Goal: Task Accomplishment & Management: Use online tool/utility

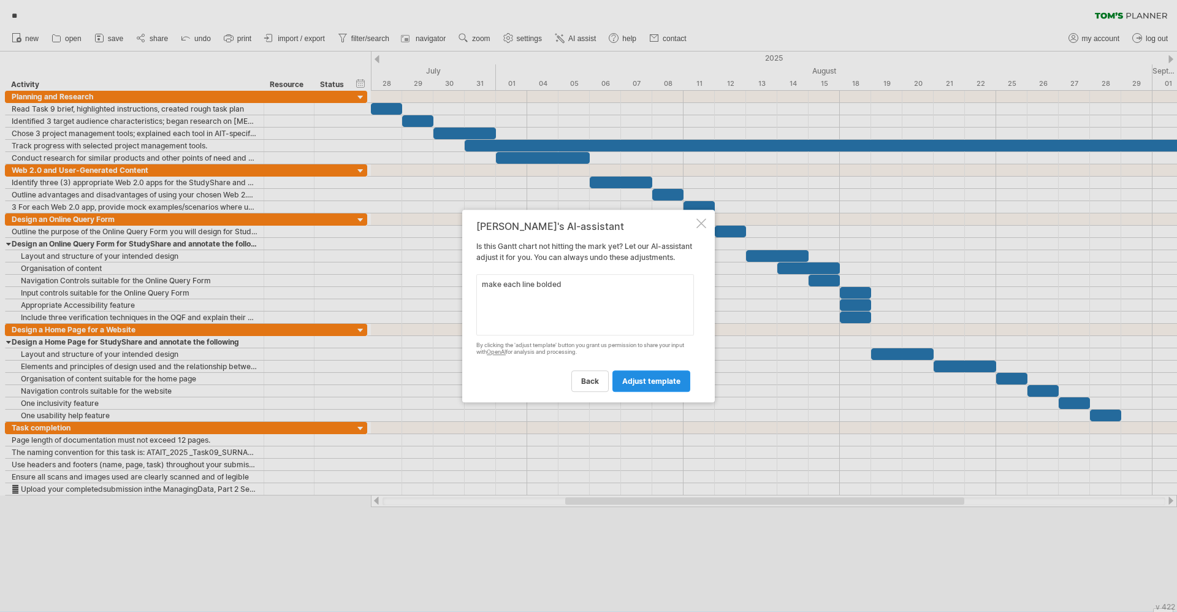
type textarea "make each line bolded"
click at [625, 381] on span "adjust template" at bounding box center [651, 380] width 58 height 9
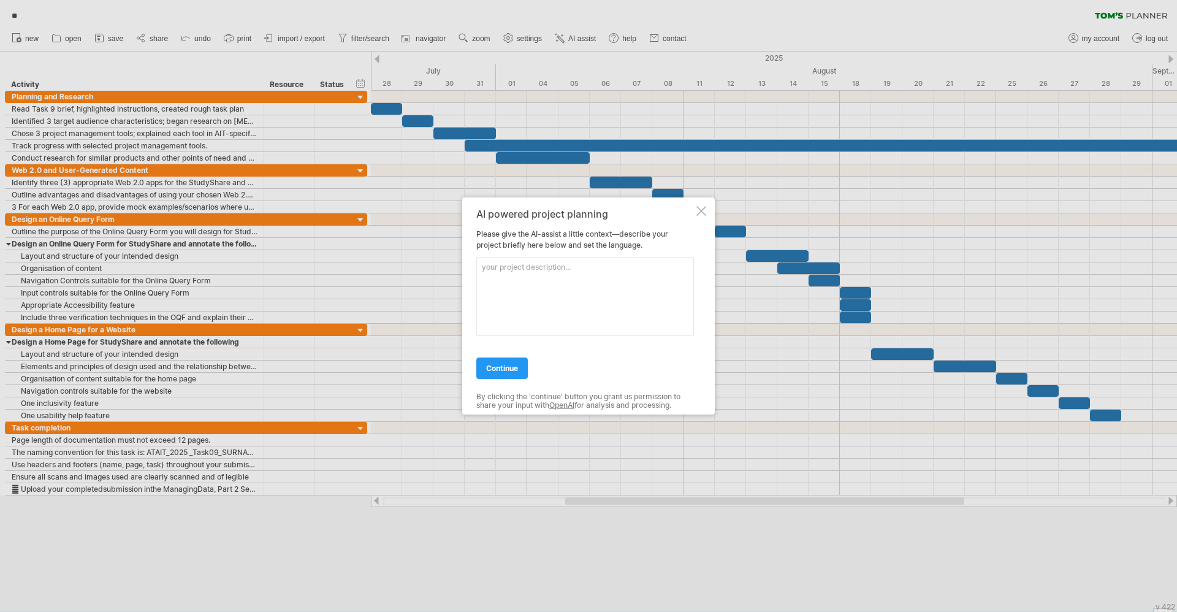
click at [498, 340] on div "AI powered project planning Please give the AI-assist a little context—describe…" at bounding box center [585, 305] width 218 height 195
click at [707, 200] on div "AI powered project planning Please give the AI-assist a little context—describe…" at bounding box center [588, 305] width 253 height 217
click at [699, 214] on div at bounding box center [701, 211] width 10 height 10
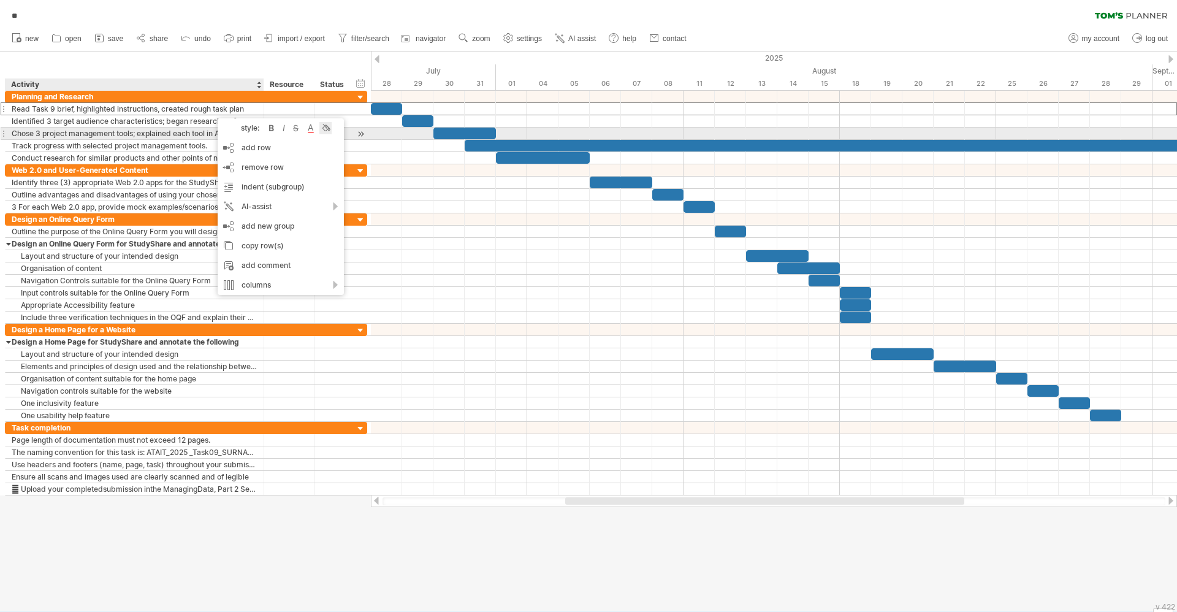
click at [322, 129] on div at bounding box center [325, 128] width 12 height 12
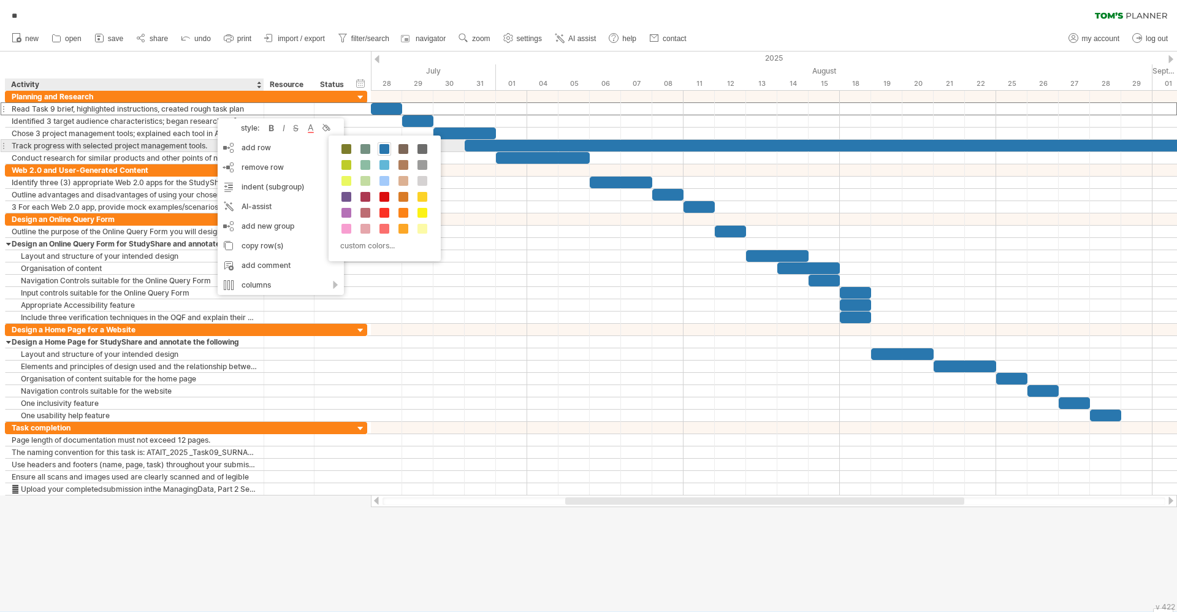
click at [383, 149] on span at bounding box center [384, 149] width 10 height 10
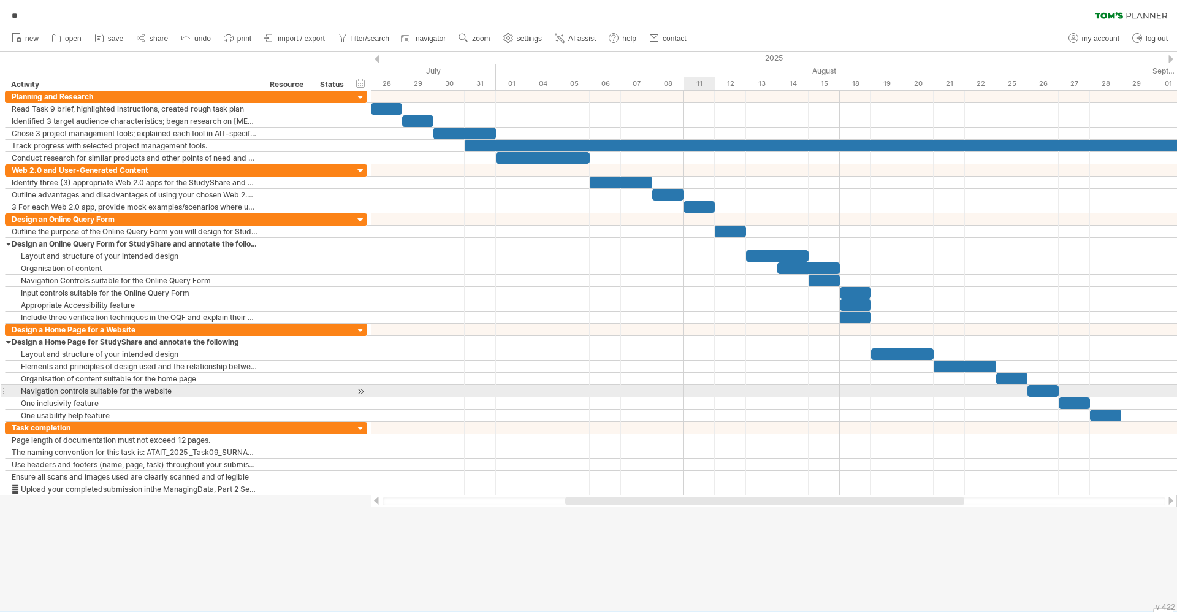
click at [713, 393] on div at bounding box center [774, 391] width 806 height 12
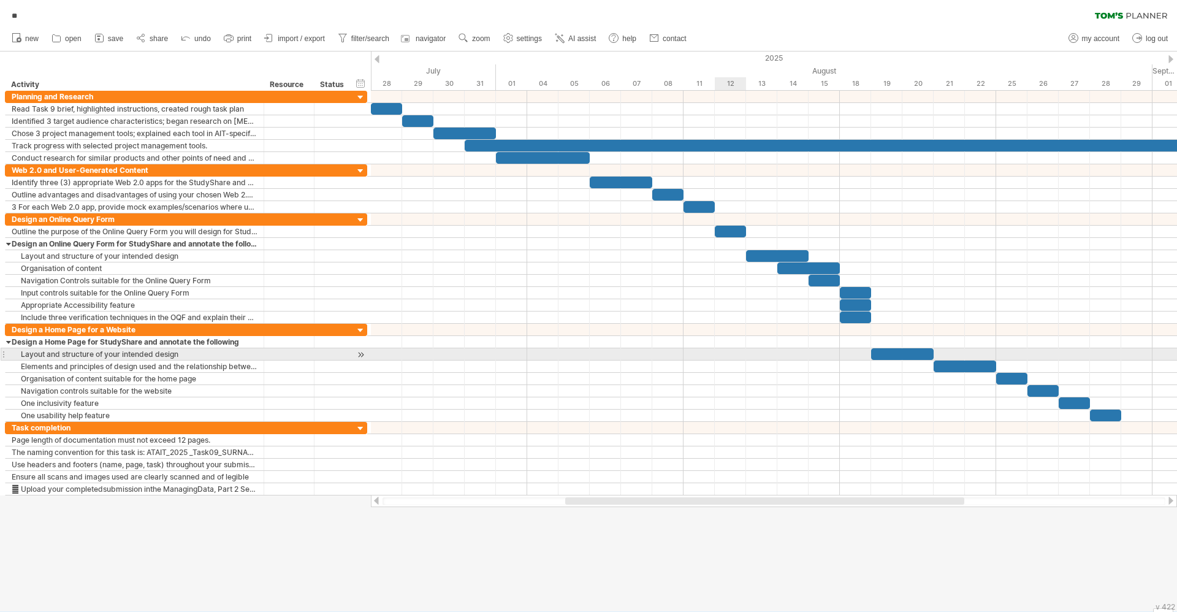
drag, startPoint x: 10, startPoint y: 77, endPoint x: 725, endPoint y: 349, distance: 765.0
click at [725, 349] on div "Trying to reach [DOMAIN_NAME] Connected again... 0% autosave... ** clear filter…" at bounding box center [588, 306] width 1177 height 612
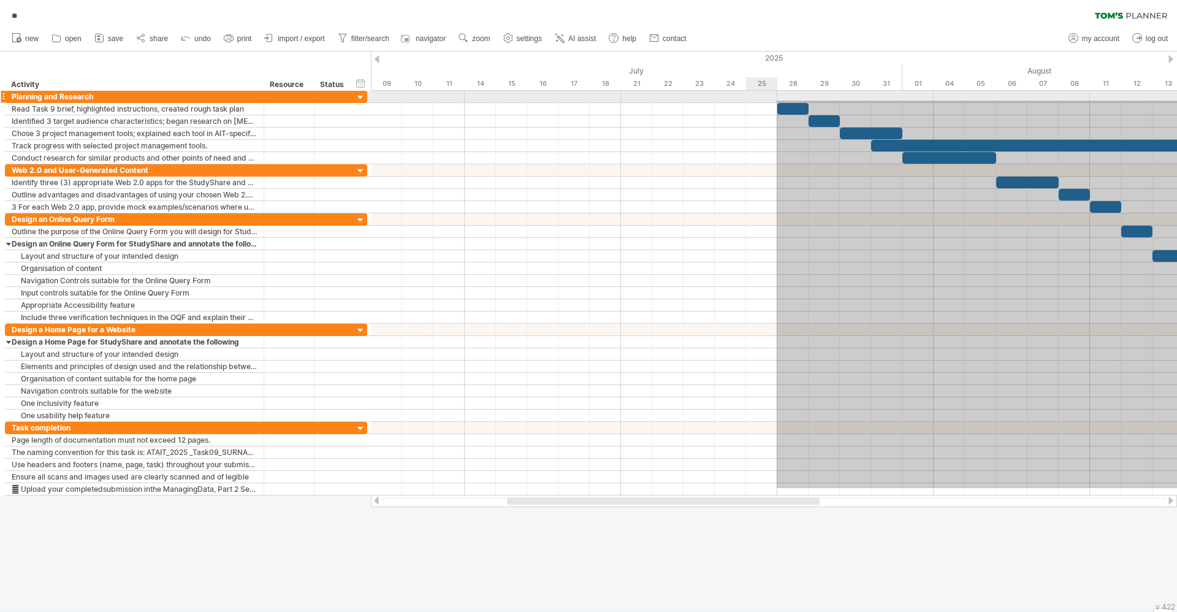
drag, startPoint x: 1169, startPoint y: 488, endPoint x: 777, endPoint y: 101, distance: 550.5
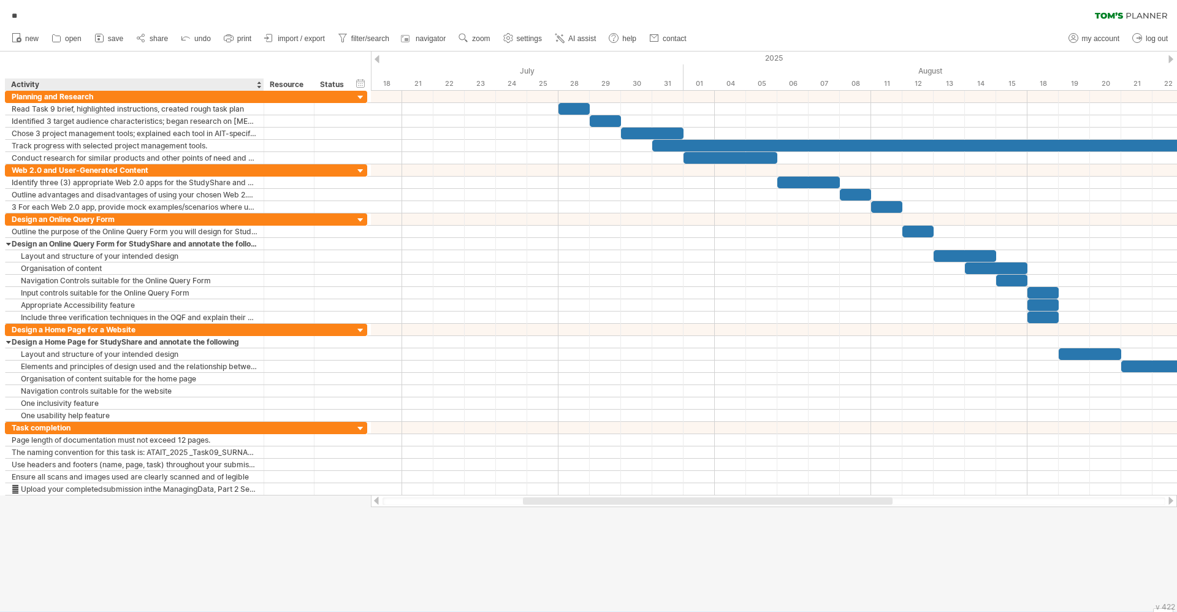
click at [10, 85] on div "******** Activity" at bounding box center [134, 84] width 259 height 12
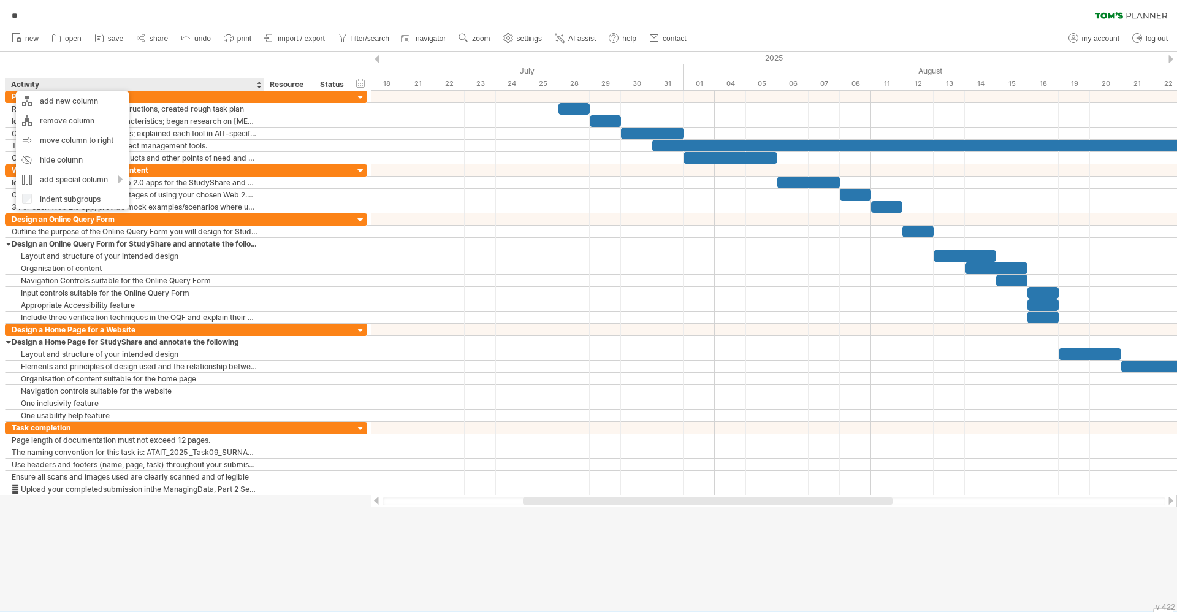
click at [102, 64] on div "hide start/end/duration show start/end/duration ******** Activity ******** Reso…" at bounding box center [185, 70] width 371 height 39
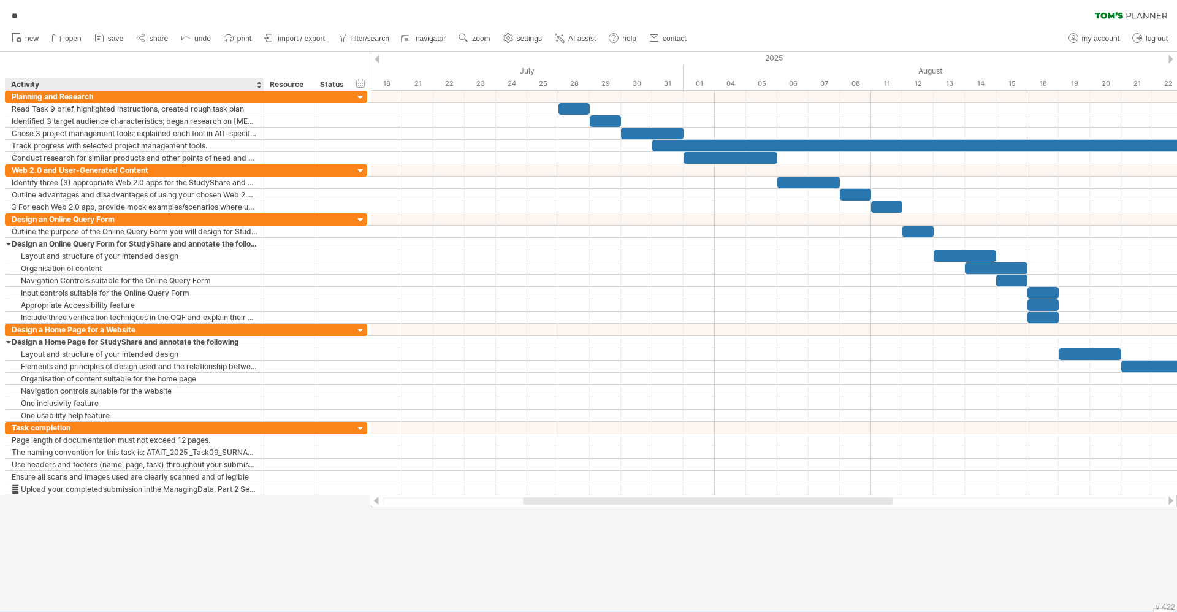
click at [75, 84] on div "Activity" at bounding box center [134, 84] width 246 height 12
click at [99, 98] on div "Planning and Research" at bounding box center [135, 97] width 246 height 12
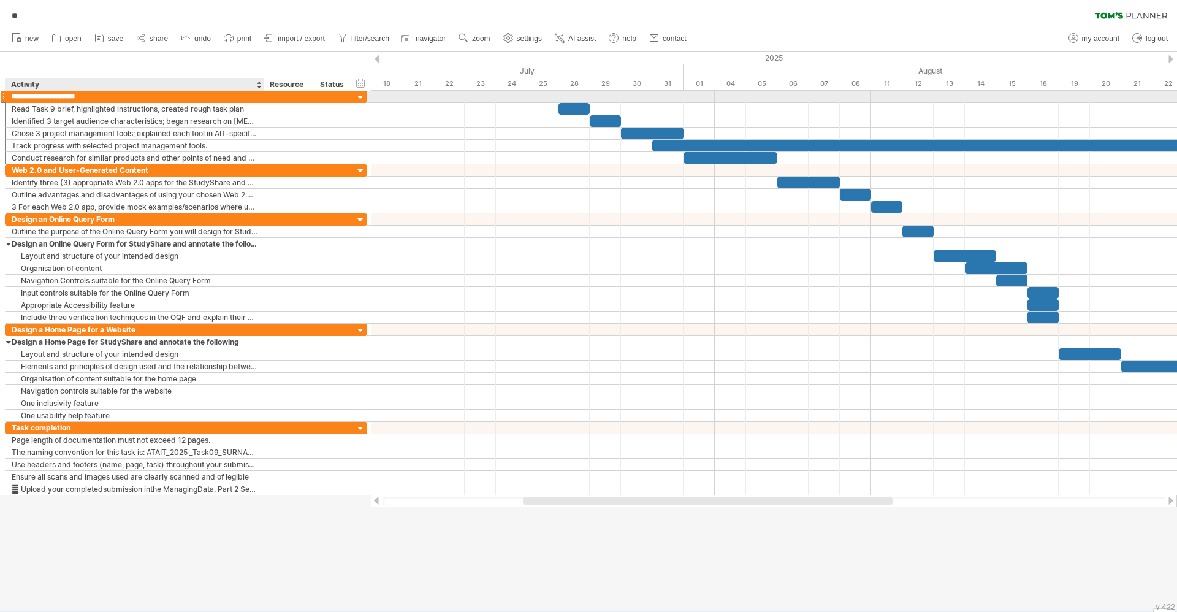
click at [101, 96] on input "**********" at bounding box center [135, 97] width 246 height 12
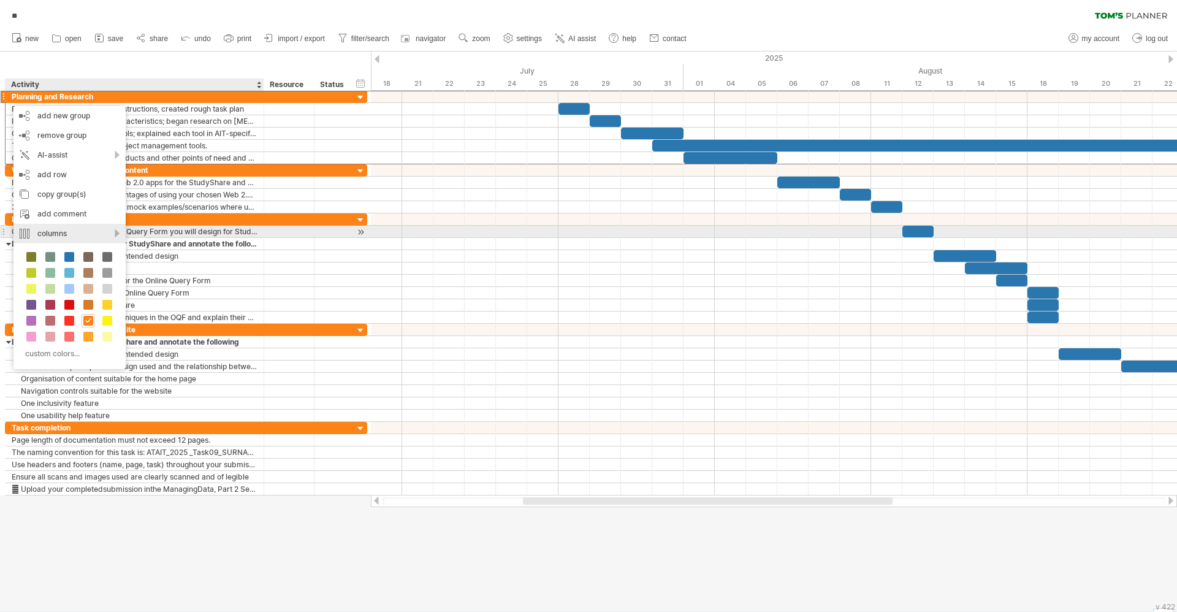
click at [88, 235] on div "columns" at bounding box center [69, 234] width 112 height 20
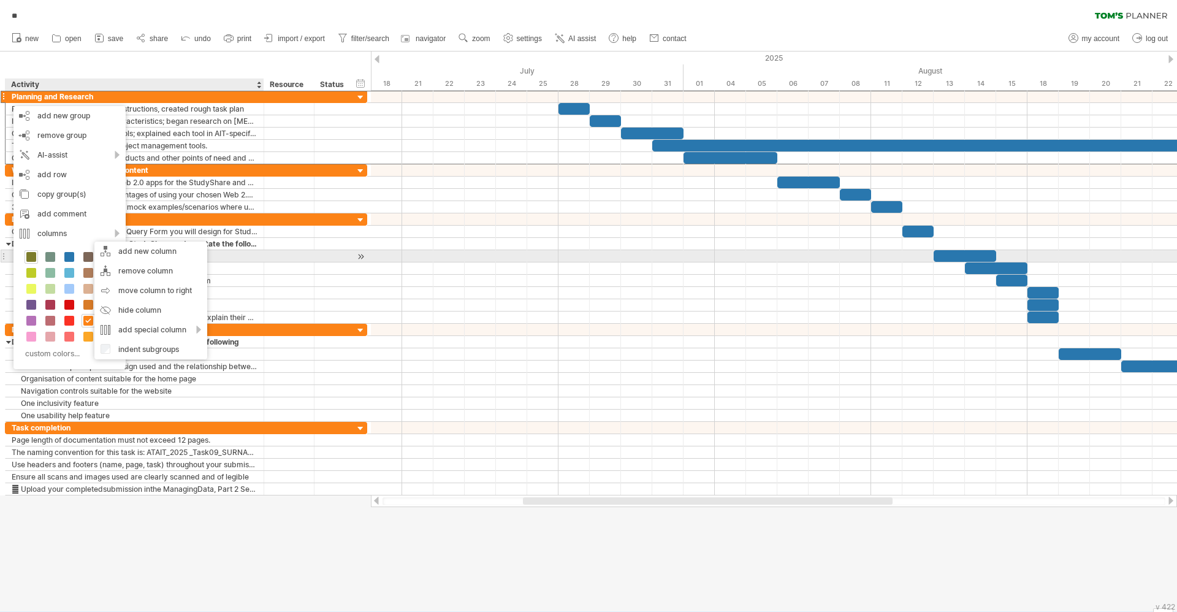
click at [36, 254] on span at bounding box center [31, 257] width 10 height 10
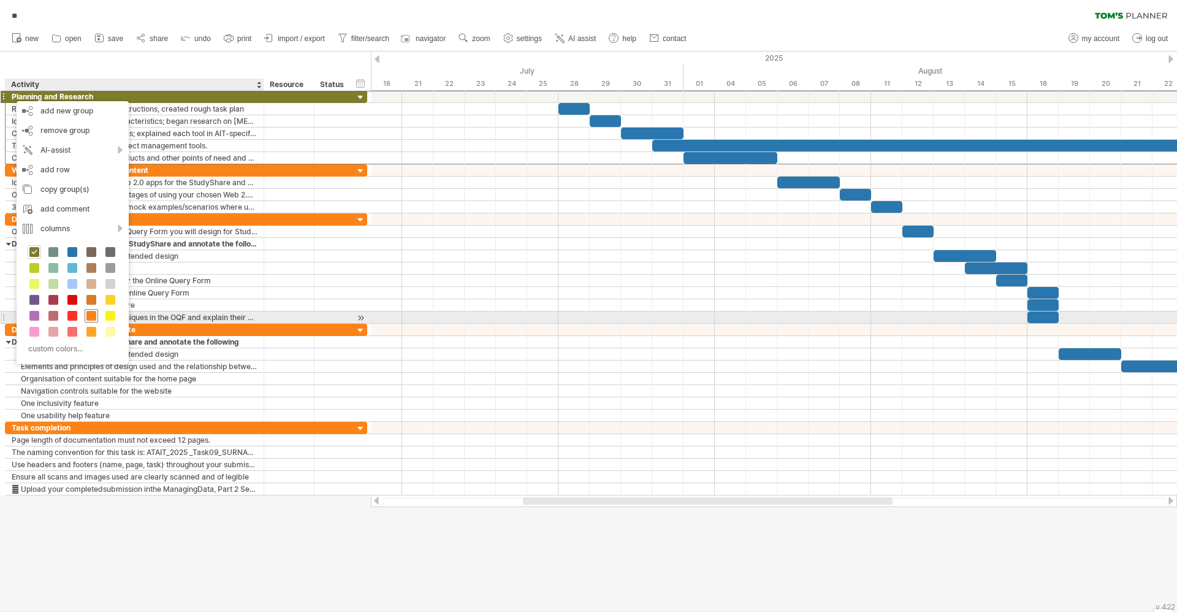
click at [95, 314] on span at bounding box center [91, 316] width 10 height 10
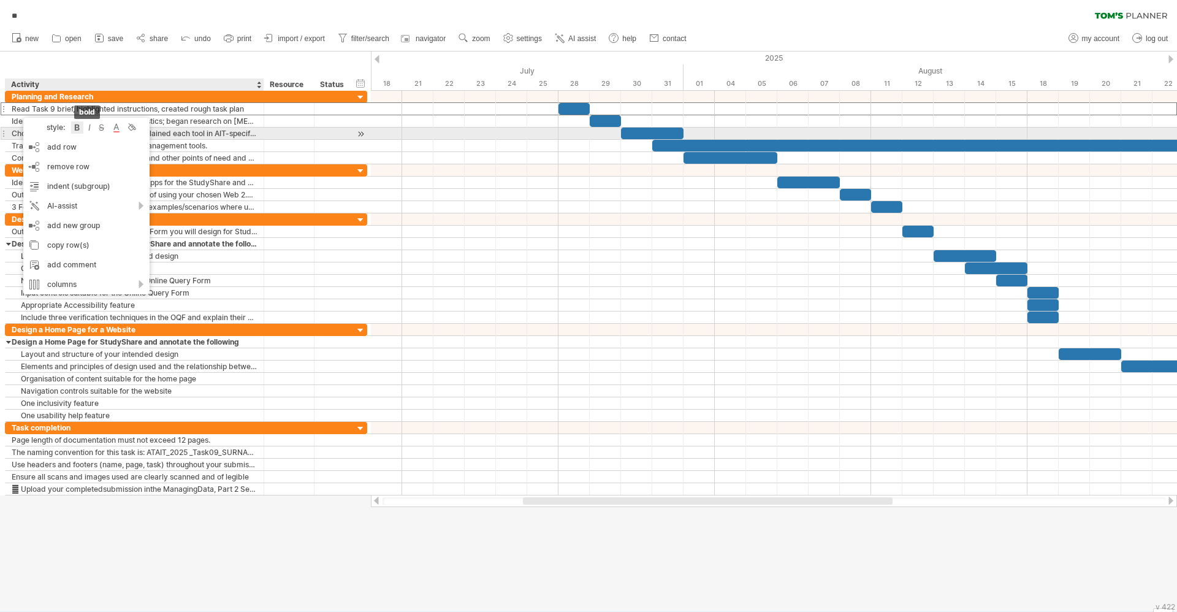
click at [80, 129] on div at bounding box center [77, 127] width 12 height 12
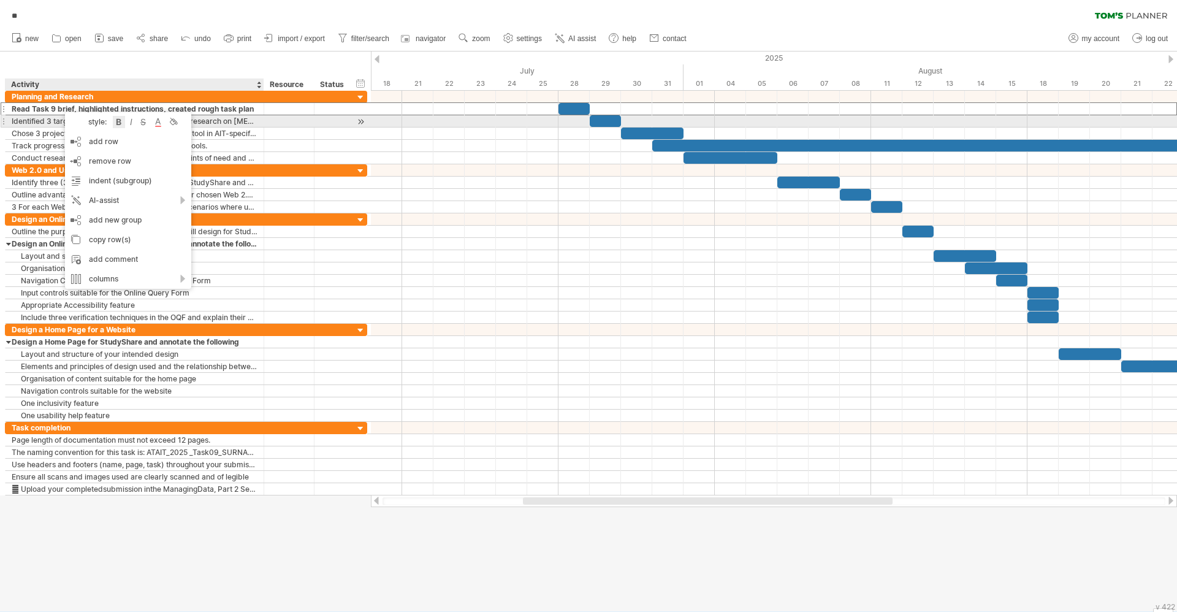
click at [119, 121] on div at bounding box center [119, 122] width 12 height 12
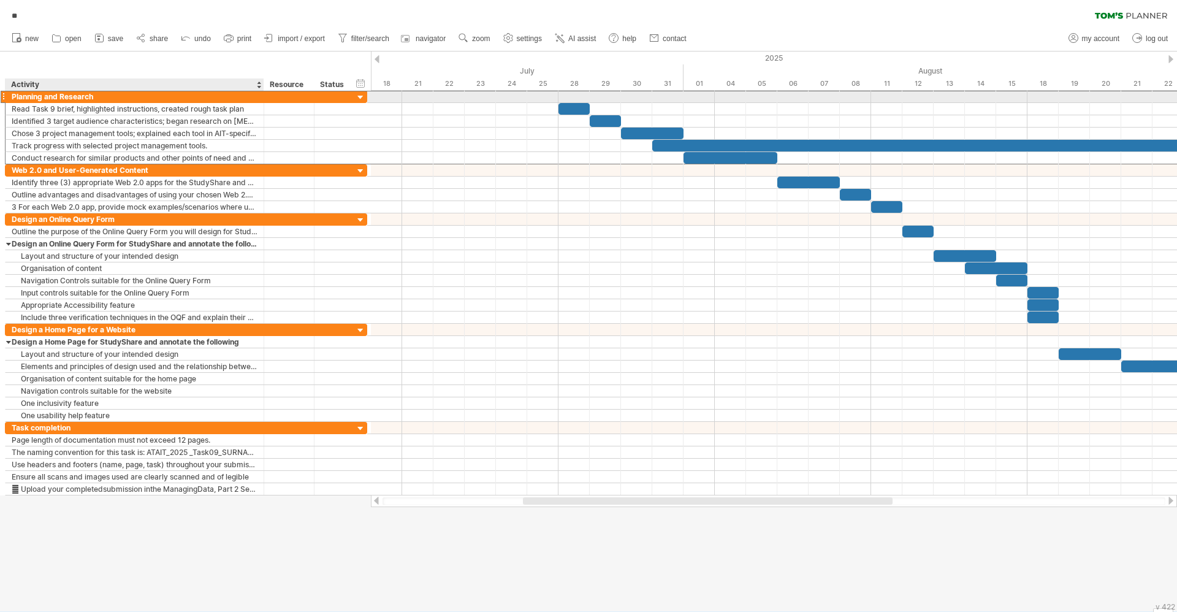
click at [27, 98] on div "Planning and Research" at bounding box center [135, 97] width 246 height 12
click at [6, 93] on div "**********" at bounding box center [135, 97] width 259 height 12
click at [4, 96] on div at bounding box center [3, 96] width 5 height 13
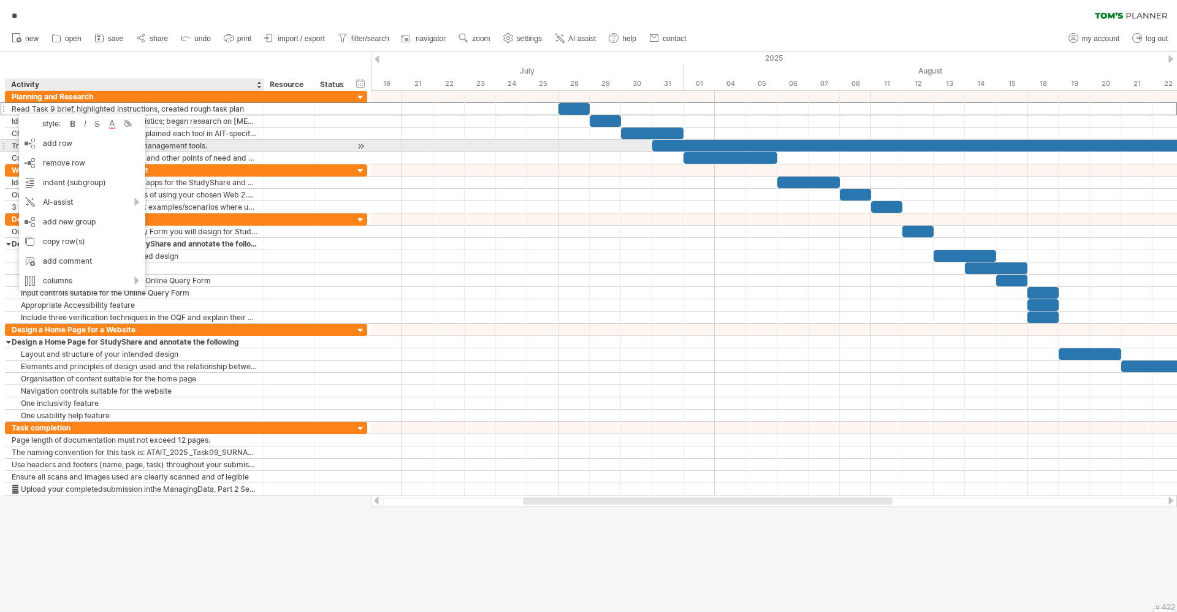
click at [192, 141] on div "Track progress with selected project management tools." at bounding box center [135, 146] width 246 height 12
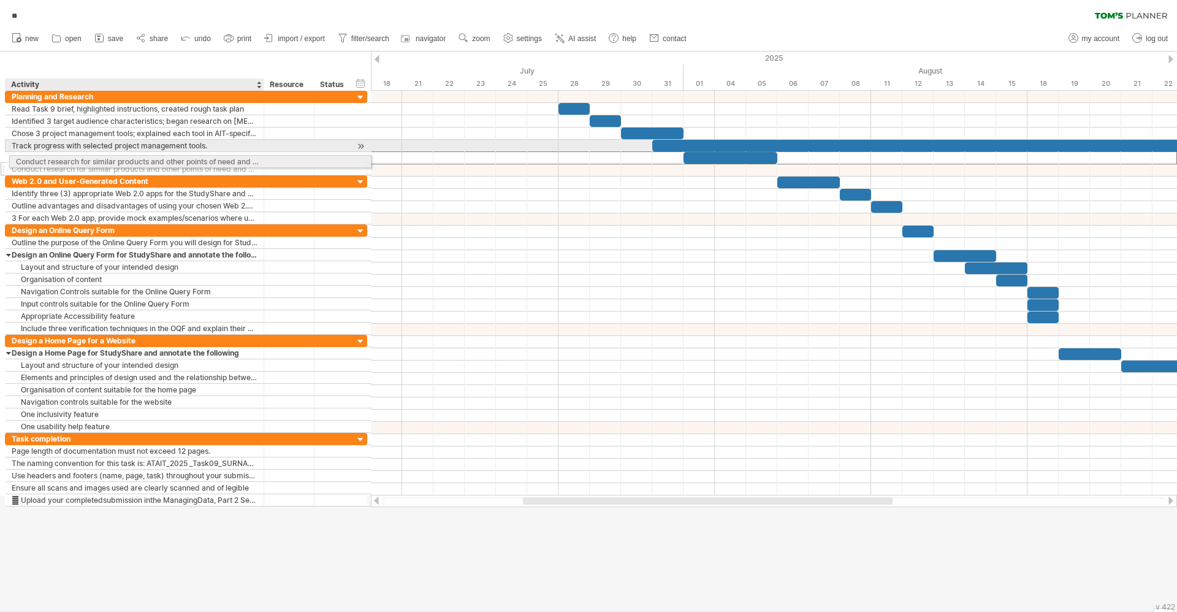
drag, startPoint x: 256, startPoint y: 160, endPoint x: 246, endPoint y: 159, distance: 9.2
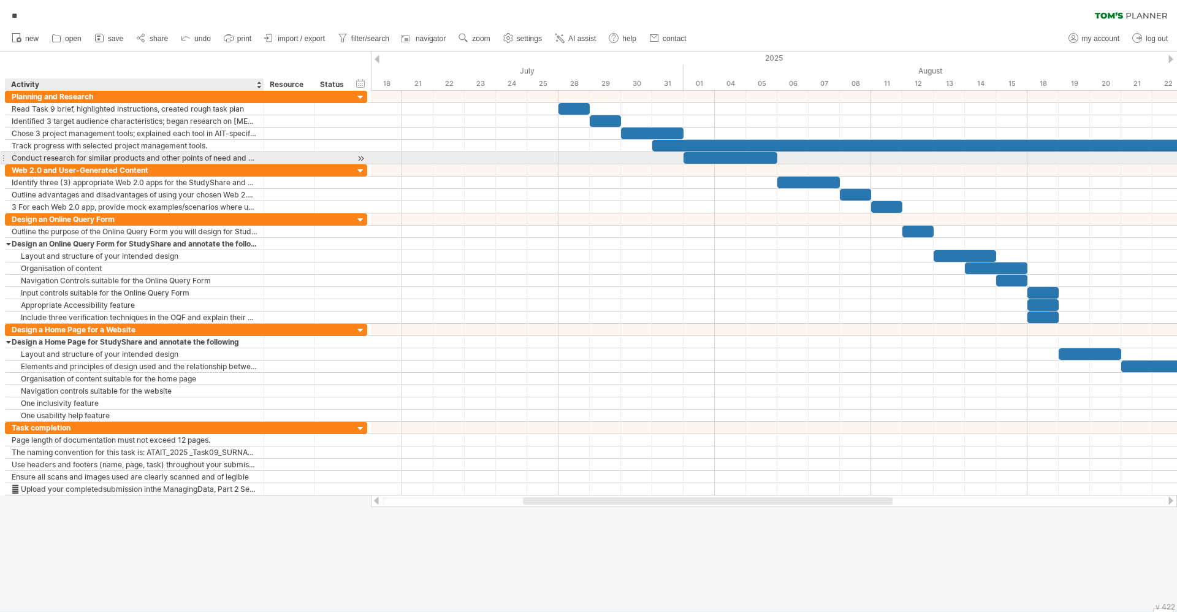
click at [256, 154] on div "Conduct research for similar products and other points of need and describe fin…" at bounding box center [135, 158] width 246 height 12
click at [256, 154] on input "**********" at bounding box center [135, 158] width 246 height 12
click at [280, 158] on div at bounding box center [288, 158] width 37 height 12
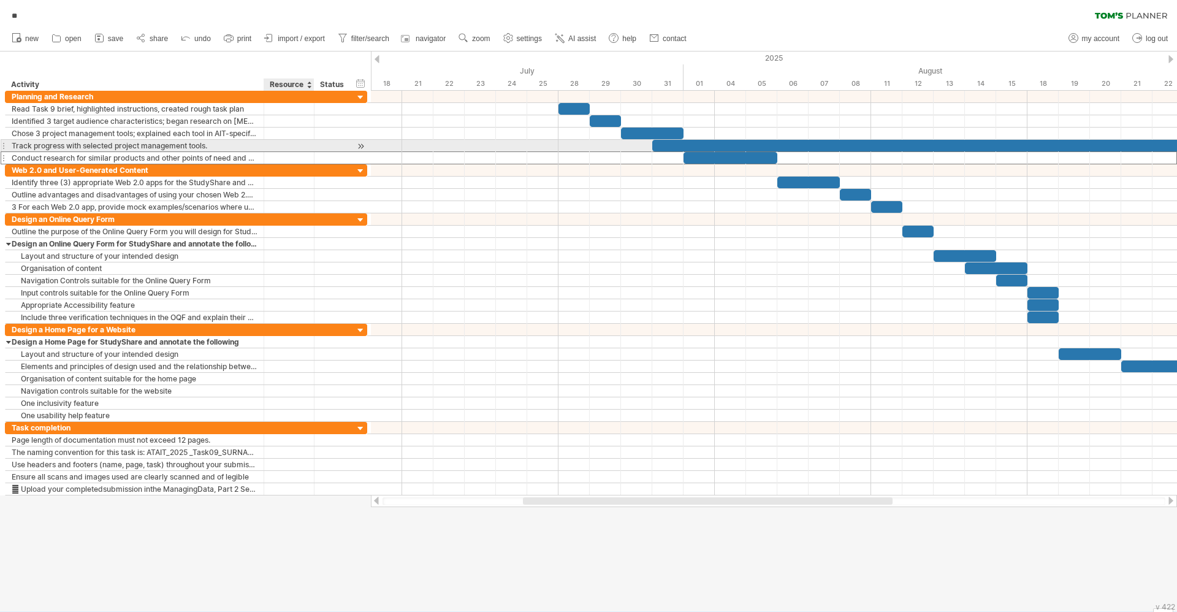
click at [279, 143] on div at bounding box center [288, 146] width 37 height 12
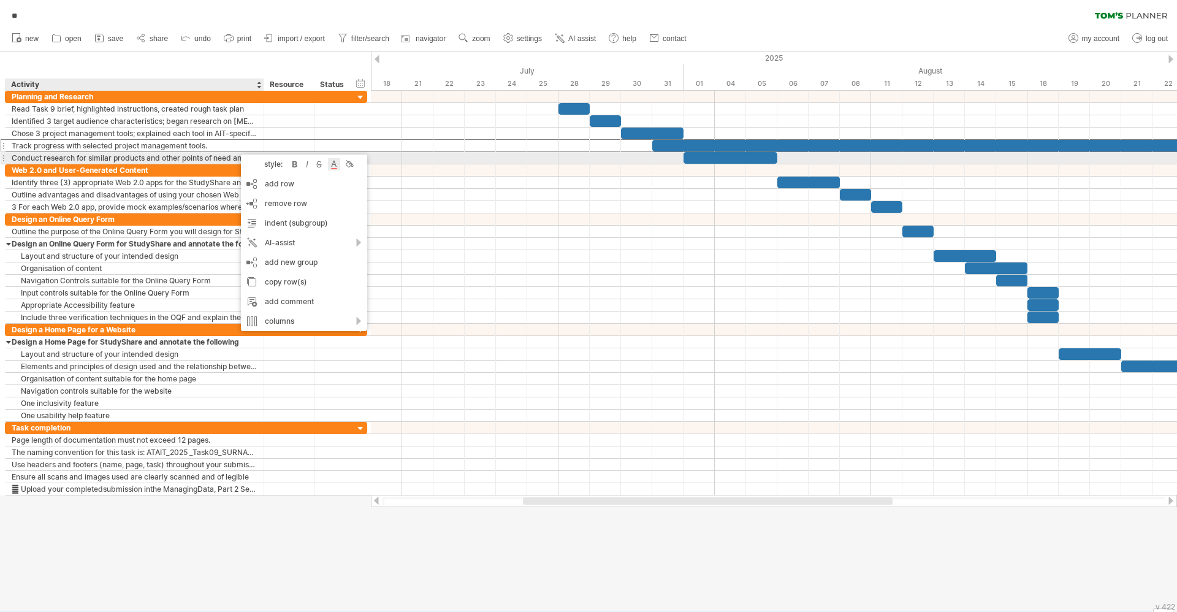
click at [338, 162] on div at bounding box center [334, 164] width 12 height 12
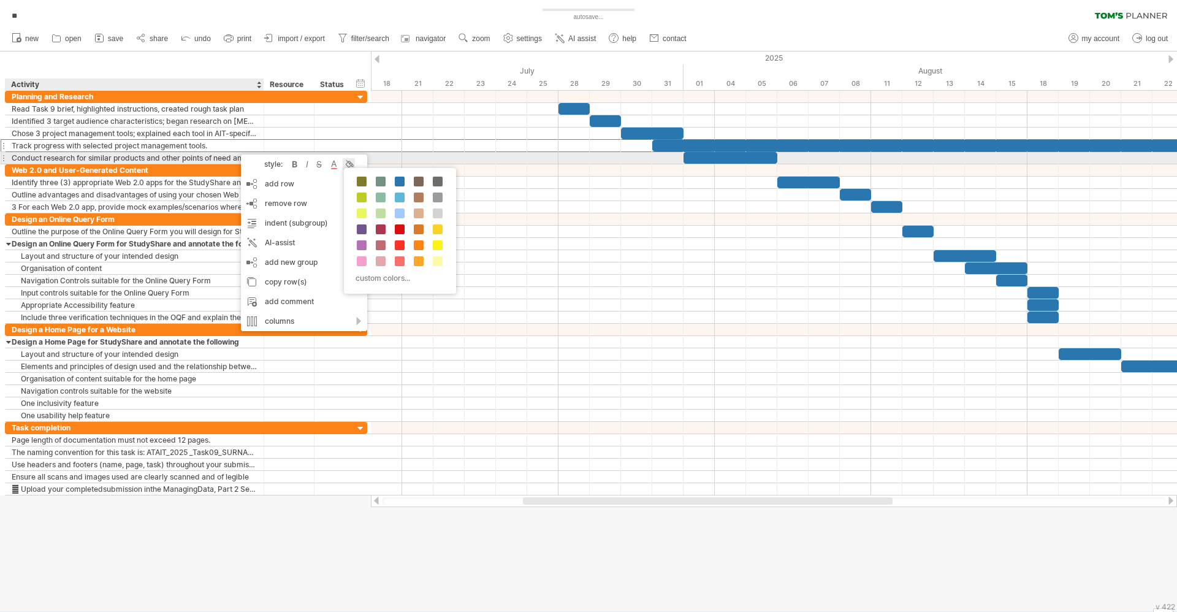
click at [354, 162] on div at bounding box center [349, 164] width 12 height 12
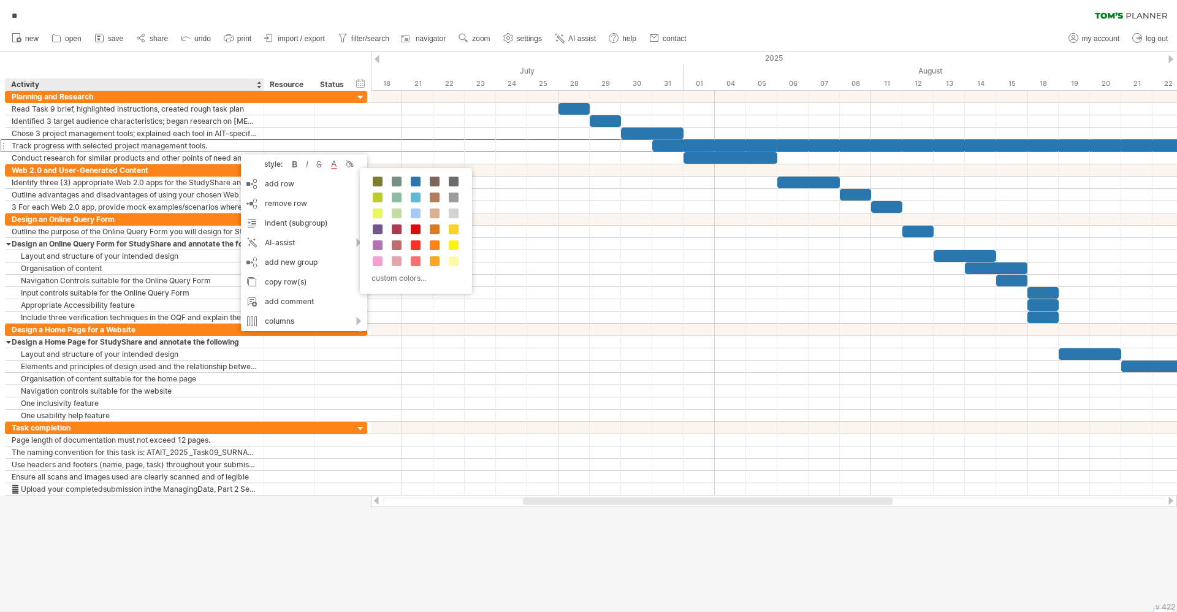
click at [327, 608] on div at bounding box center [588, 331] width 1177 height 560
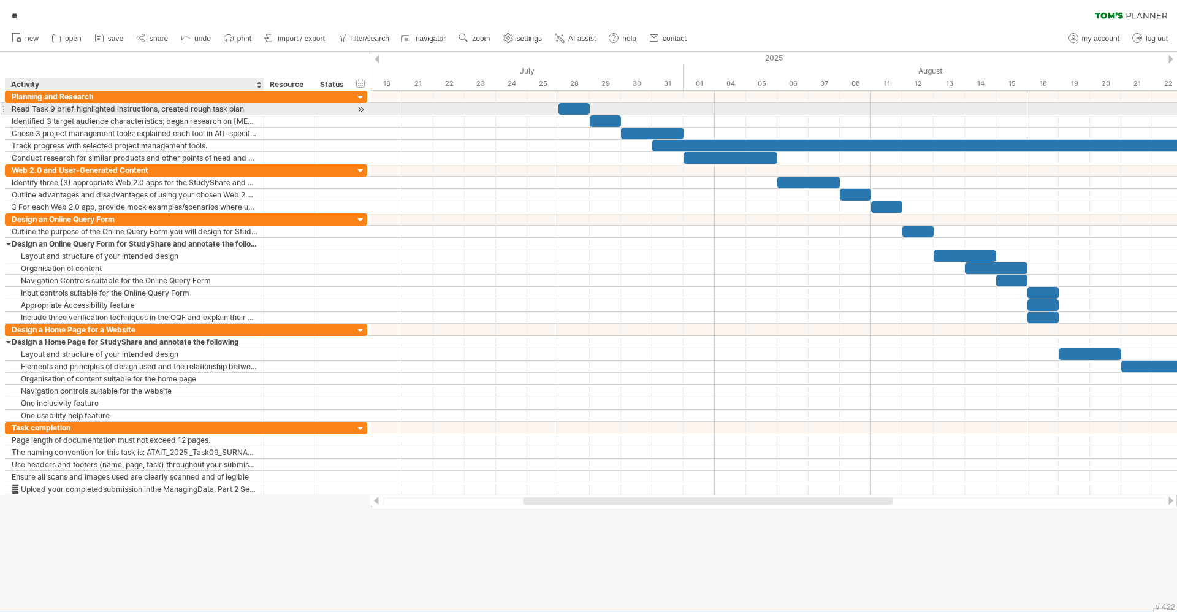
click at [9, 107] on div "**********" at bounding box center [135, 109] width 259 height 12
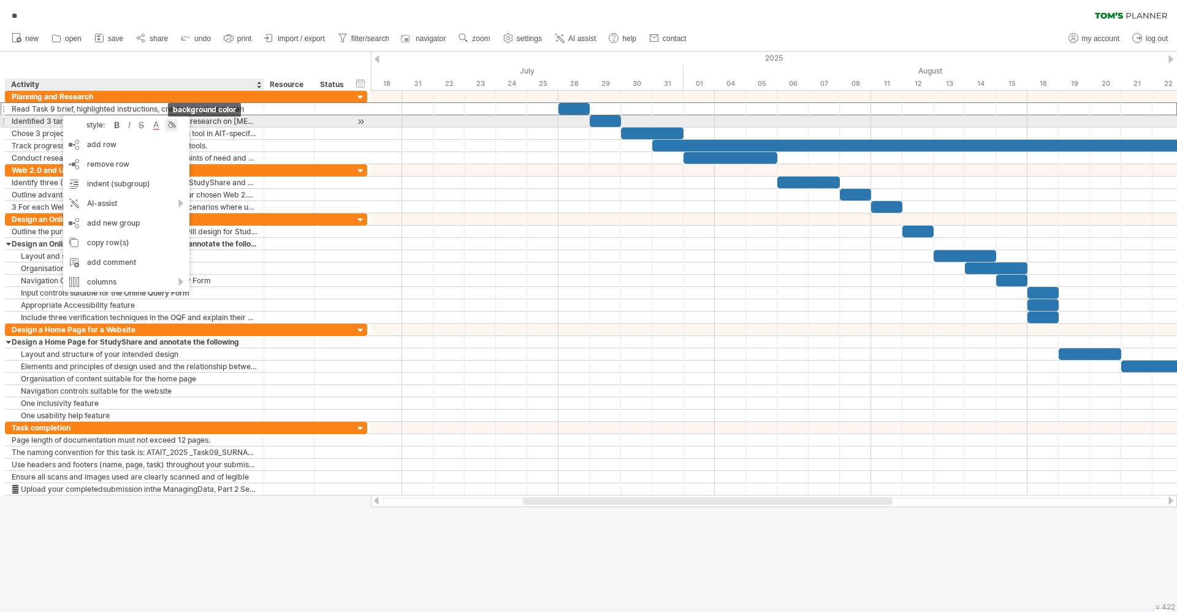
click at [168, 126] on div at bounding box center [171, 125] width 12 height 12
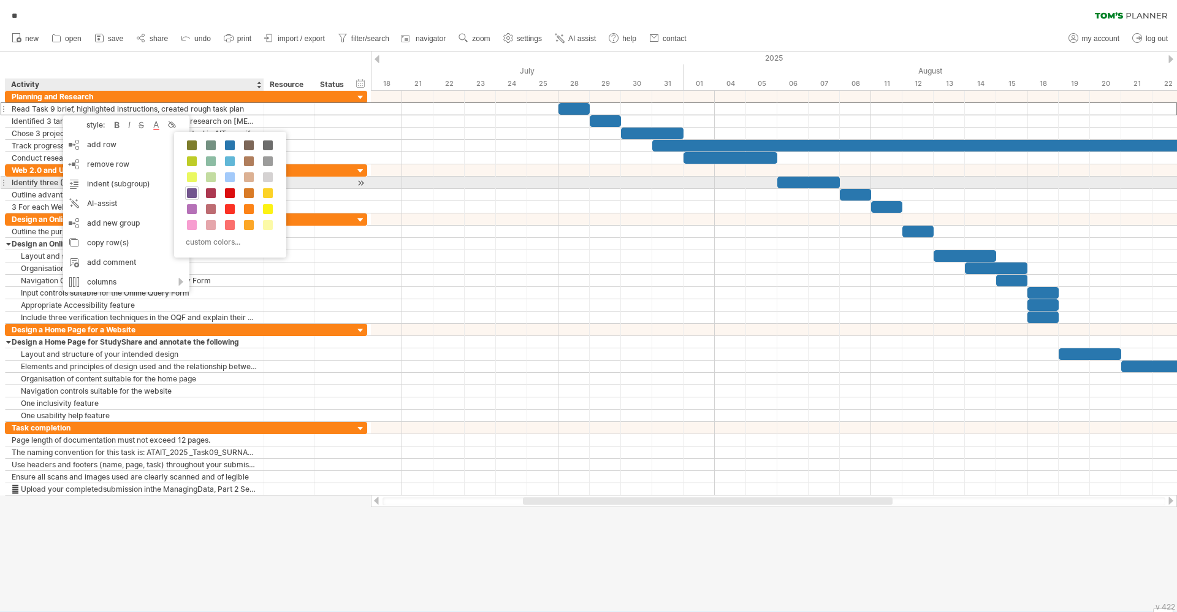
click at [194, 189] on span at bounding box center [192, 193] width 10 height 10
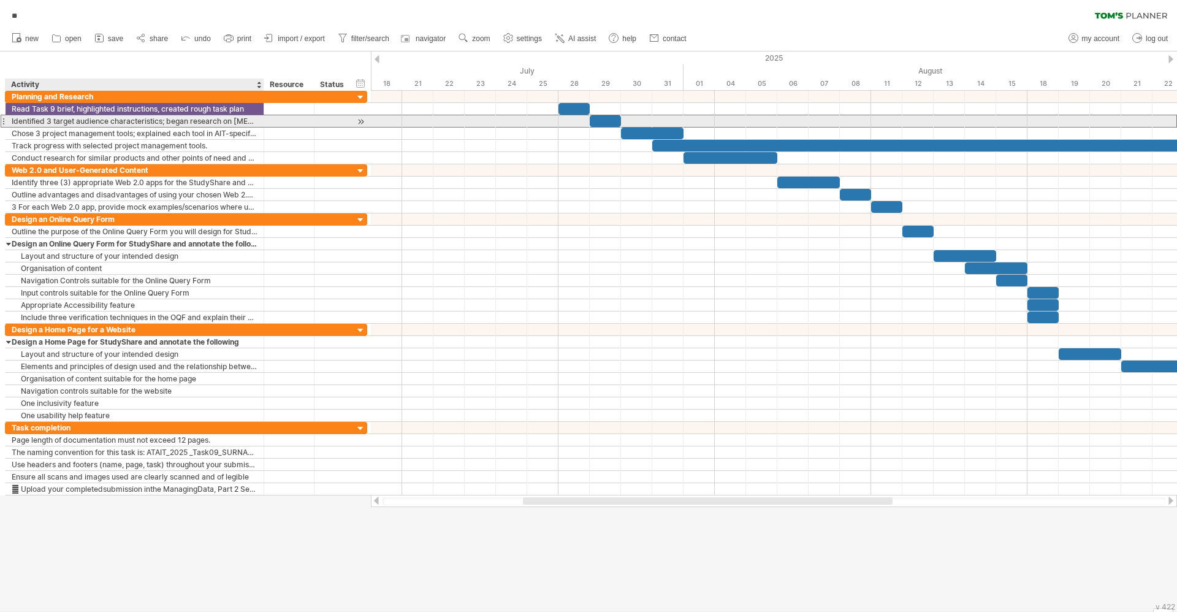
click at [128, 123] on div "Identified 3 target audience characteristics; began research on [MEDICAL_DATA] …" at bounding box center [135, 121] width 246 height 12
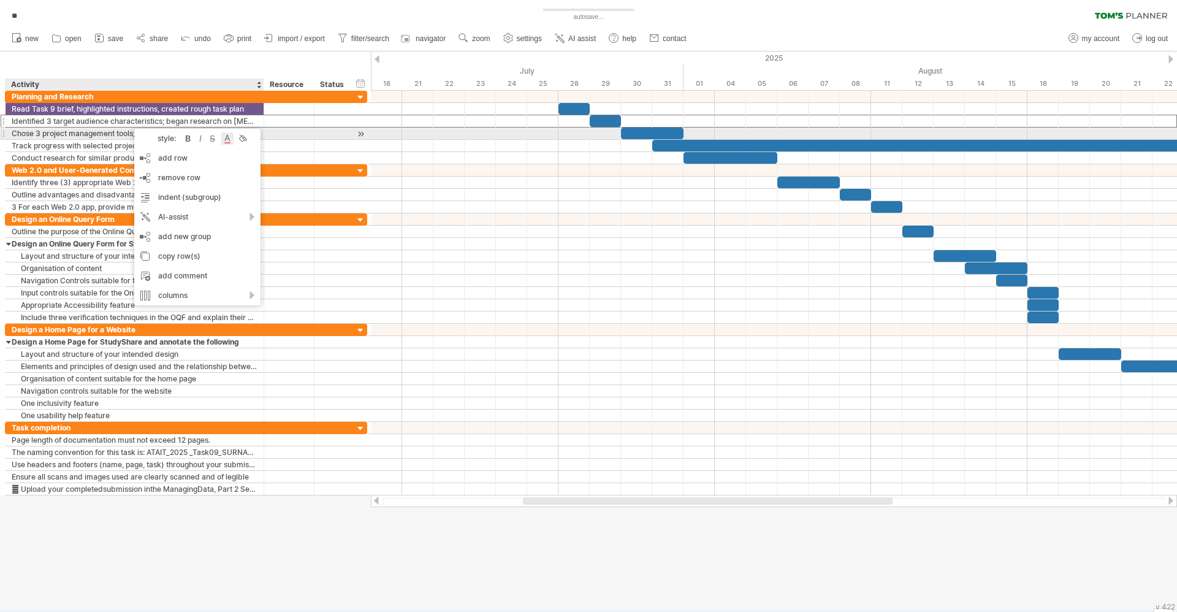
click at [224, 136] on div at bounding box center [227, 138] width 12 height 12
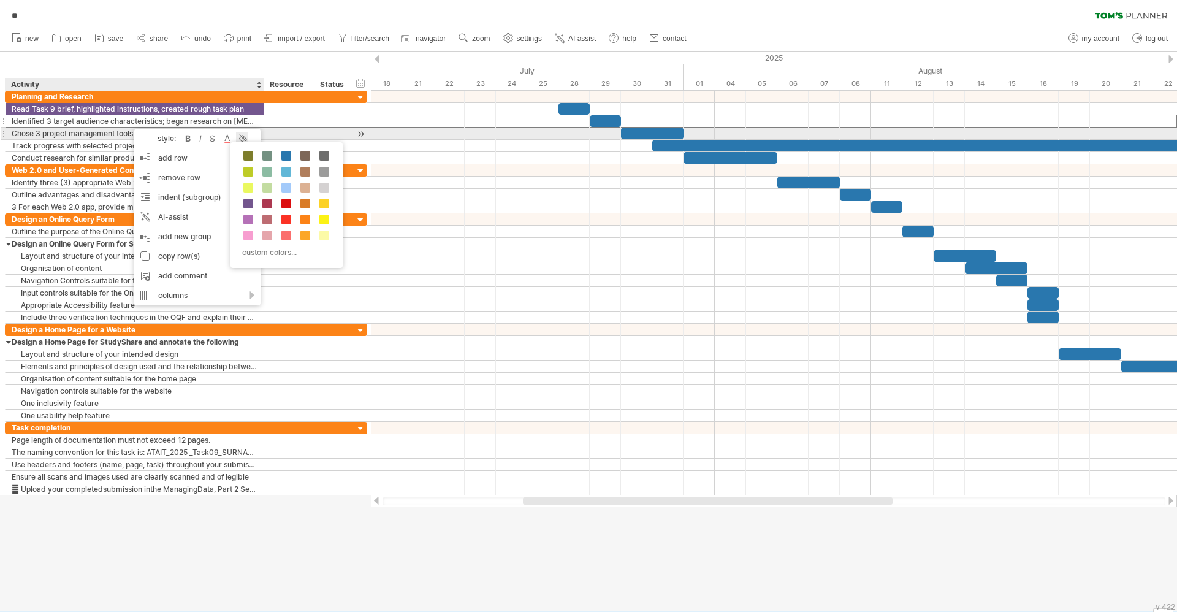
click at [237, 137] on div at bounding box center [242, 138] width 12 height 12
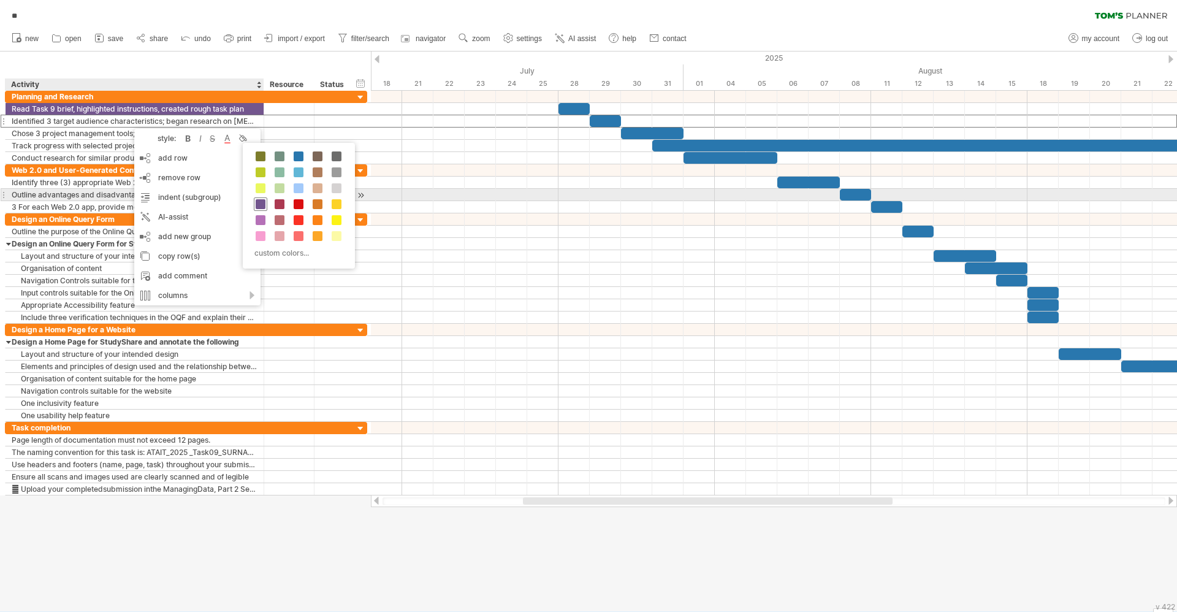
click at [264, 200] on span at bounding box center [261, 204] width 10 height 10
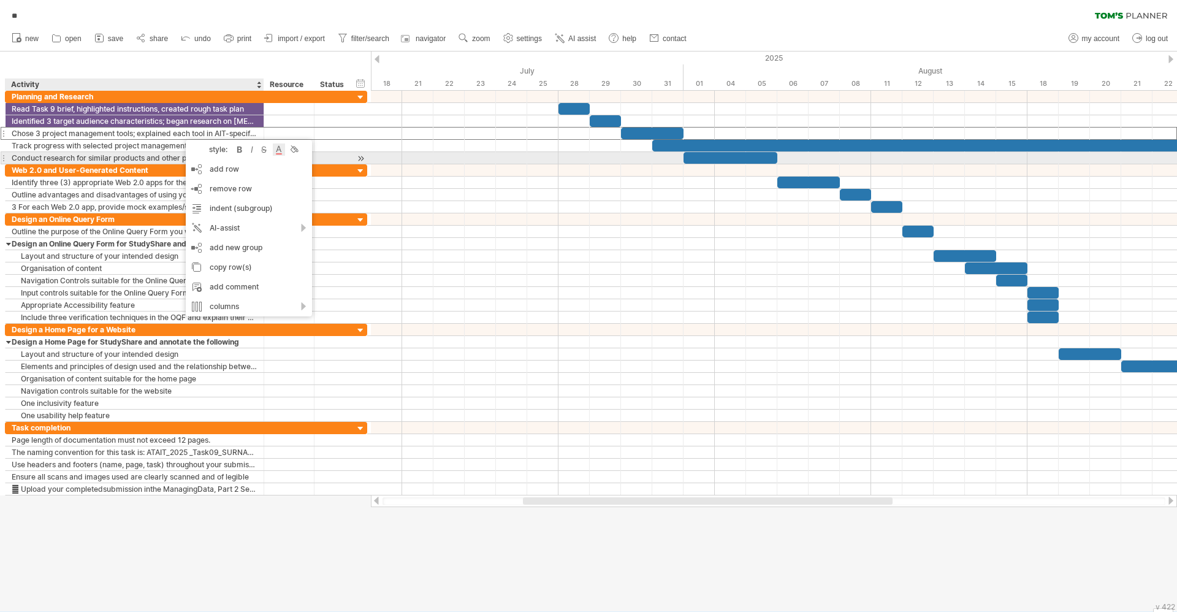
click at [282, 151] on div at bounding box center [279, 149] width 12 height 12
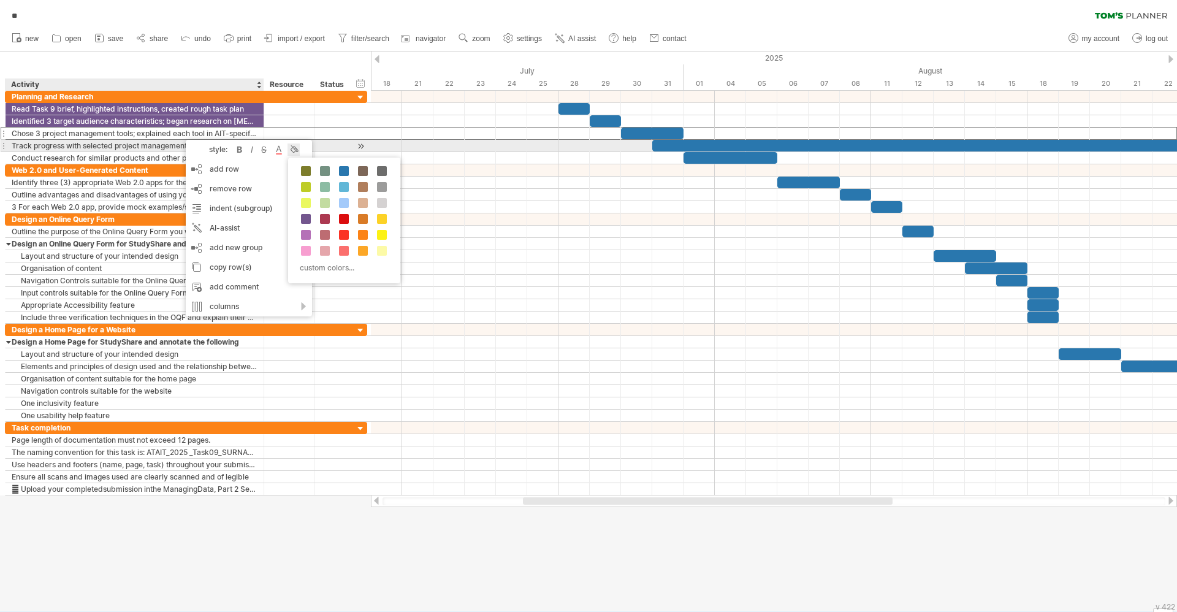
click at [294, 150] on div at bounding box center [293, 149] width 12 height 12
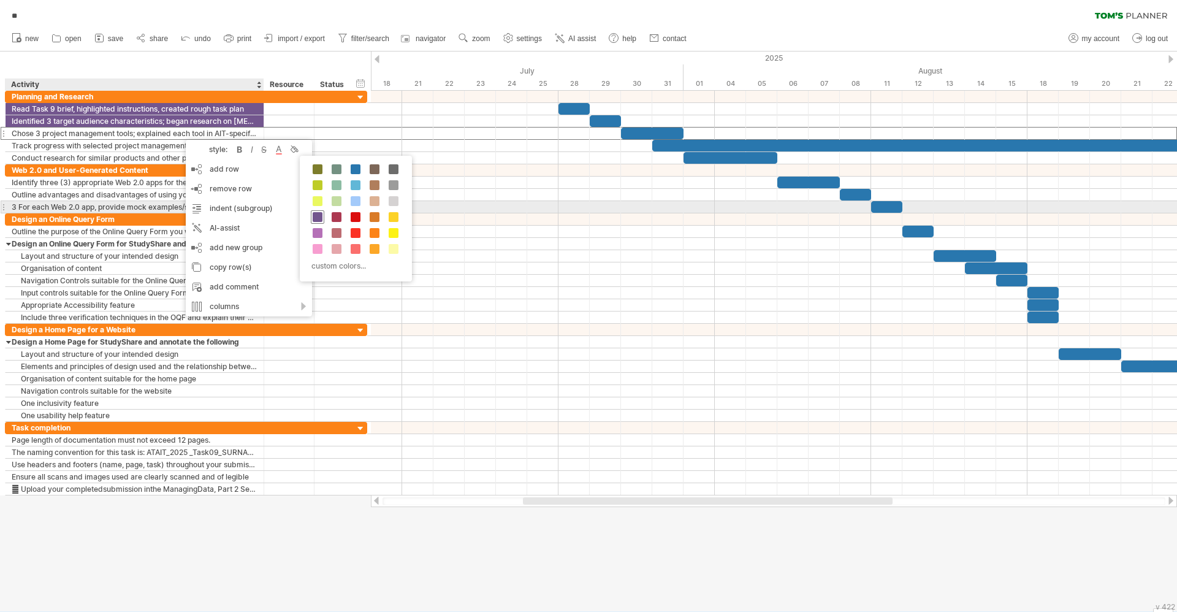
click at [315, 213] on span at bounding box center [318, 217] width 10 height 10
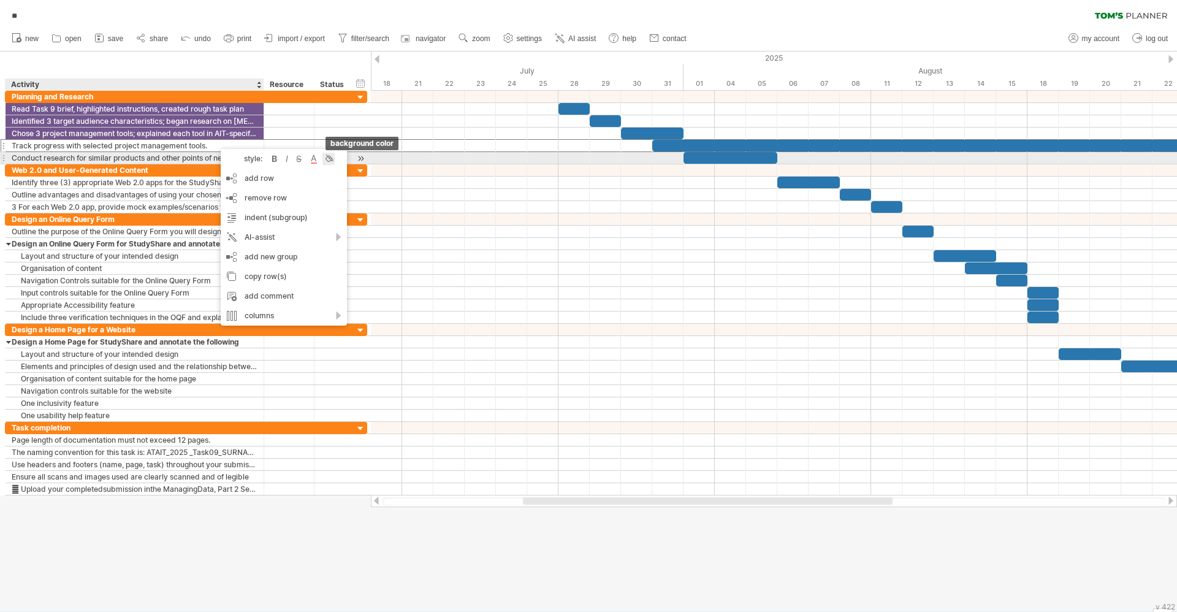
click at [330, 159] on div at bounding box center [328, 159] width 12 height 12
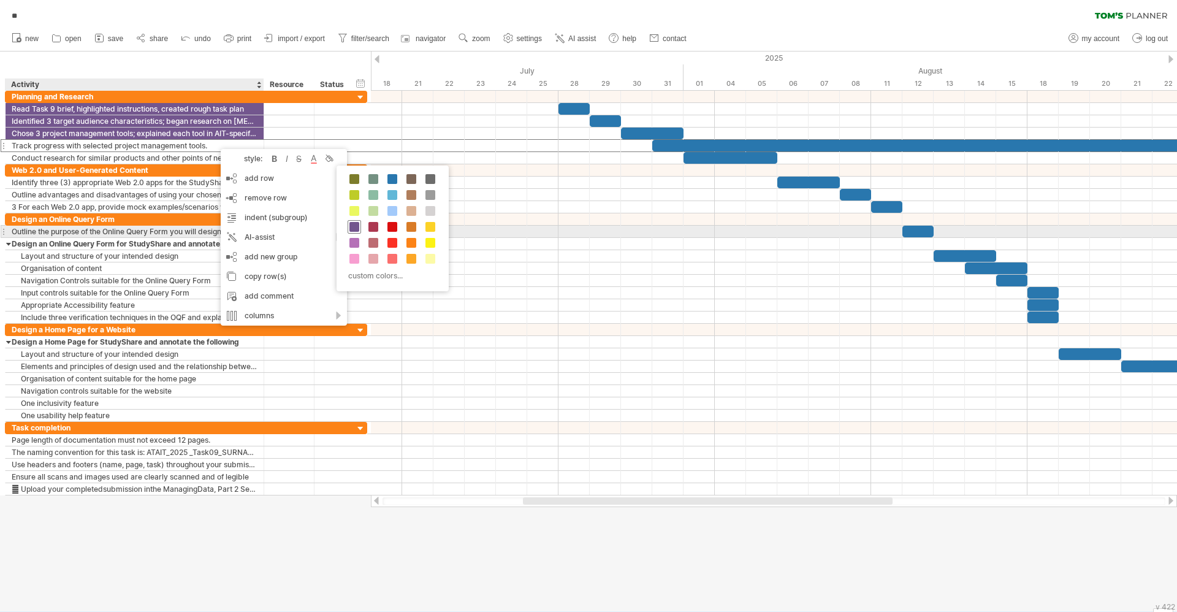
click at [357, 229] on span at bounding box center [354, 227] width 10 height 10
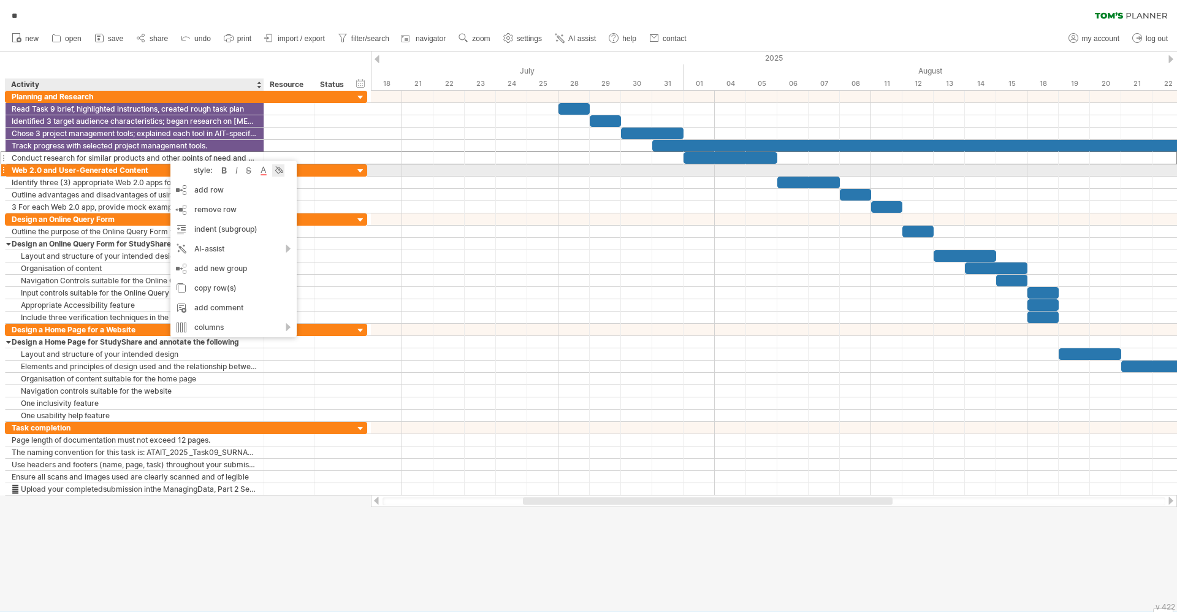
click at [275, 172] on div at bounding box center [278, 170] width 12 height 12
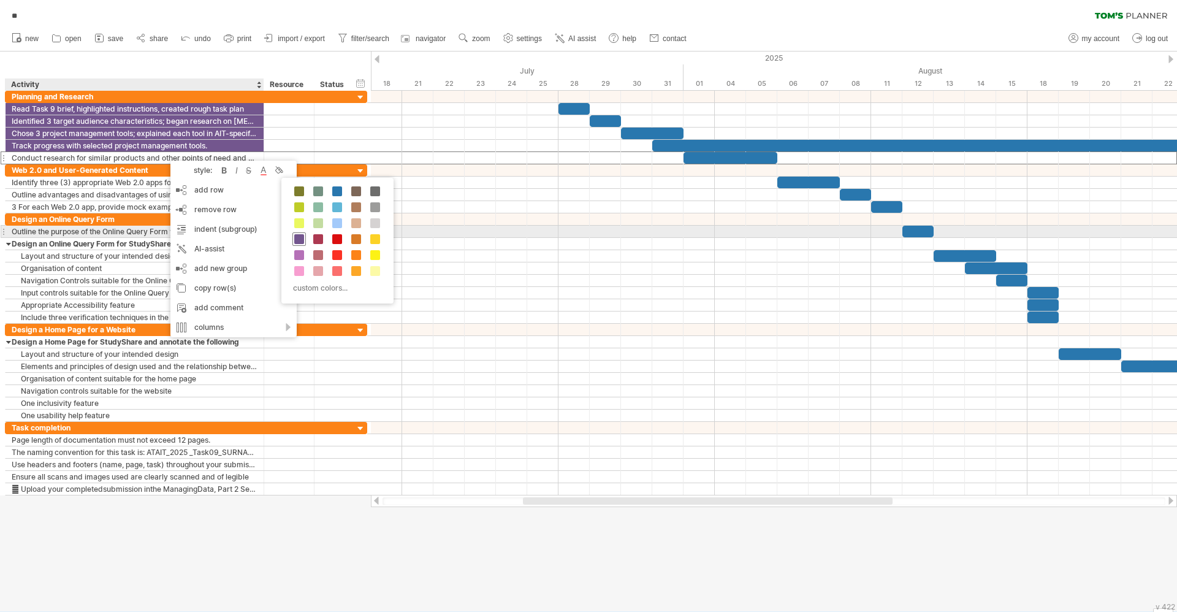
click at [303, 235] on span at bounding box center [299, 239] width 10 height 10
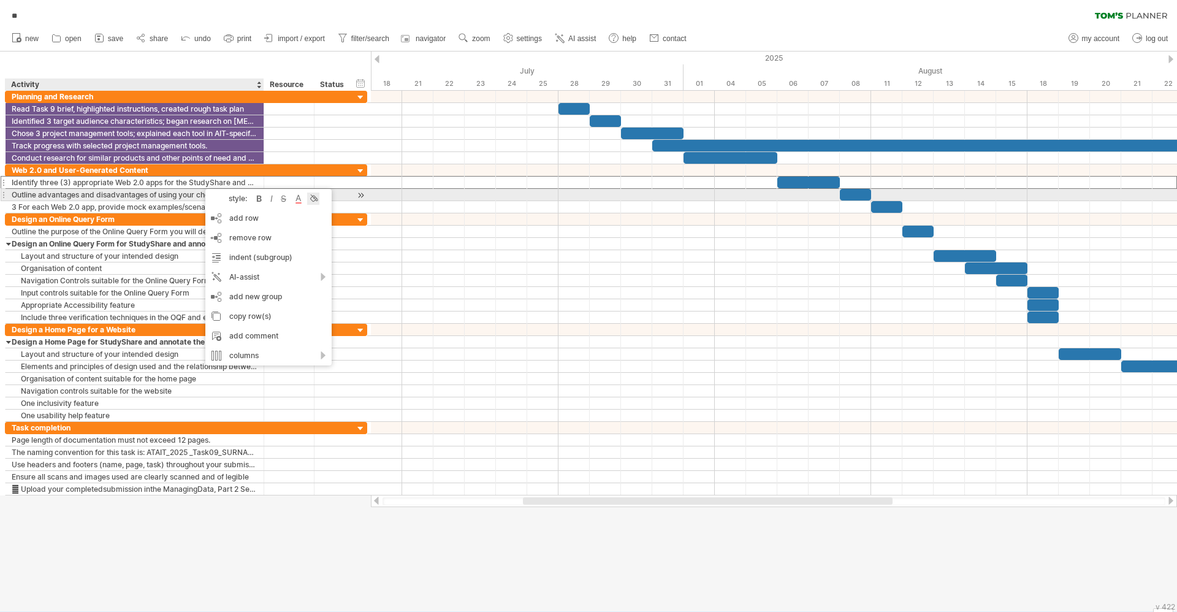
click at [313, 198] on div at bounding box center [313, 198] width 12 height 12
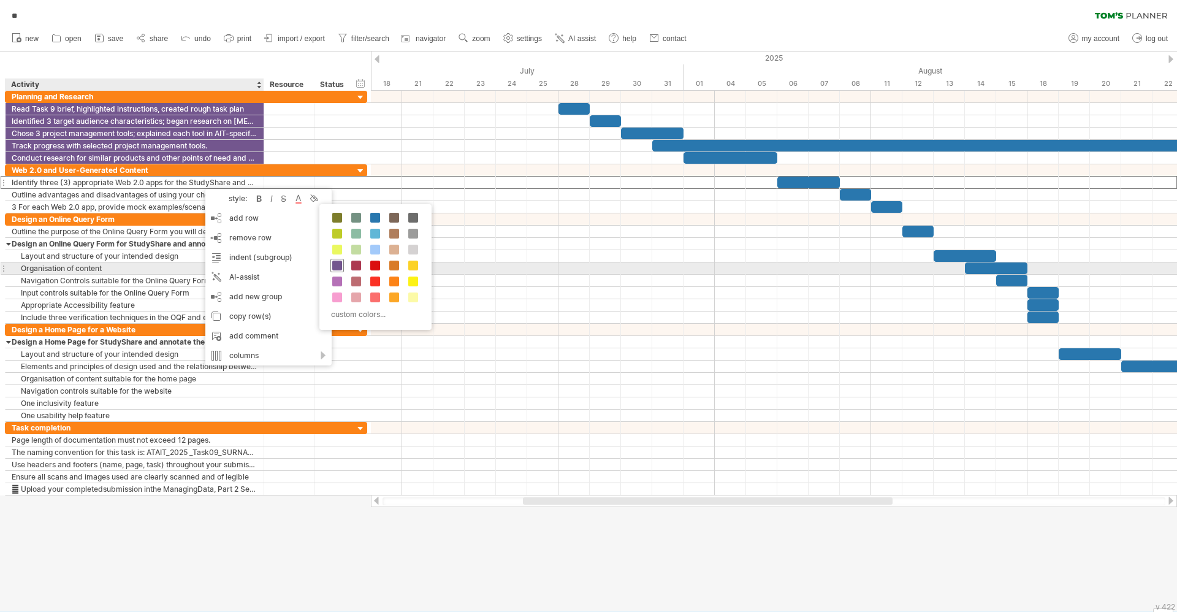
click at [337, 264] on span at bounding box center [337, 266] width 10 height 10
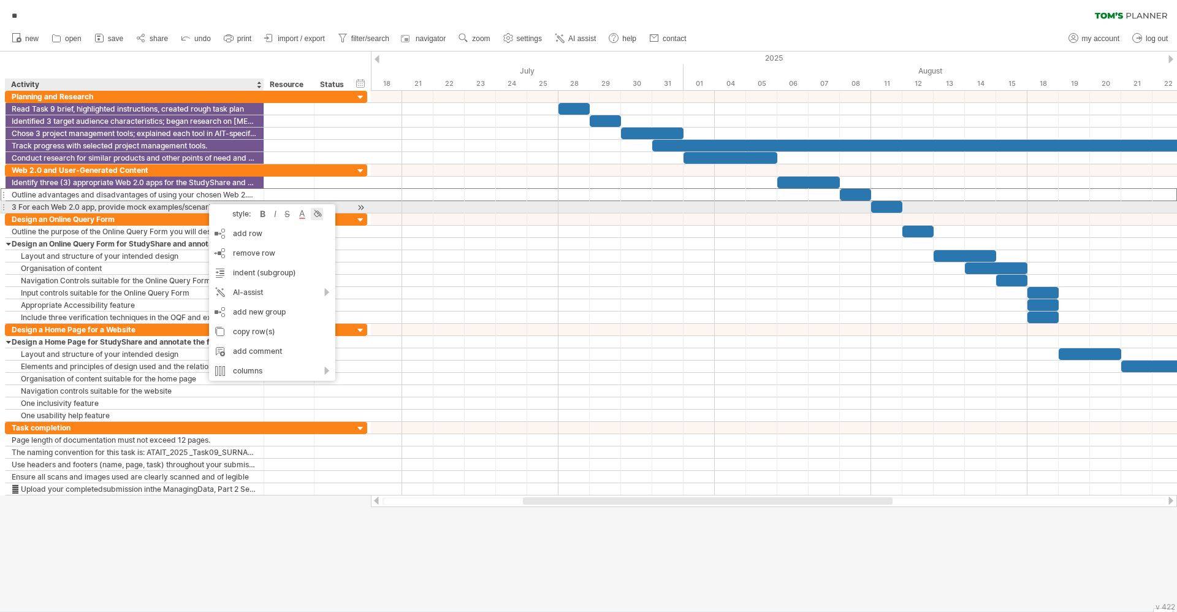
click at [316, 211] on div at bounding box center [317, 214] width 12 height 12
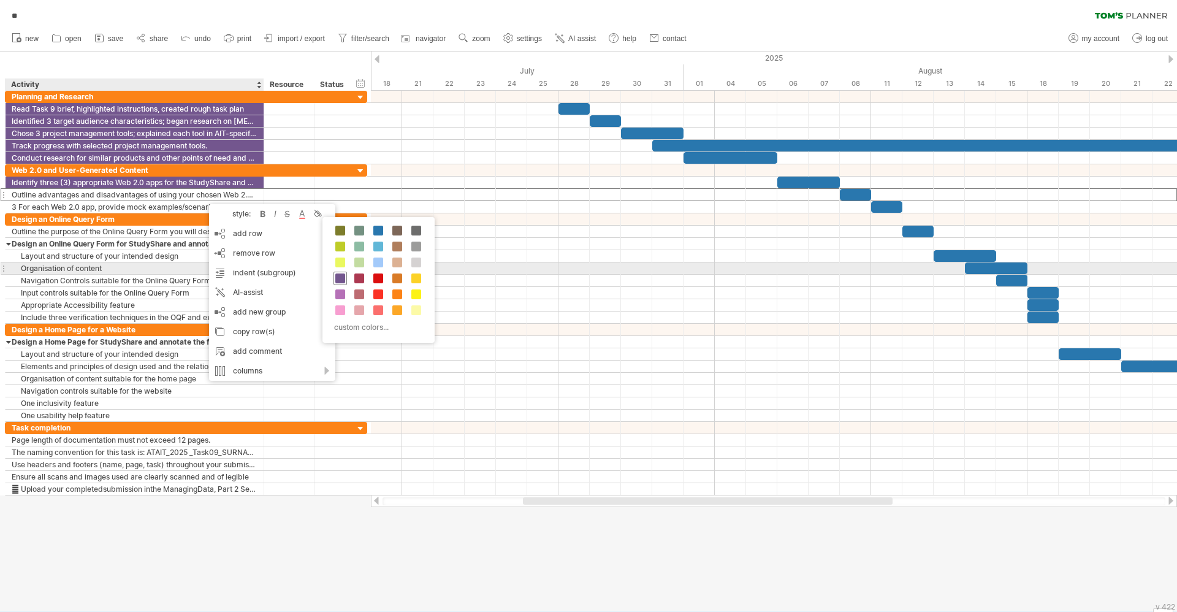
click at [340, 273] on span at bounding box center [340, 278] width 10 height 10
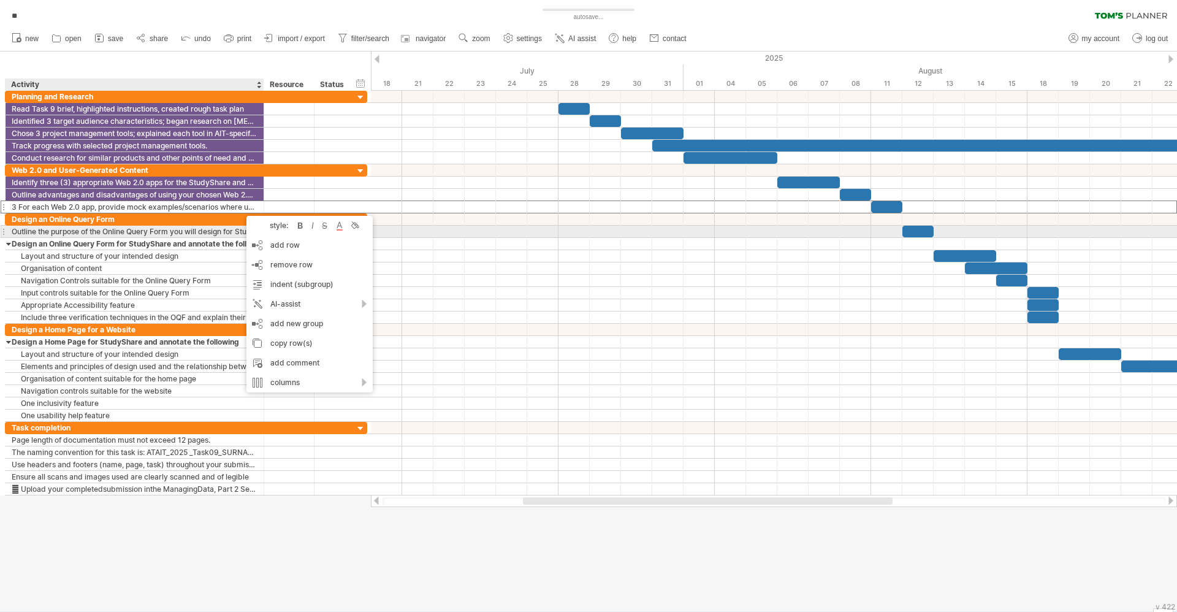
click at [362, 227] on div "style: bold italic strikethrough text color background color" at bounding box center [309, 226] width 126 height 20
click at [359, 224] on div at bounding box center [354, 225] width 12 height 12
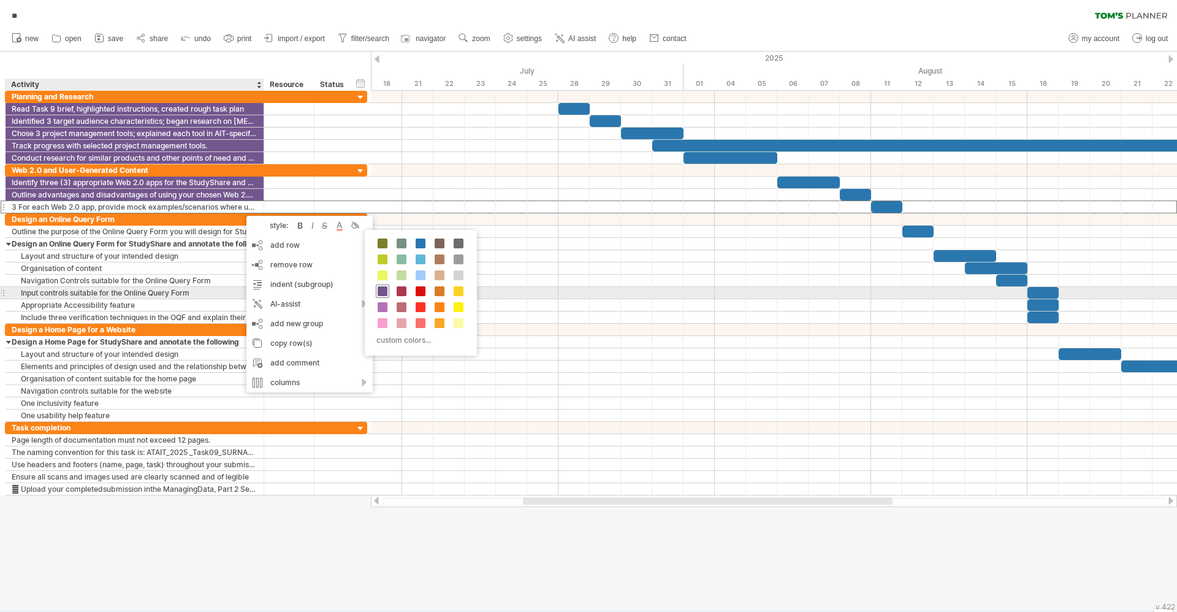
click at [382, 288] on span at bounding box center [383, 291] width 10 height 10
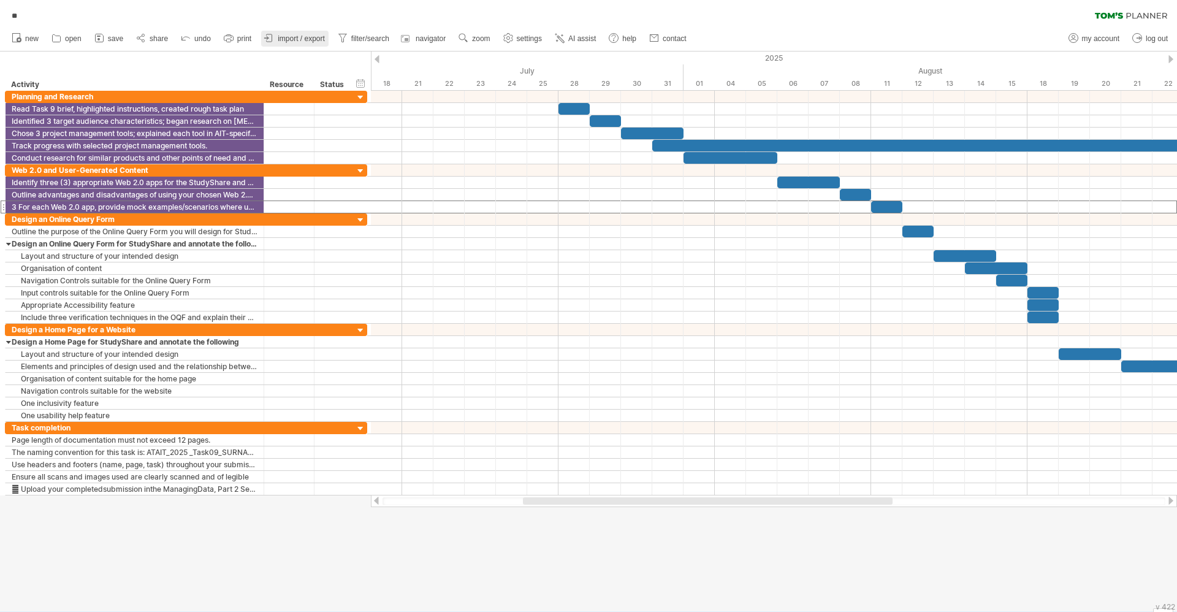
click at [293, 42] on span "import / export" at bounding box center [301, 38] width 47 height 9
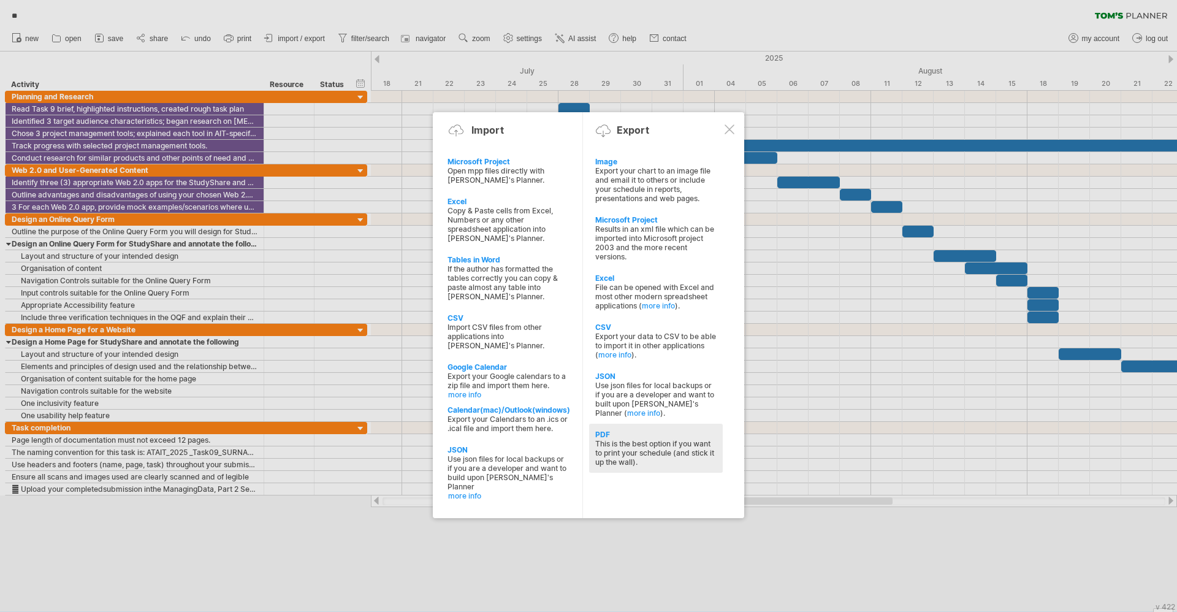
click at [637, 445] on div "This is the best option if you want to print your schedule (and stick it up the…" at bounding box center [655, 453] width 121 height 28
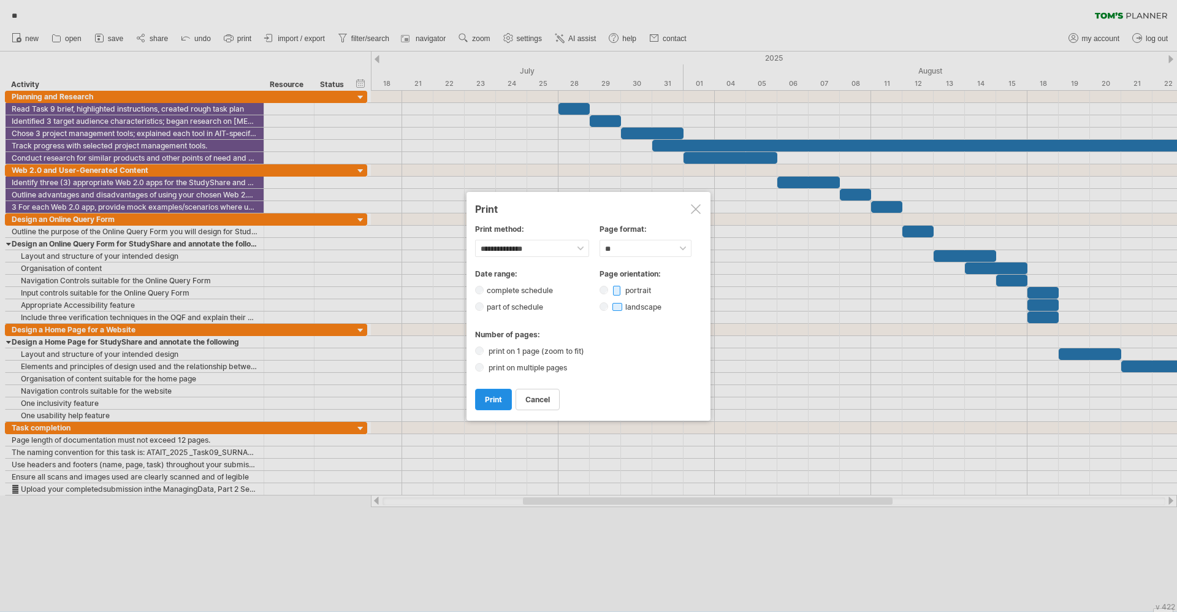
click at [492, 397] on span "print" at bounding box center [493, 399] width 17 height 9
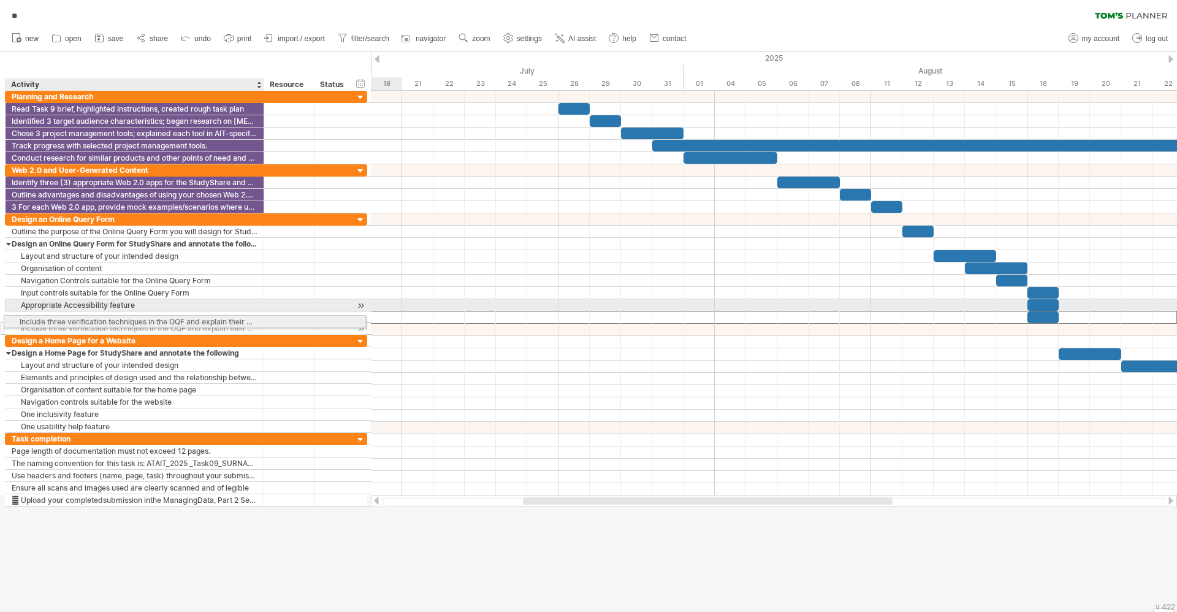
drag, startPoint x: 256, startPoint y: 318, endPoint x: 248, endPoint y: 319, distance: 8.2
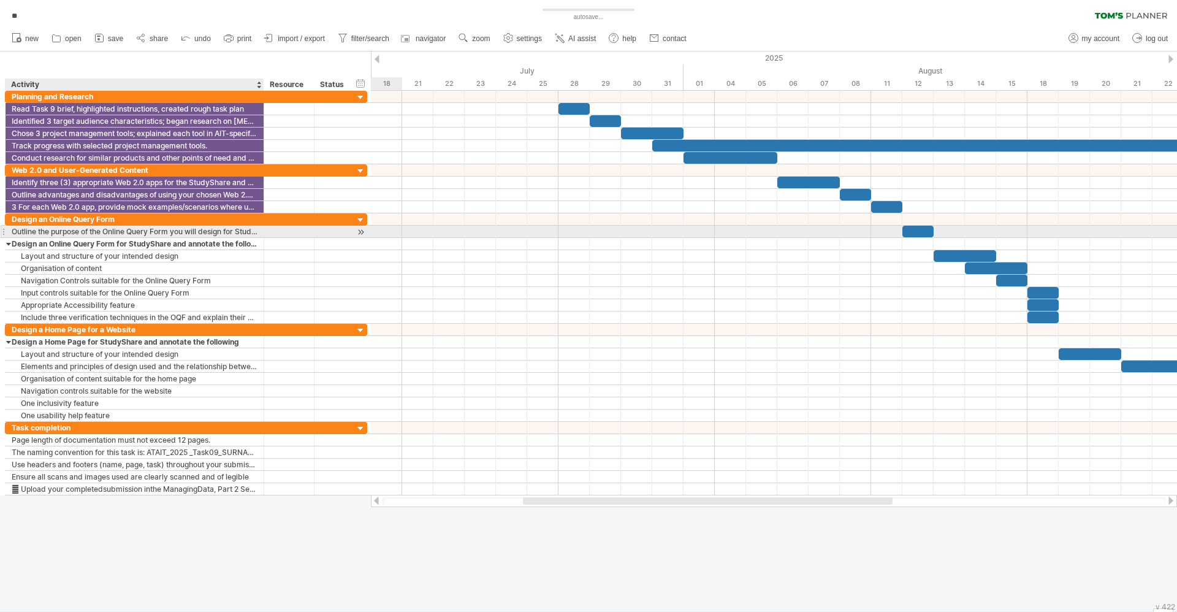
click at [205, 230] on div "Outline the purpose of the Online Query Form you will design for StudyShare" at bounding box center [135, 232] width 246 height 12
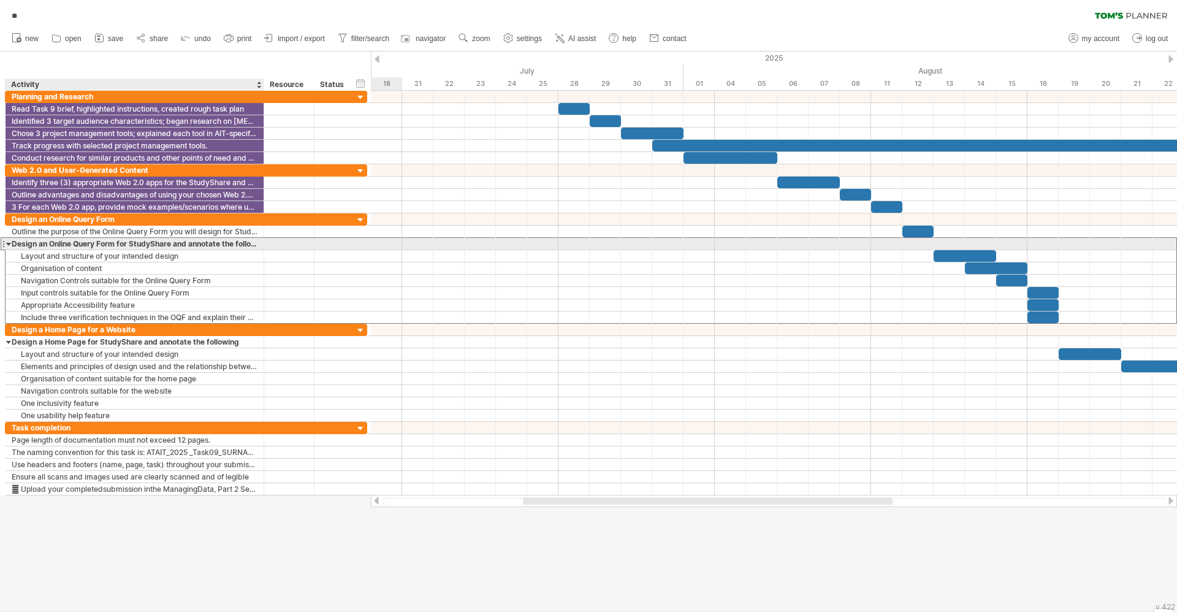
click at [210, 244] on div "Design an Online Query Form for StudyShare and annotate the following" at bounding box center [135, 244] width 246 height 12
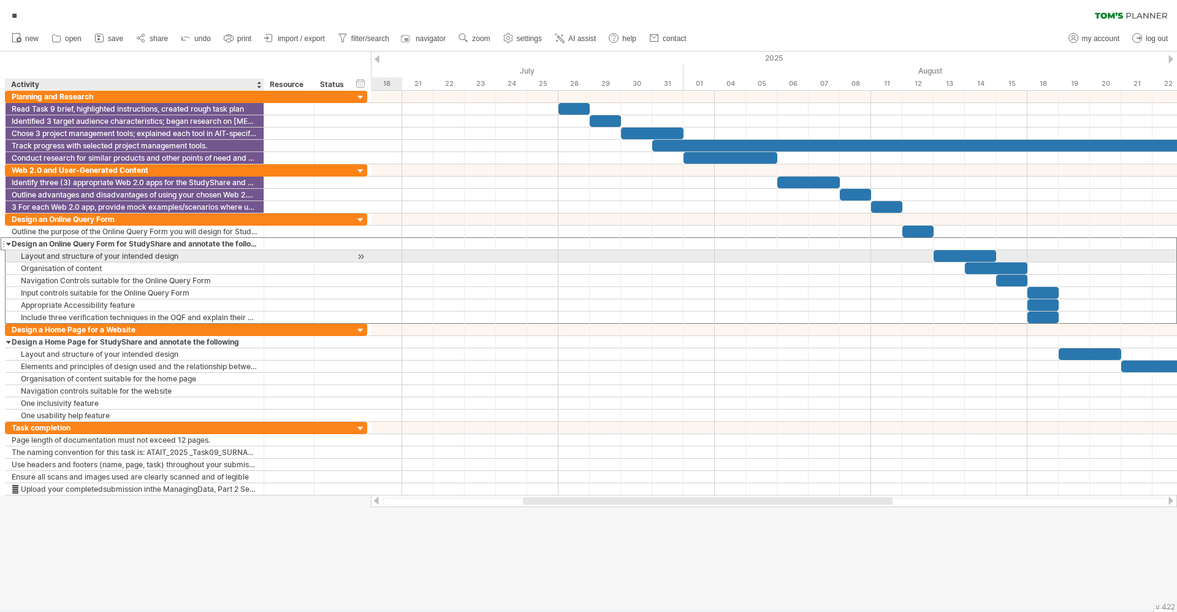
click at [218, 257] on div "Layout and structure of your intended design" at bounding box center [135, 256] width 246 height 12
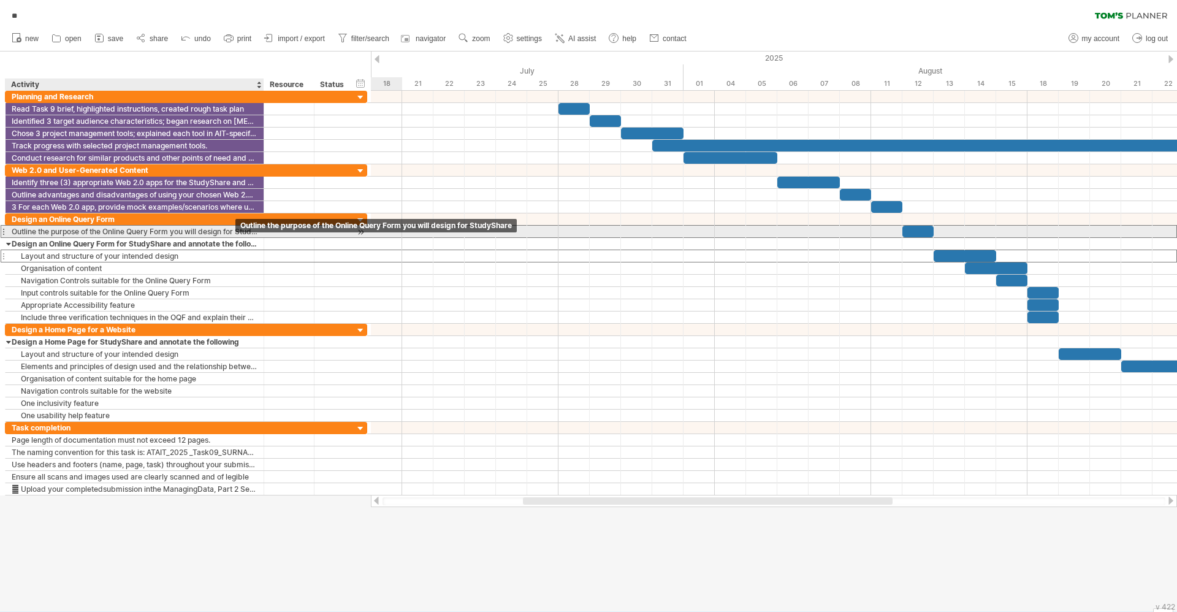
click at [236, 235] on div "Outline the purpose of the Online Query Form you will design for StudyShare" at bounding box center [135, 232] width 246 height 12
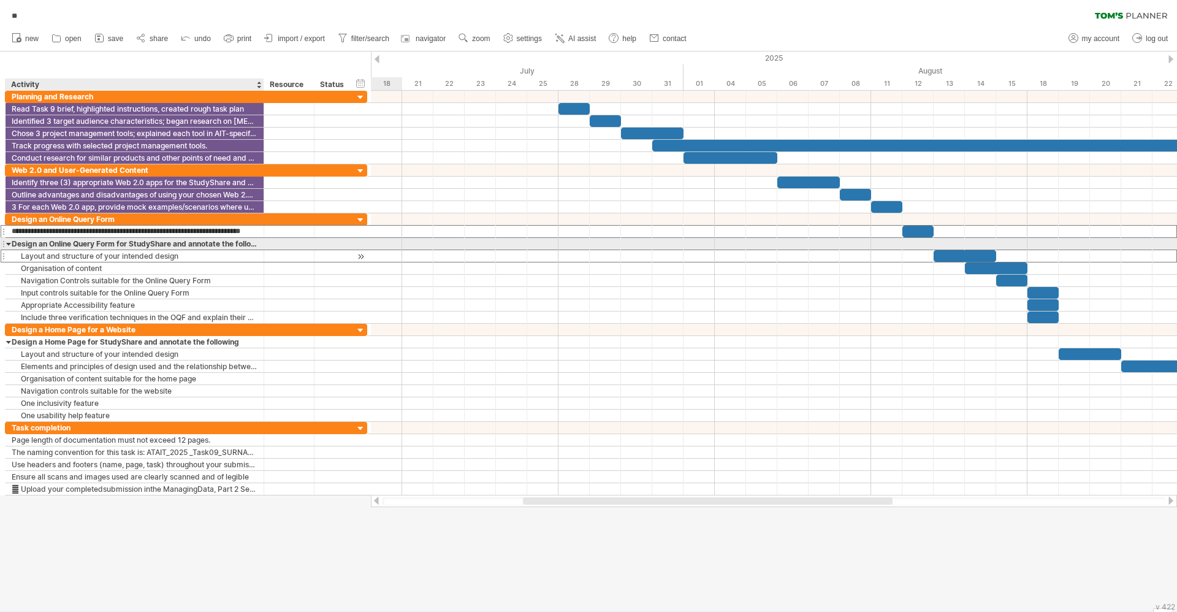
click at [239, 249] on div "Design an Online Query Form for StudyShare and annotate the following" at bounding box center [135, 244] width 246 height 12
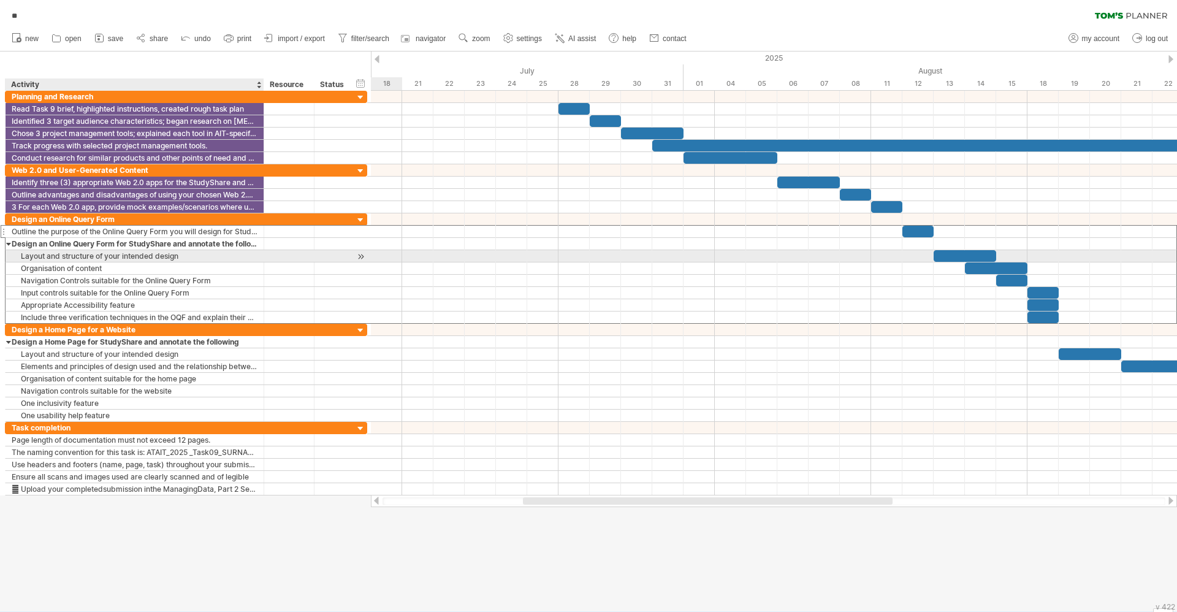
click at [239, 259] on div "Layout and structure of your intended design" at bounding box center [135, 256] width 246 height 12
click at [241, 270] on div "Organisation of content" at bounding box center [135, 268] width 246 height 12
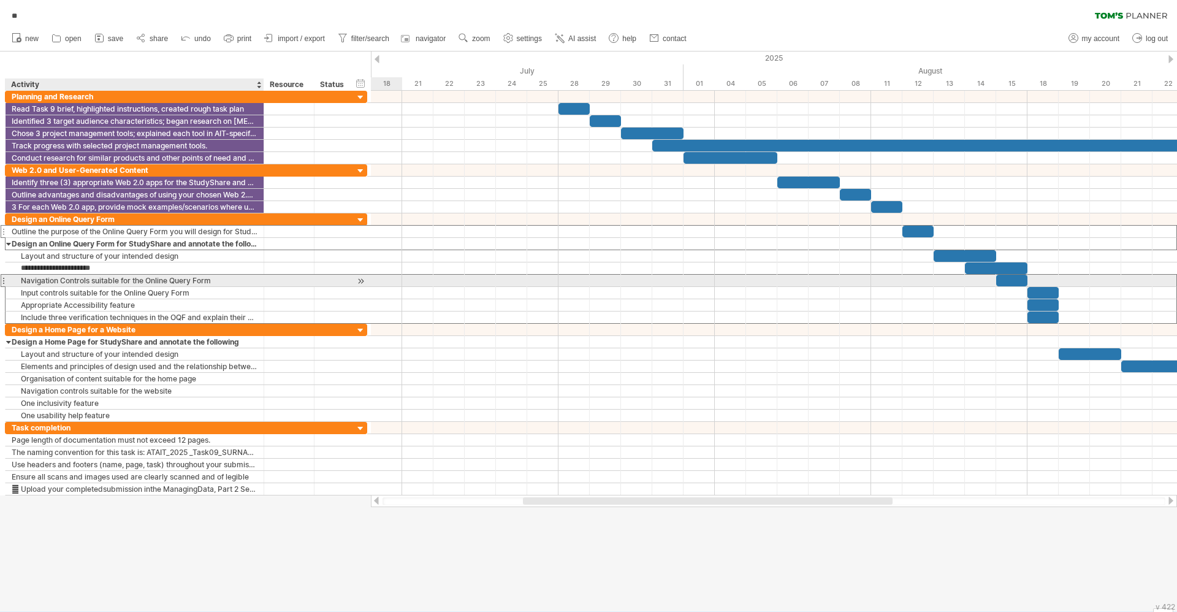
click at [242, 276] on div "Navigation Controls suitable for the Online Query Form" at bounding box center [135, 281] width 246 height 12
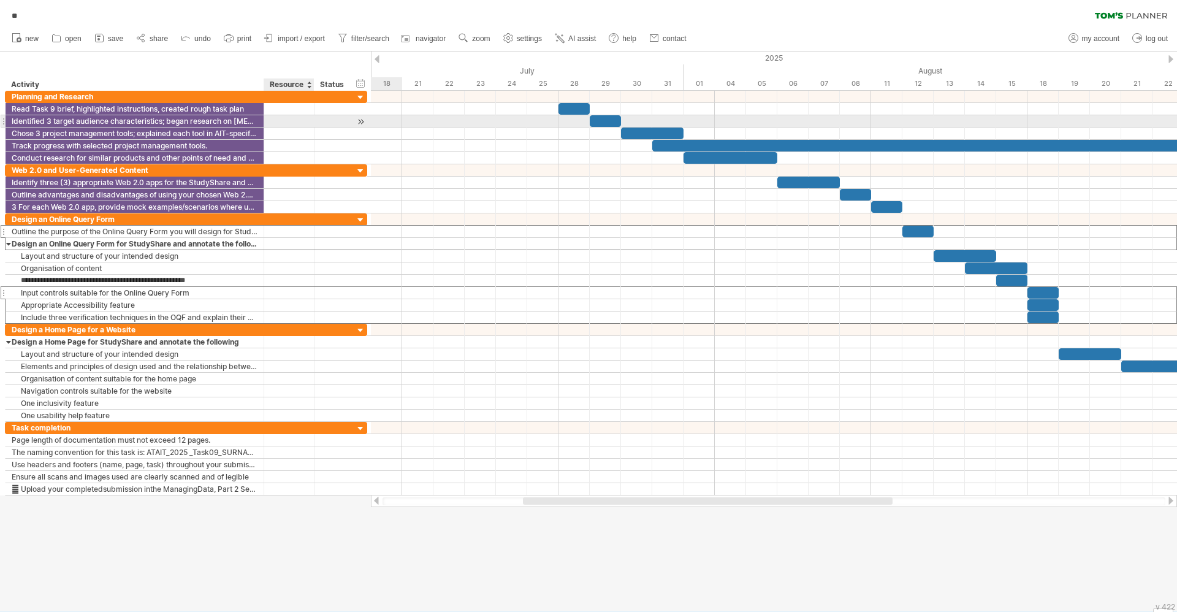
click at [313, 115] on div at bounding box center [313, 121] width 6 height 12
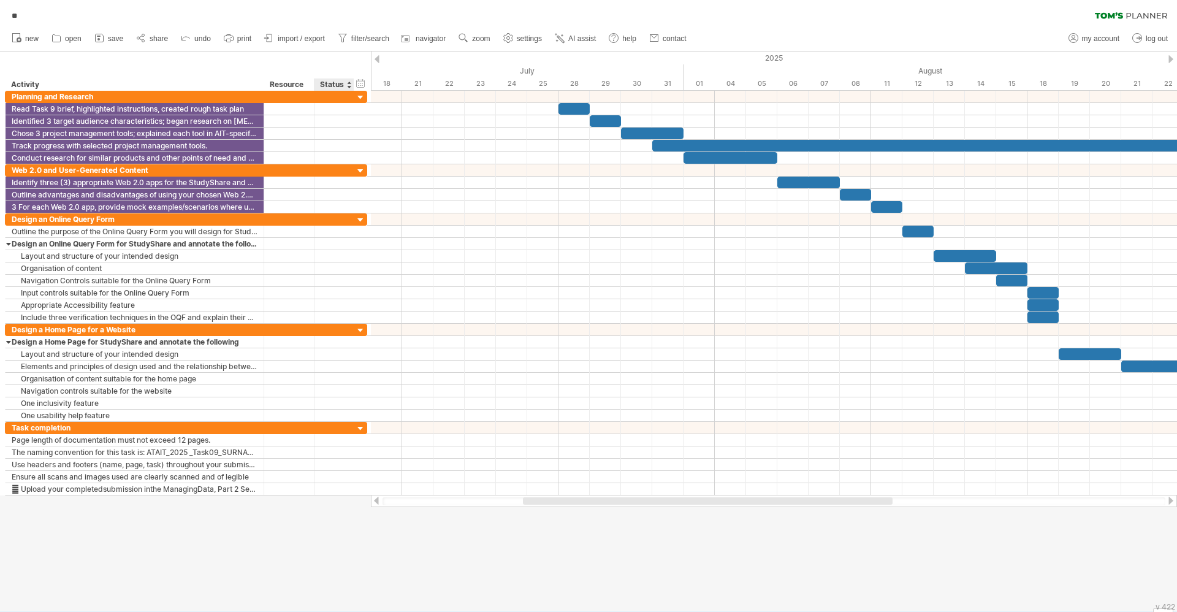
click at [346, 84] on div "Status" at bounding box center [333, 84] width 27 height 12
click at [351, 85] on div at bounding box center [353, 84] width 4 height 12
click at [346, 85] on div "Status" at bounding box center [333, 84] width 27 height 12
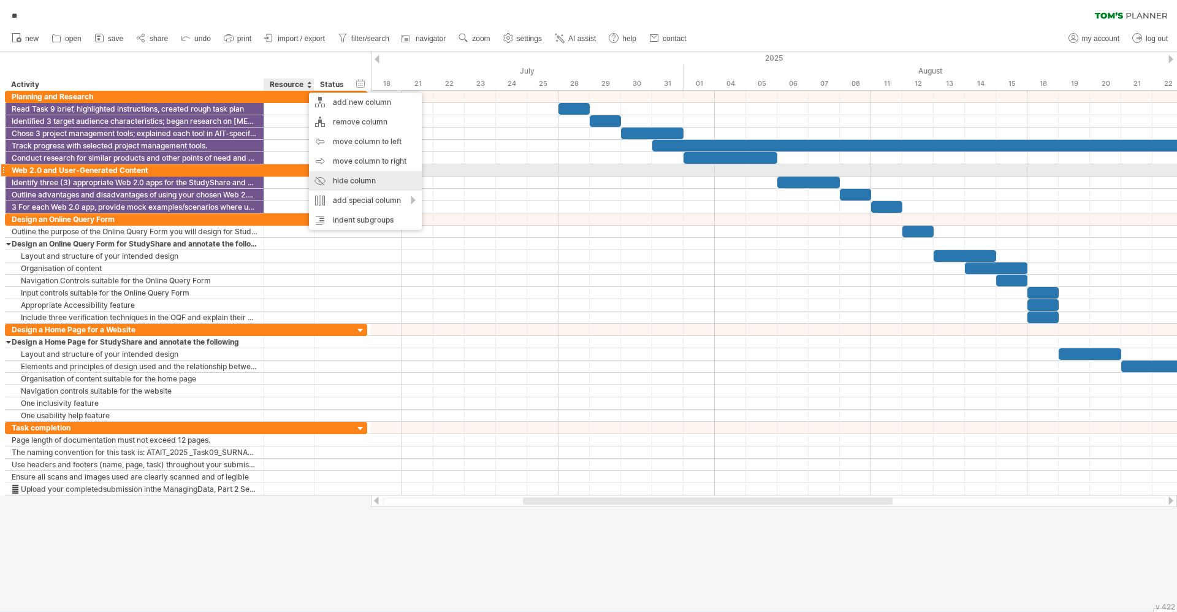
click at [347, 177] on div "hide column" at bounding box center [365, 181] width 113 height 20
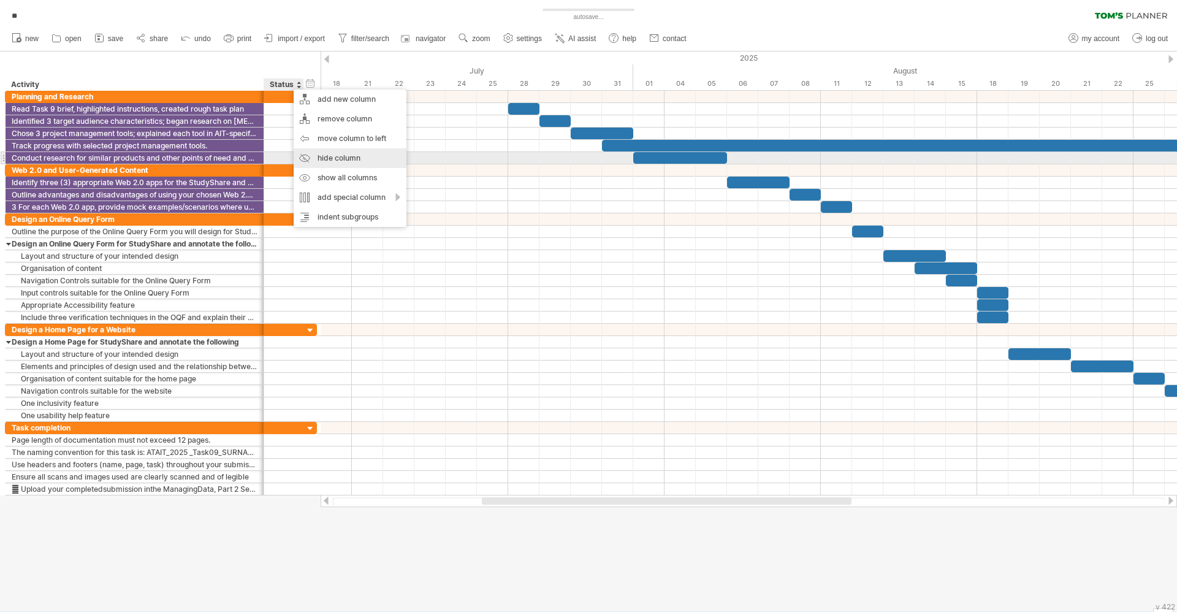
click at [329, 155] on div "hide column" at bounding box center [350, 158] width 113 height 20
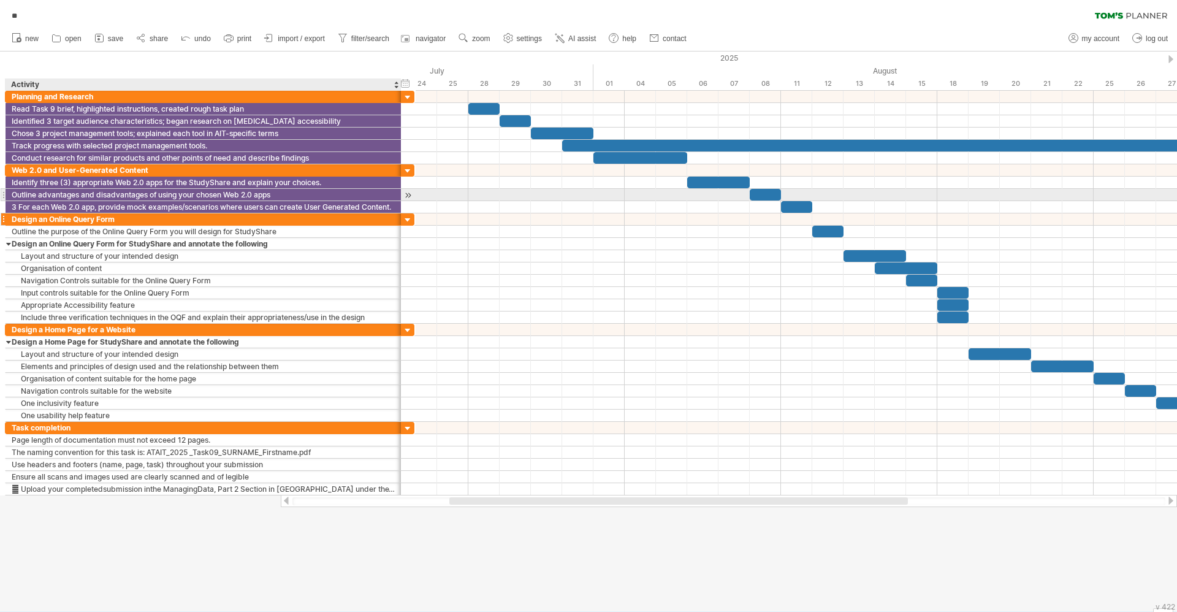
drag, startPoint x: 262, startPoint y: 199, endPoint x: 400, endPoint y: 224, distance: 139.7
click at [400, 224] on div "**********" at bounding box center [210, 293] width 410 height 405
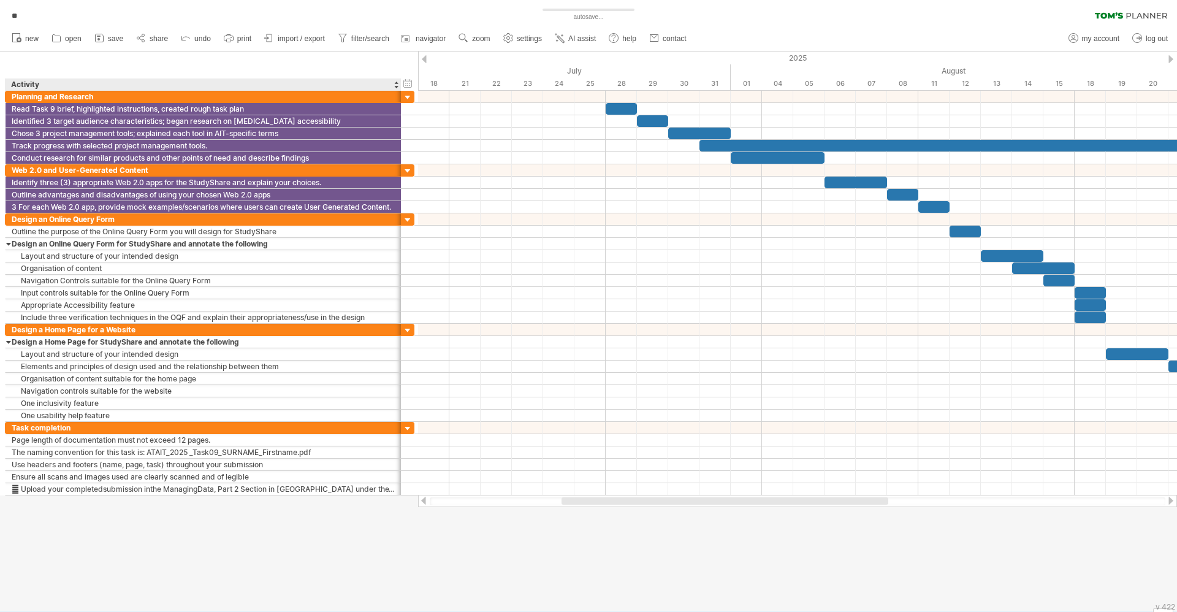
click at [190, 552] on div at bounding box center [588, 331] width 1177 height 560
click at [216, 110] on div "Read Task 9 brief, highlighted instructions, created rough task plan" at bounding box center [203, 109] width 383 height 12
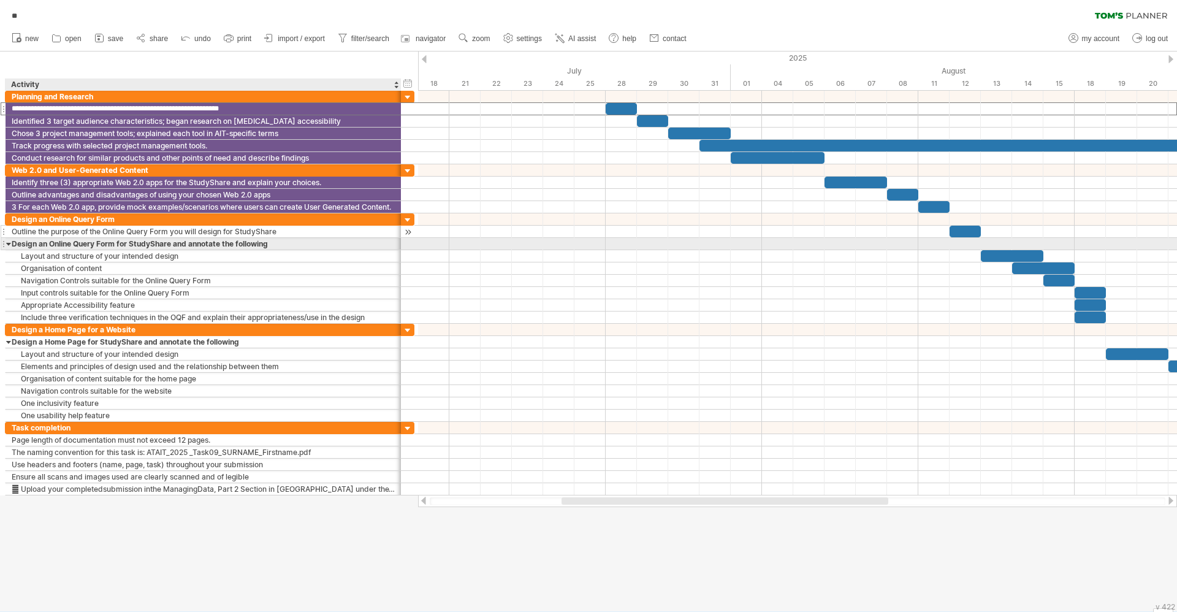
click at [191, 230] on div "Outline the purpose of the Online Query Form you will design for StudyShare" at bounding box center [203, 232] width 383 height 12
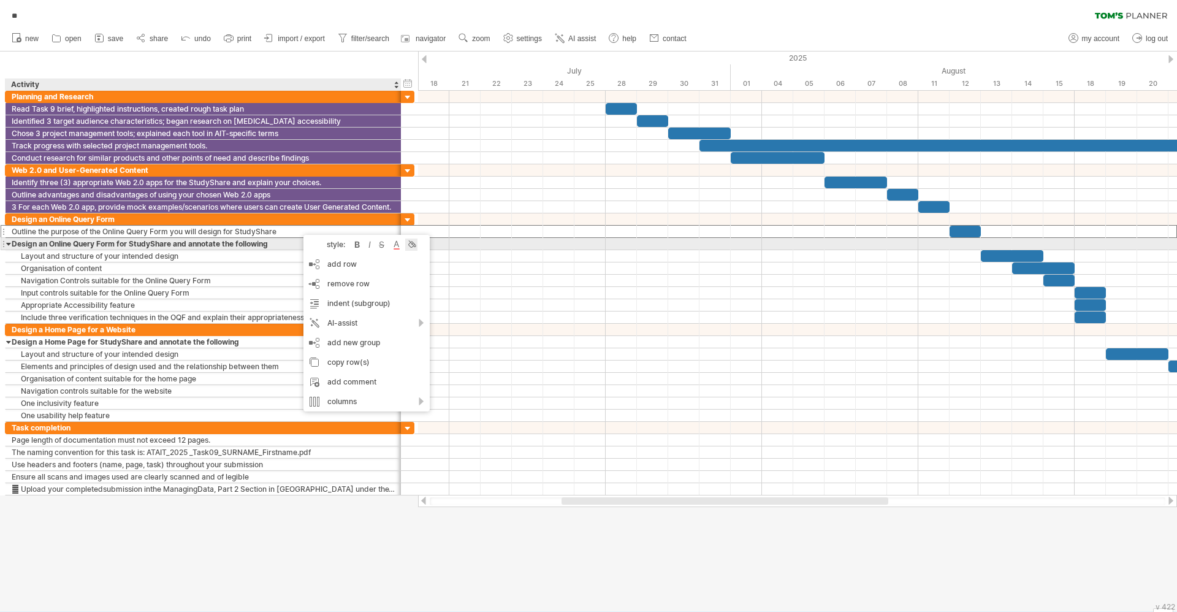
click at [417, 245] on div at bounding box center [411, 244] width 12 height 12
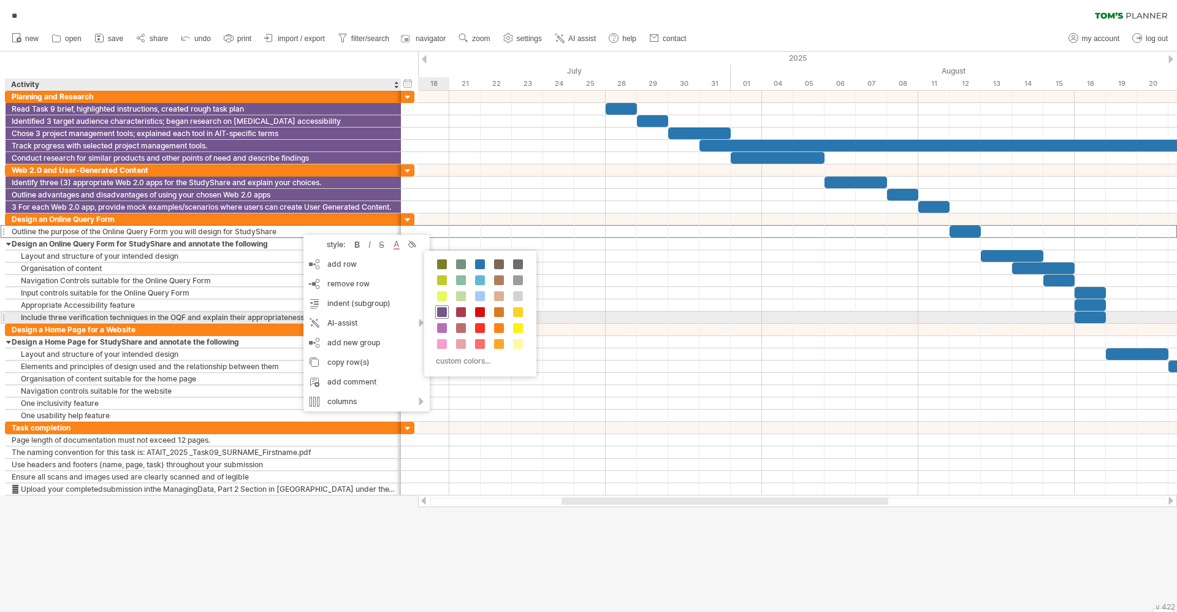
click at [446, 311] on span at bounding box center [442, 312] width 10 height 10
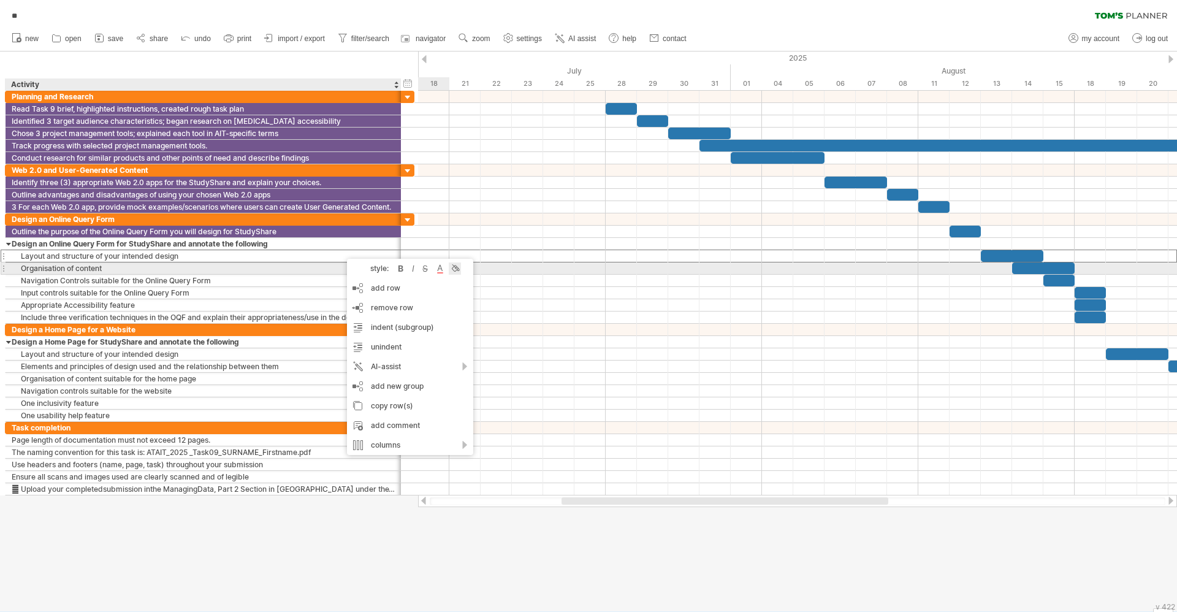
click at [458, 265] on div at bounding box center [455, 268] width 12 height 12
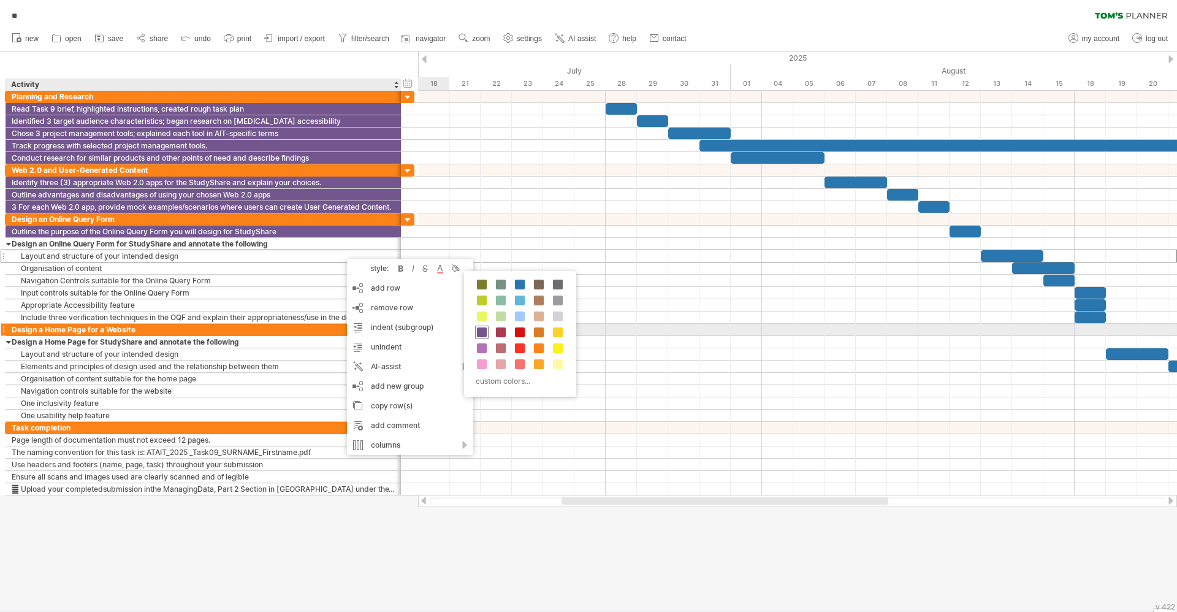
click at [482, 335] on span at bounding box center [482, 332] width 10 height 10
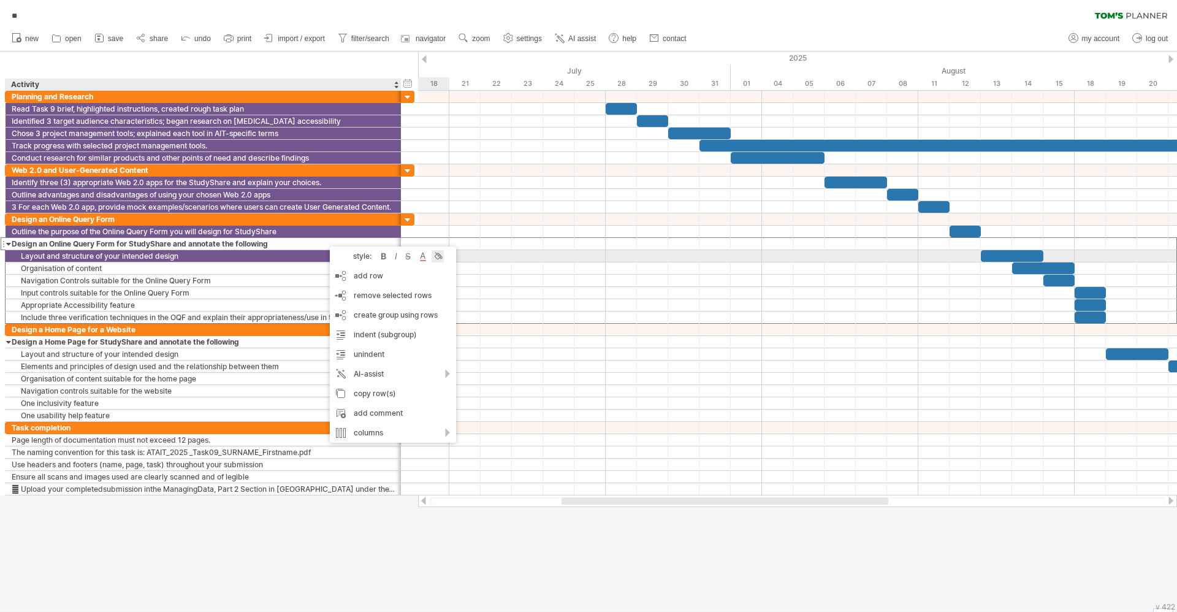
click at [441, 257] on div at bounding box center [438, 256] width 12 height 12
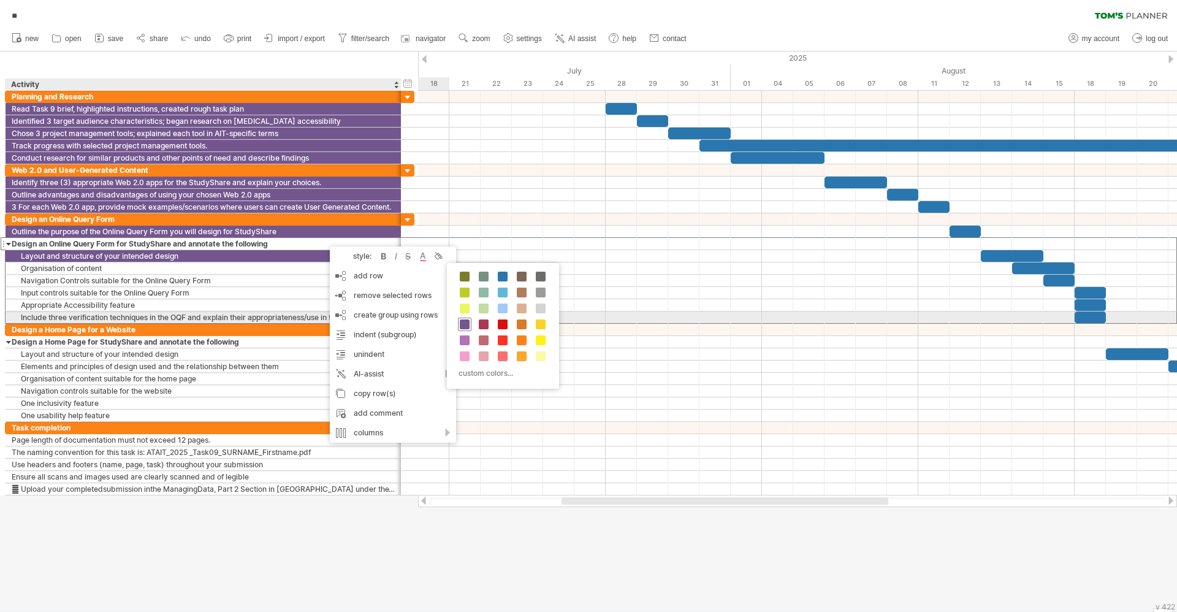
click at [469, 322] on span at bounding box center [465, 324] width 10 height 10
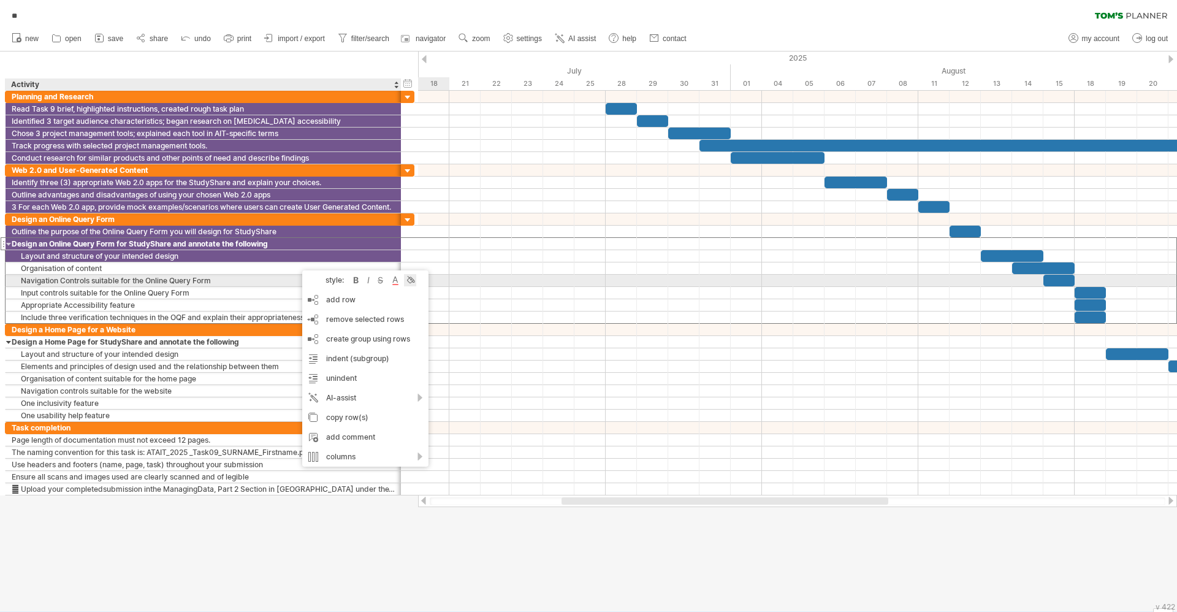
click at [411, 279] on div at bounding box center [410, 280] width 12 height 12
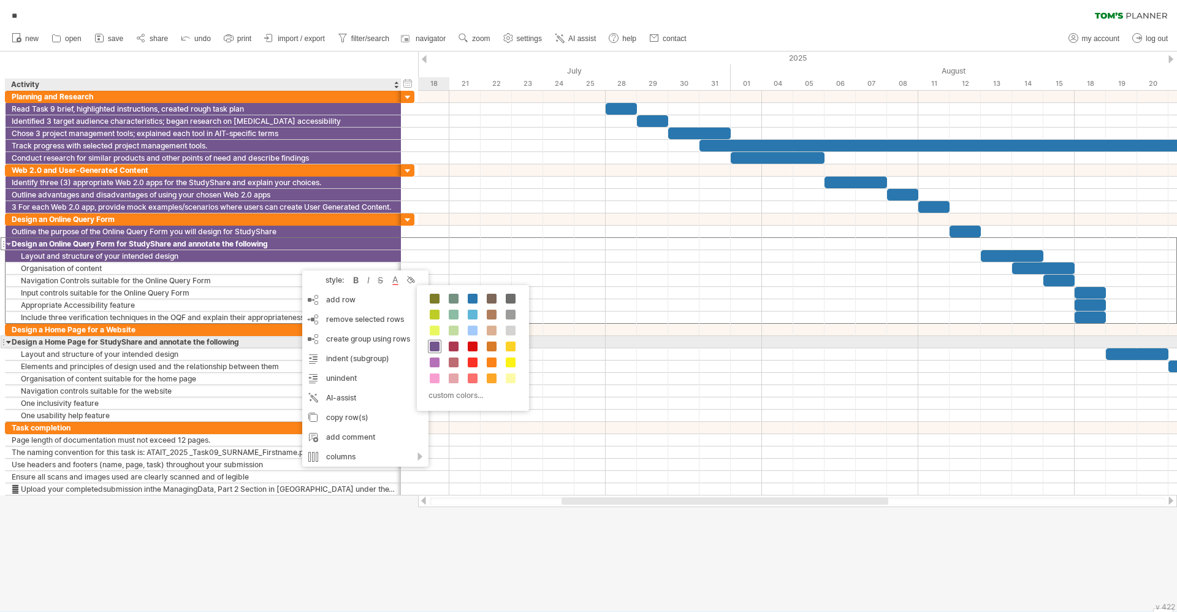
click at [436, 343] on span at bounding box center [435, 346] width 10 height 10
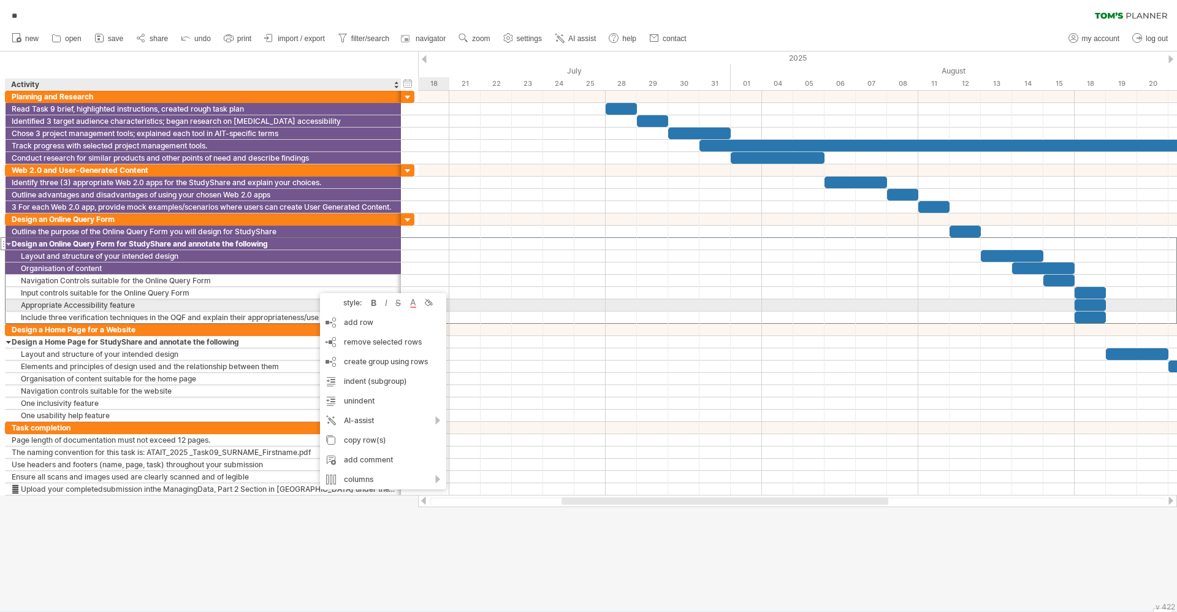
click at [427, 310] on div "style: bold italic strikethrough text color background color" at bounding box center [383, 303] width 126 height 20
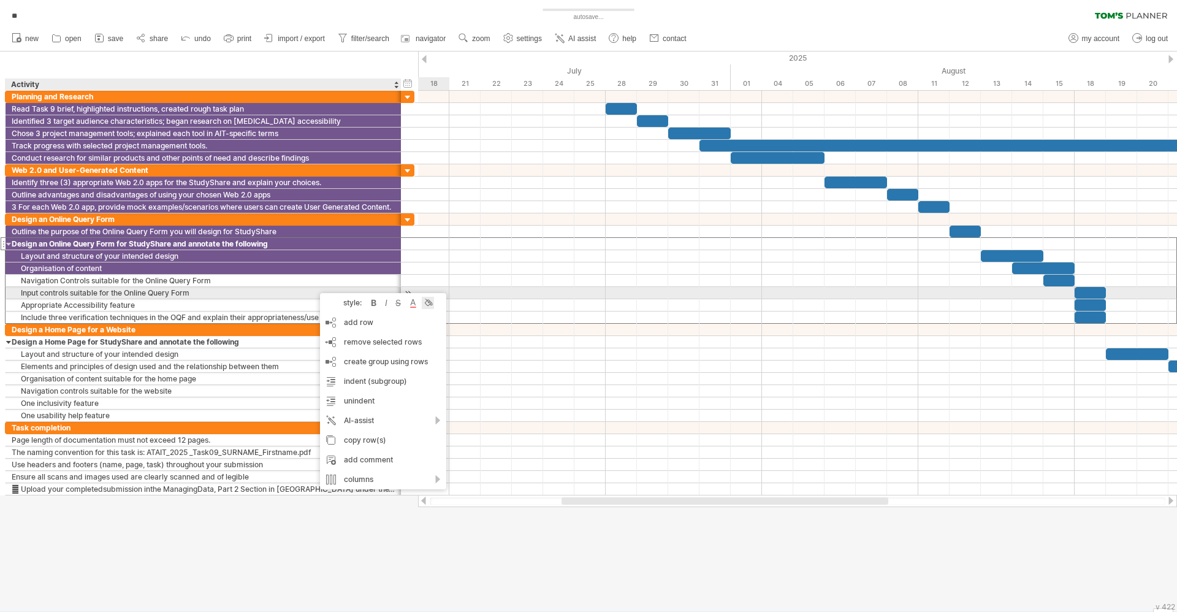
click at [430, 298] on div at bounding box center [428, 303] width 12 height 12
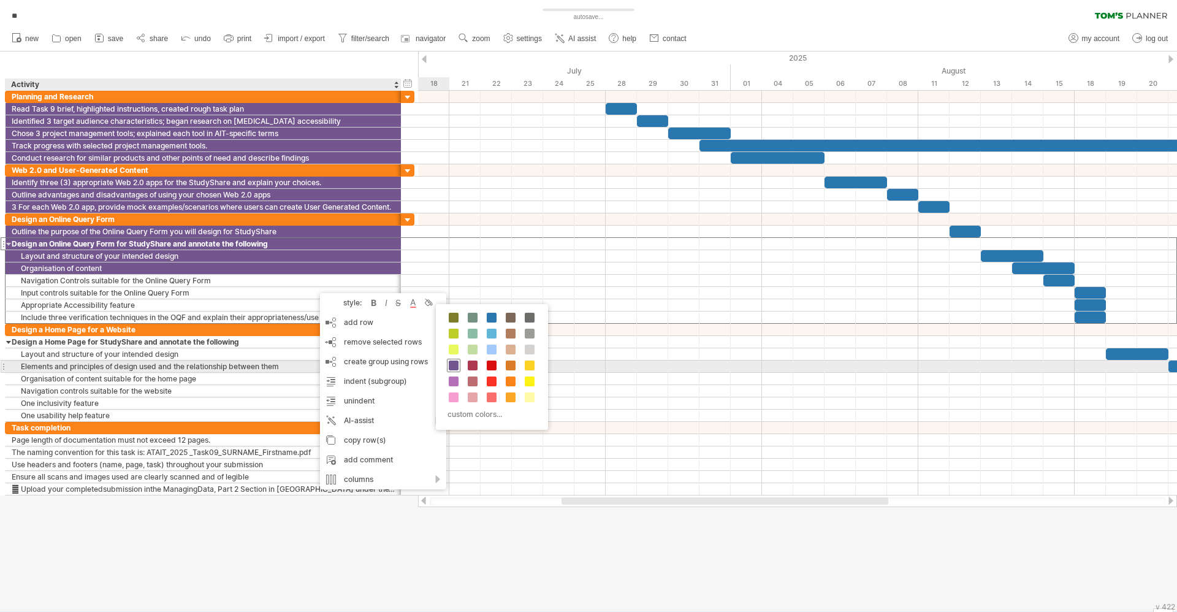
click at [452, 363] on span at bounding box center [454, 365] width 10 height 10
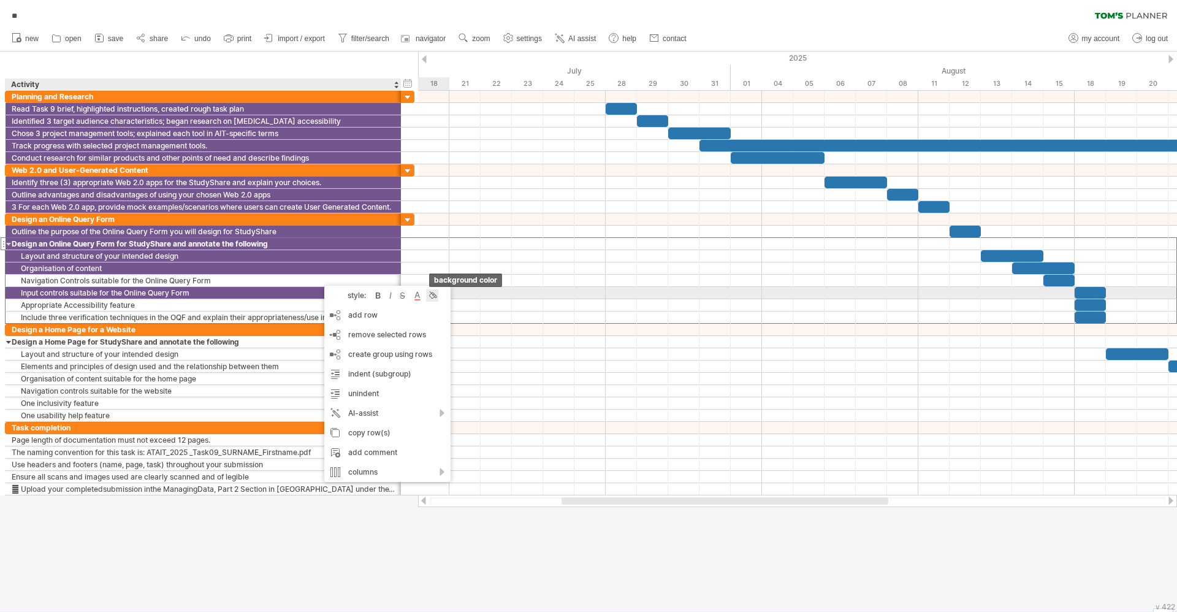
click at [434, 296] on div at bounding box center [432, 295] width 12 height 12
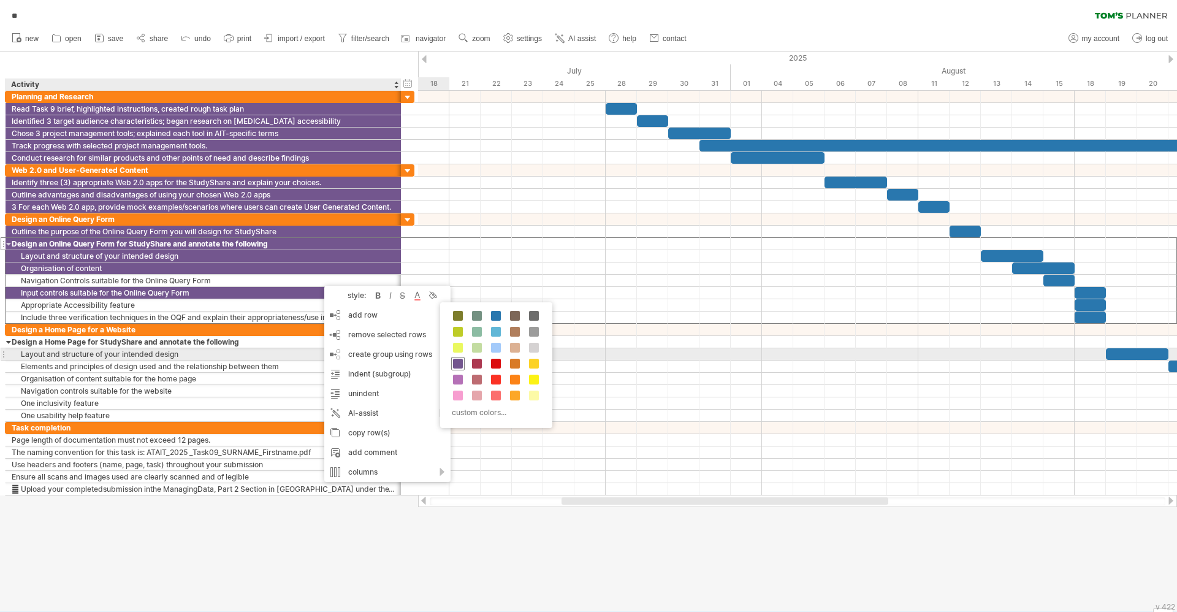
click at [462, 360] on span at bounding box center [458, 364] width 10 height 10
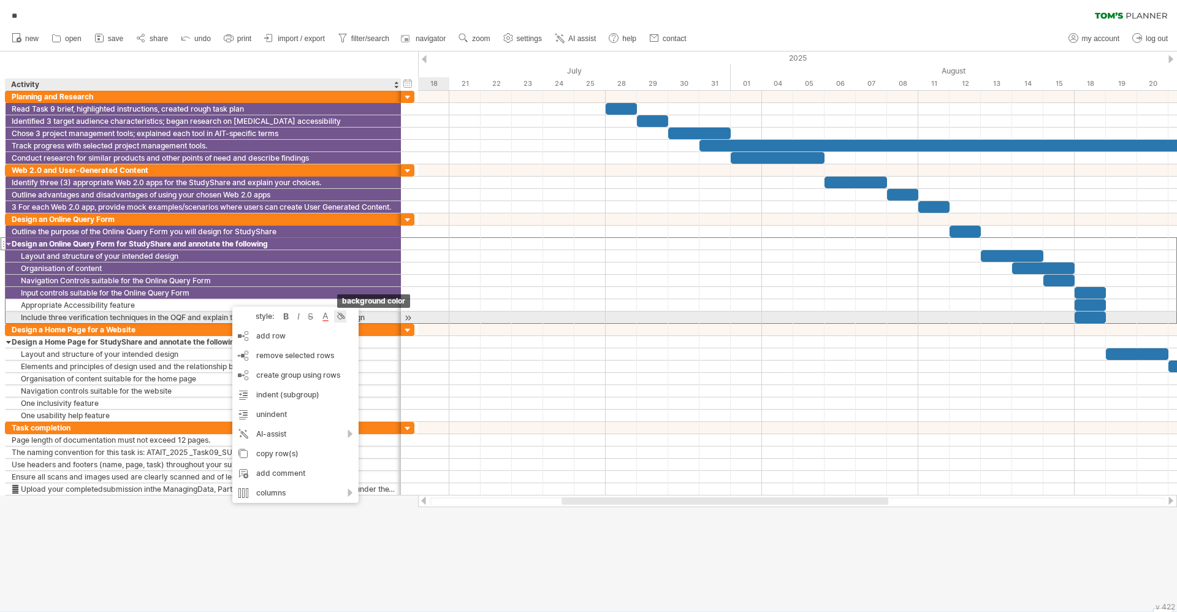
click at [340, 315] on div at bounding box center [340, 316] width 12 height 12
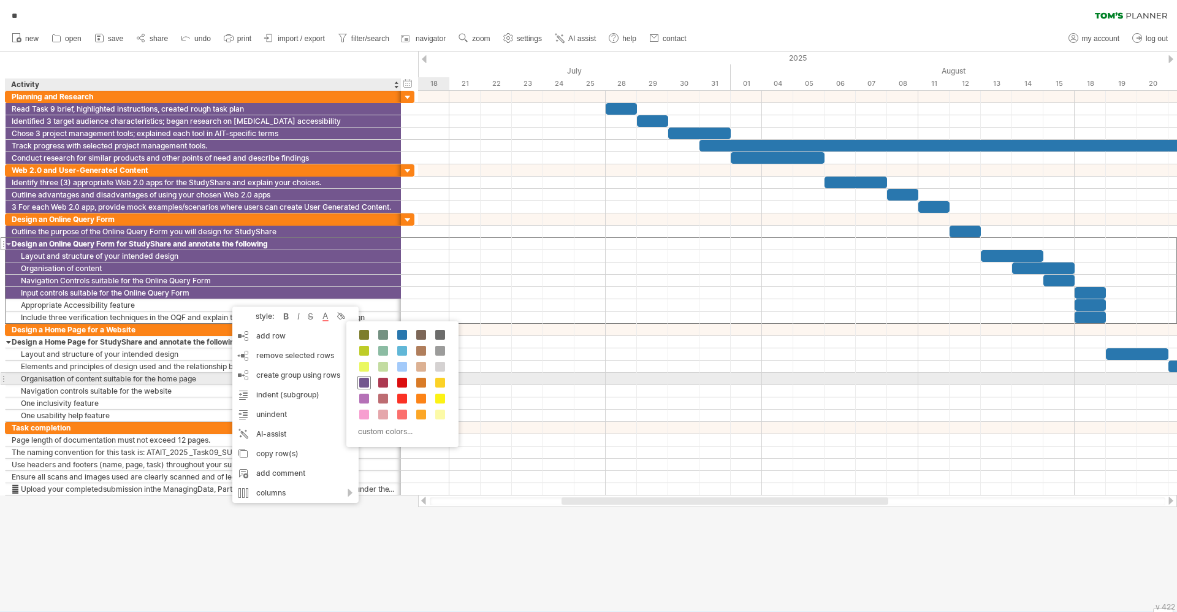
click at [363, 379] on span at bounding box center [364, 383] width 10 height 10
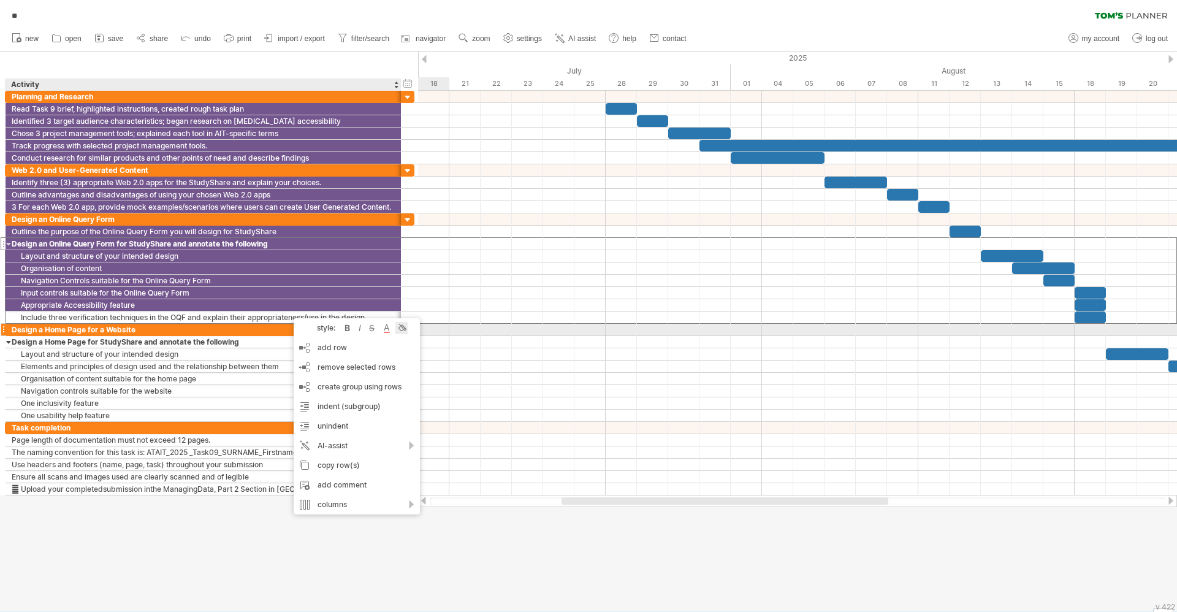
click at [398, 329] on div at bounding box center [401, 328] width 12 height 12
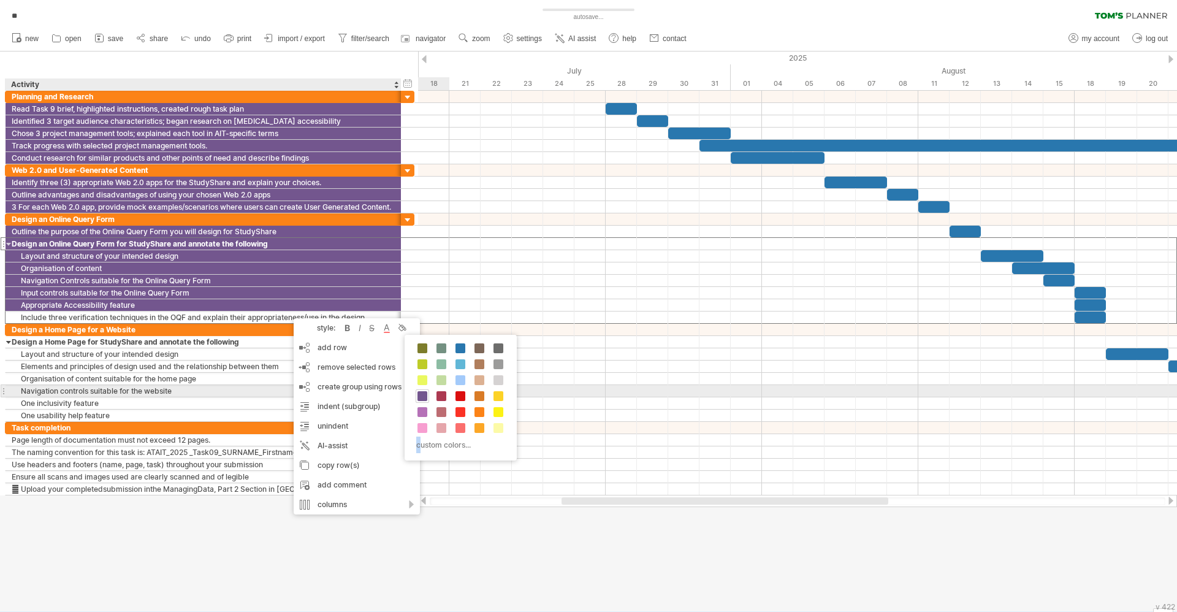
click at [419, 389] on div "custom colors..." at bounding box center [461, 398] width 112 height 126
click at [423, 392] on span at bounding box center [422, 396] width 10 height 10
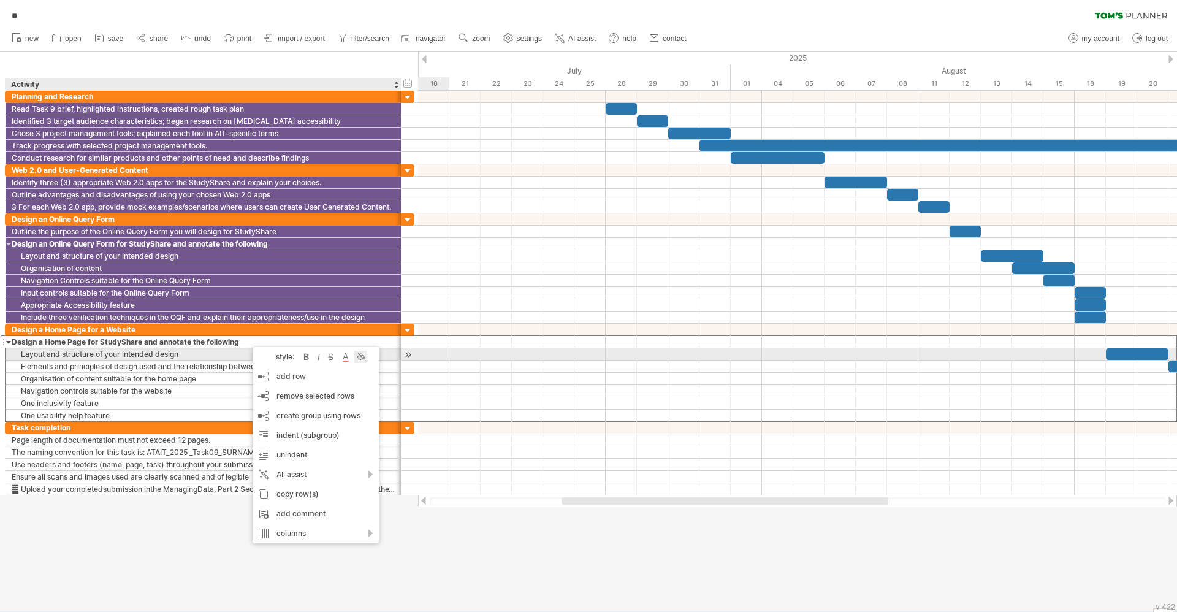
click at [362, 357] on div at bounding box center [360, 357] width 12 height 12
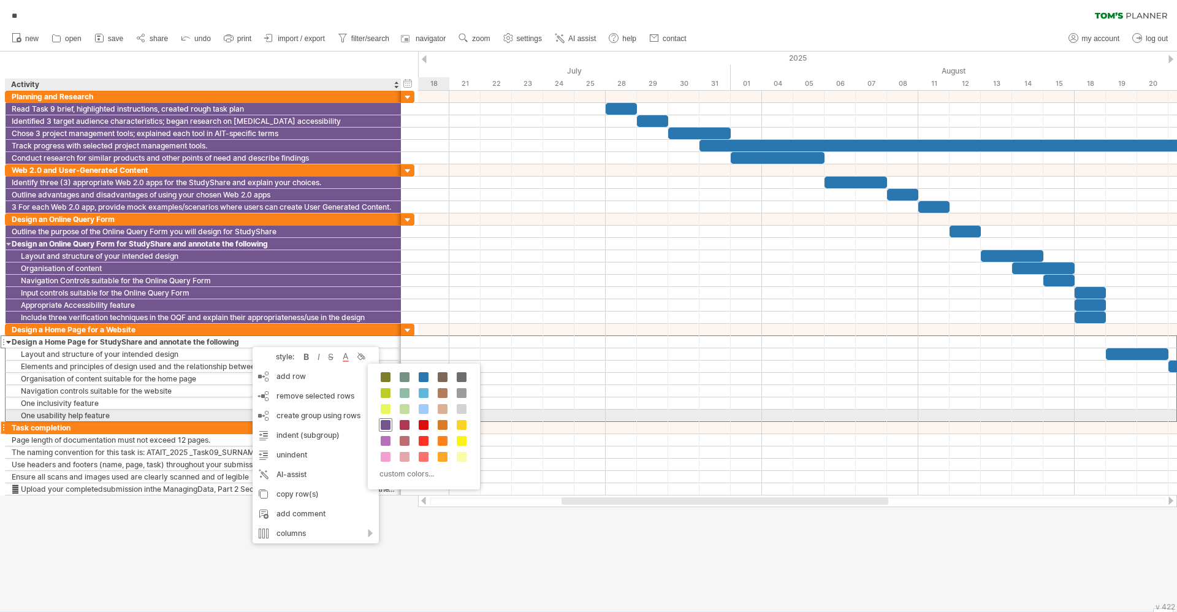
click at [386, 422] on span at bounding box center [386, 425] width 10 height 10
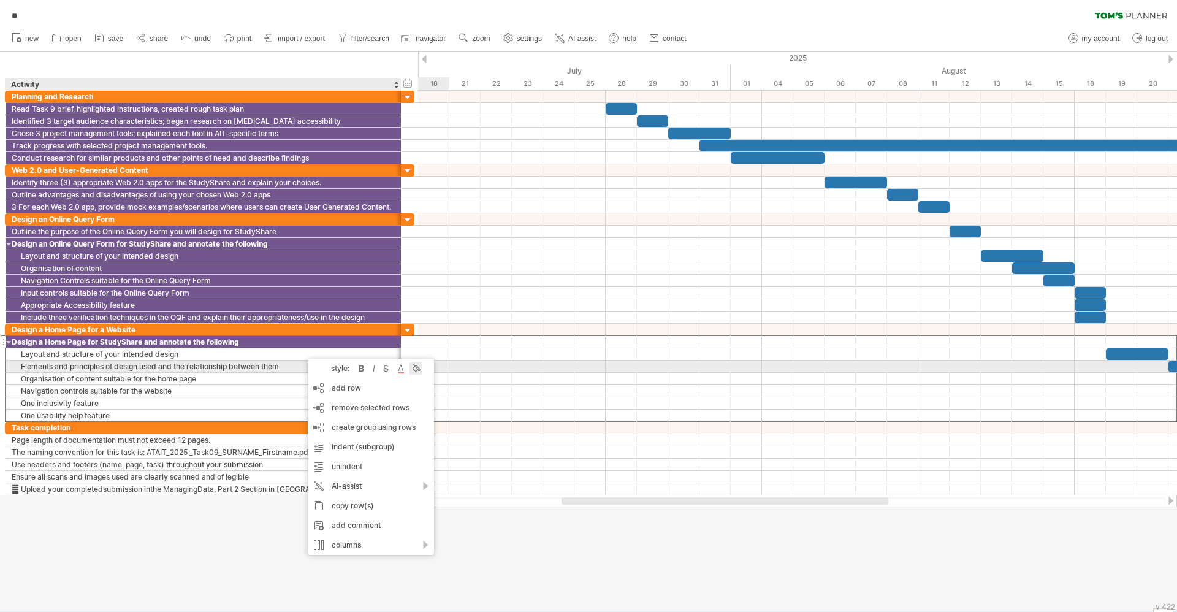
click at [417, 369] on div at bounding box center [415, 368] width 12 height 12
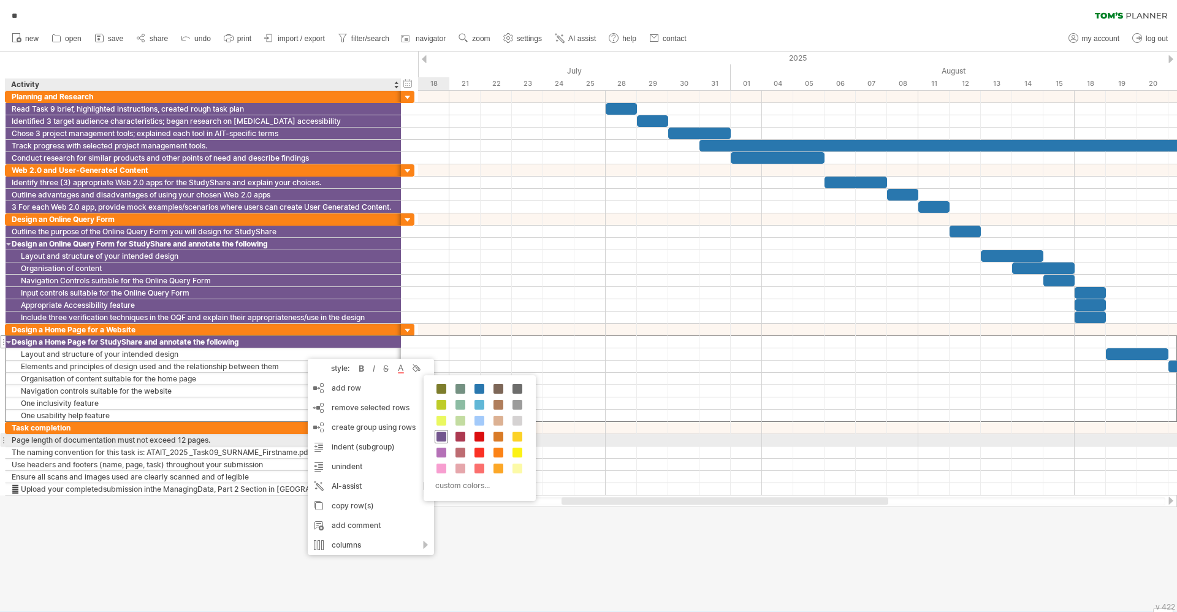
click at [441, 438] on span at bounding box center [441, 437] width 10 height 10
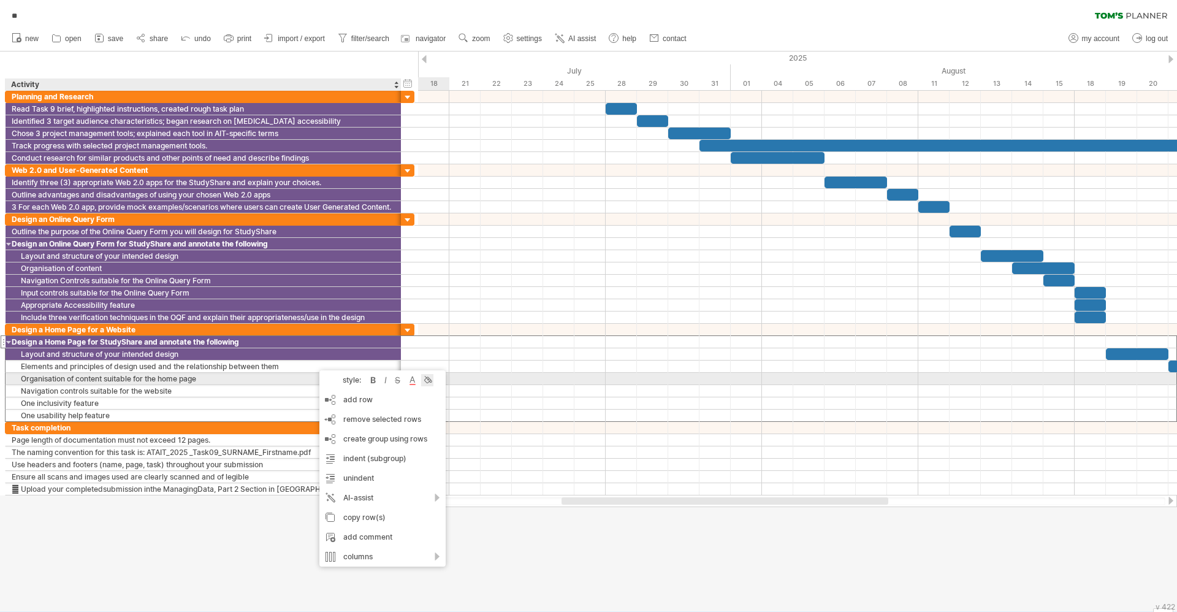
click at [429, 382] on div at bounding box center [427, 380] width 12 height 12
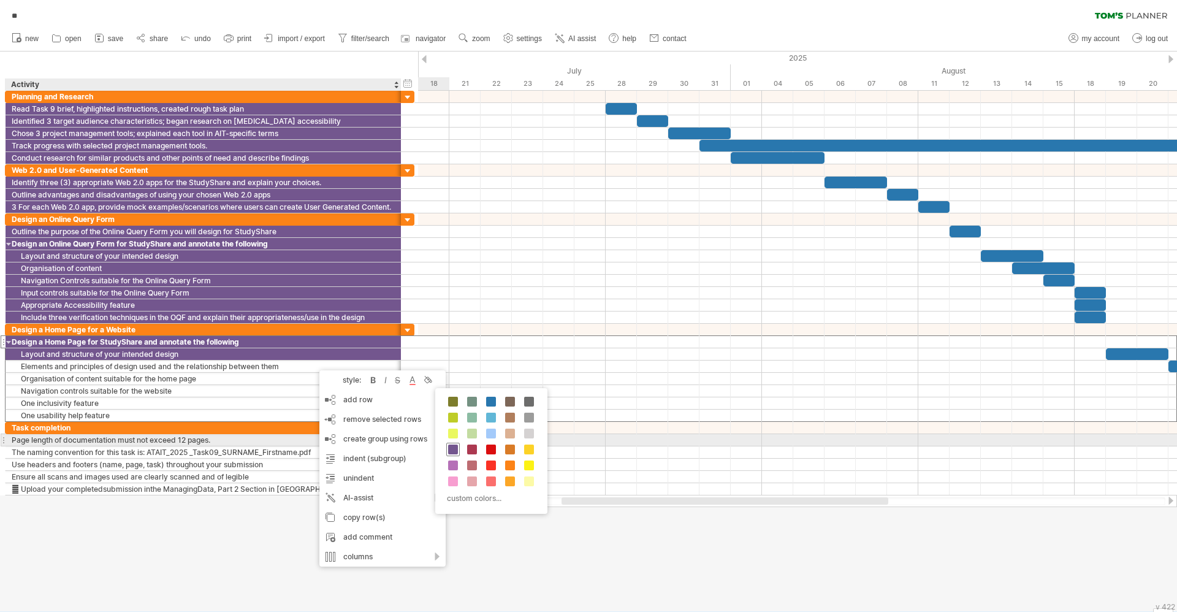
click at [452, 444] on span at bounding box center [453, 449] width 10 height 10
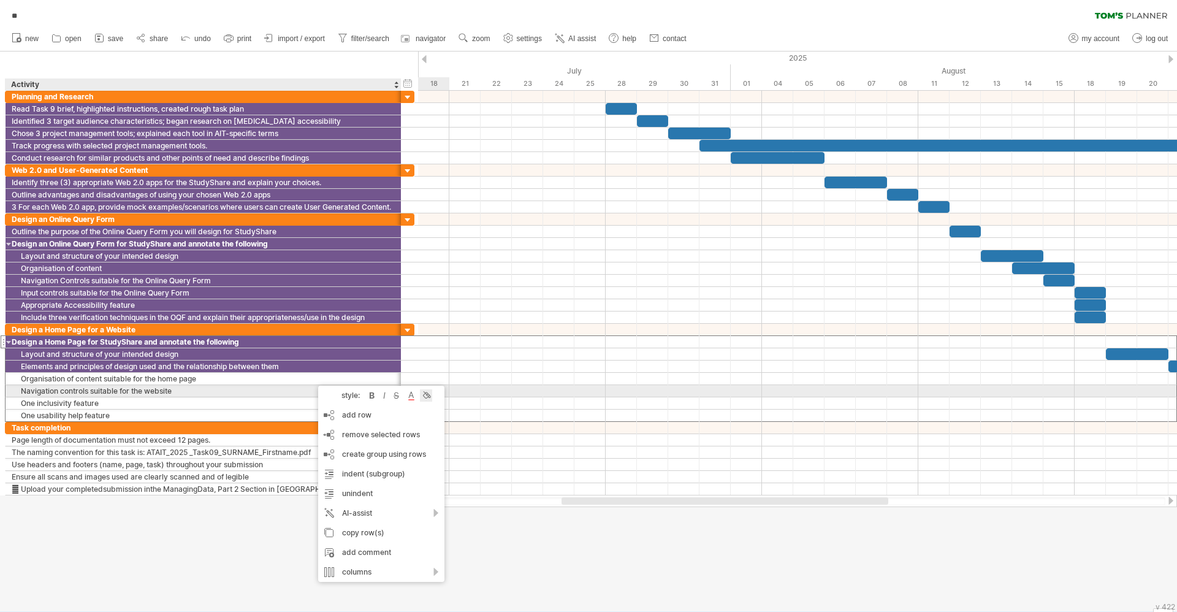
click at [432, 394] on div at bounding box center [426, 395] width 12 height 12
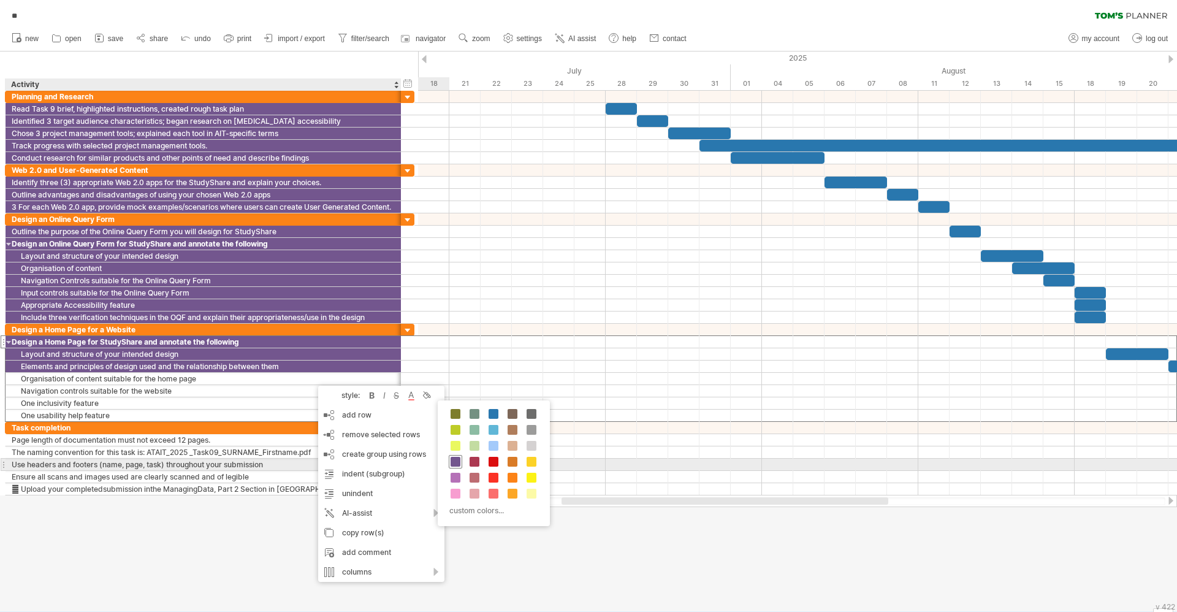
click at [457, 460] on span at bounding box center [456, 462] width 10 height 10
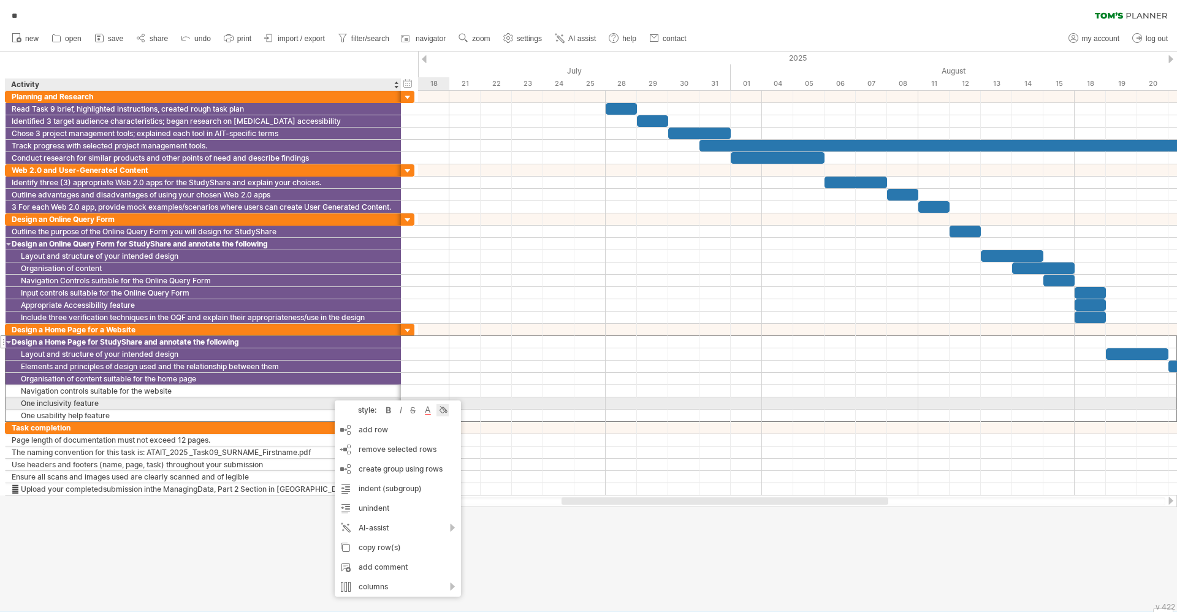
click at [443, 407] on div at bounding box center [442, 410] width 12 height 12
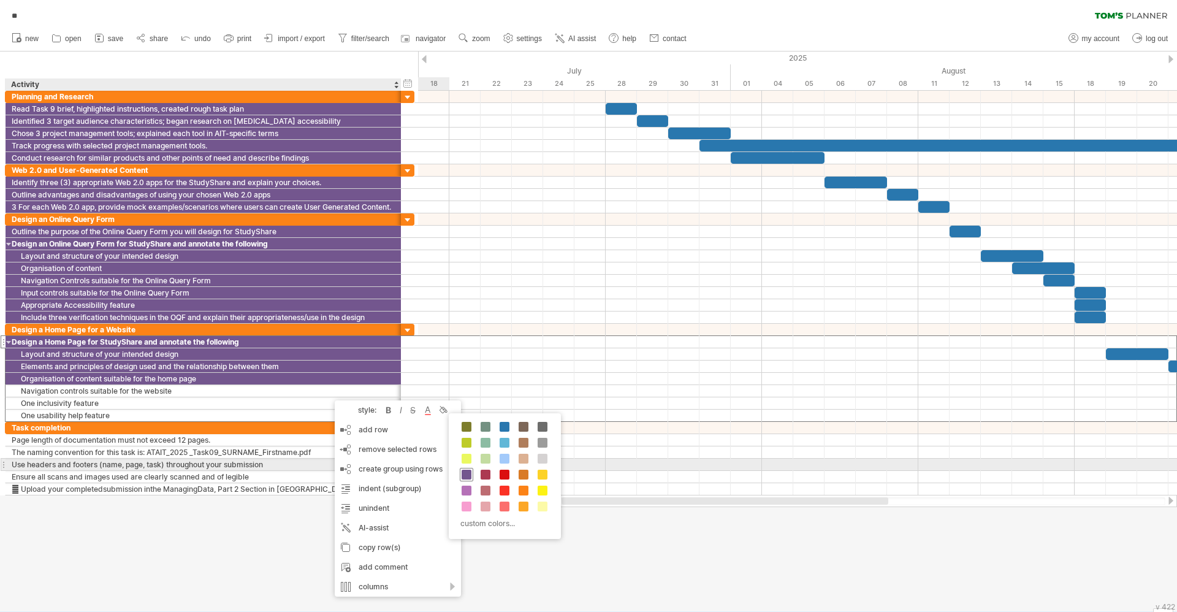
click at [466, 470] on span at bounding box center [467, 475] width 10 height 10
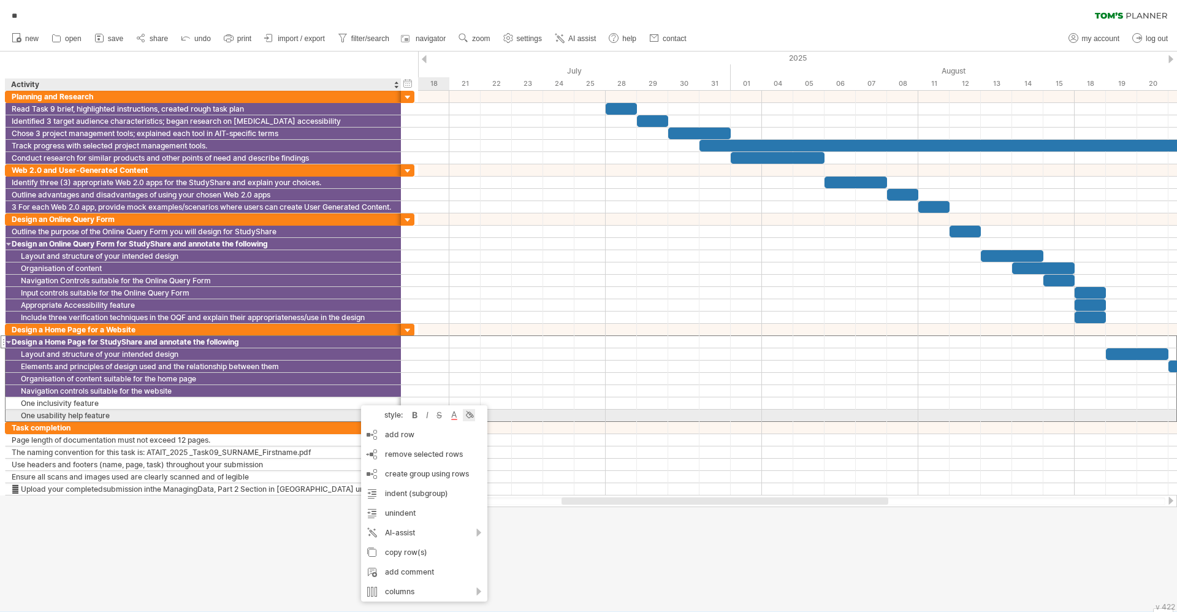
click at [470, 415] on div at bounding box center [469, 415] width 12 height 12
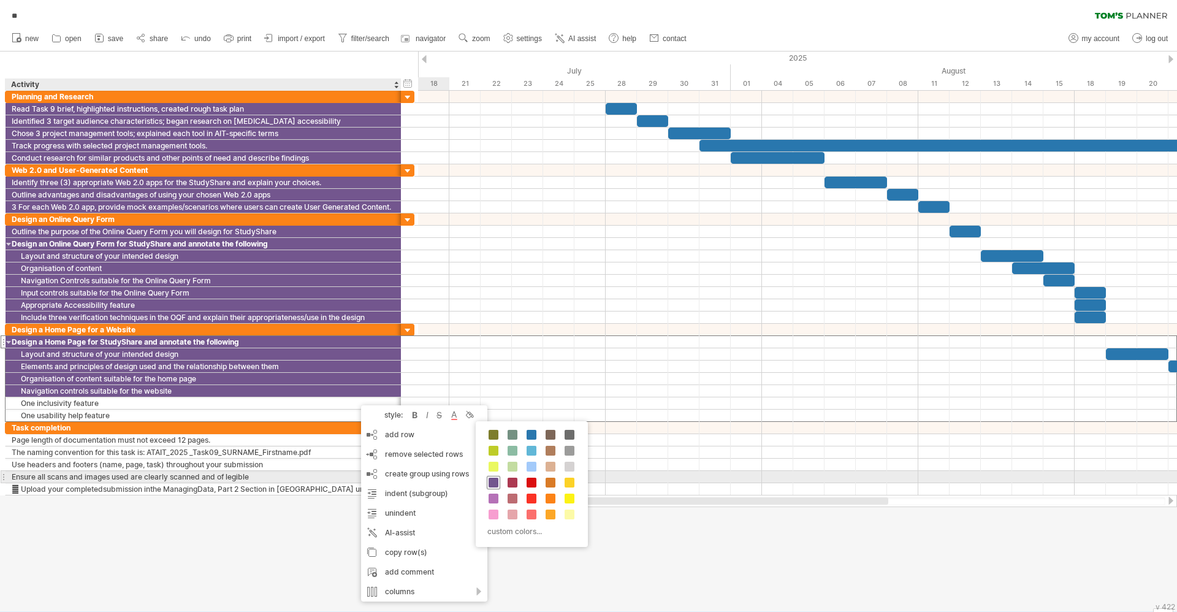
click at [497, 479] on span at bounding box center [494, 483] width 10 height 10
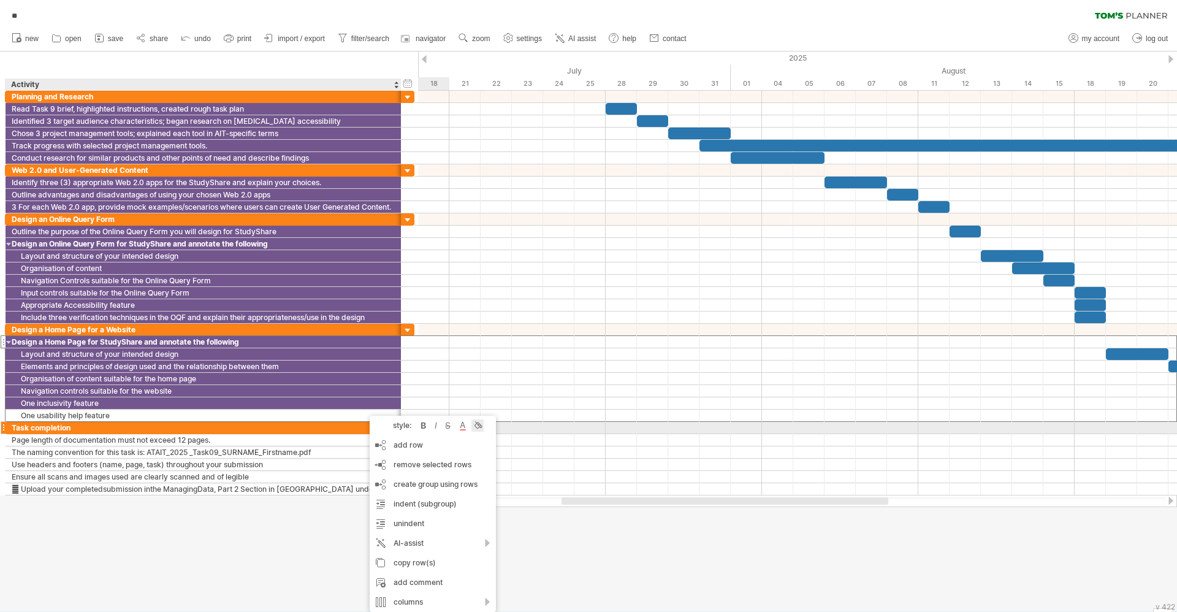
click at [482, 427] on div at bounding box center [477, 425] width 12 height 12
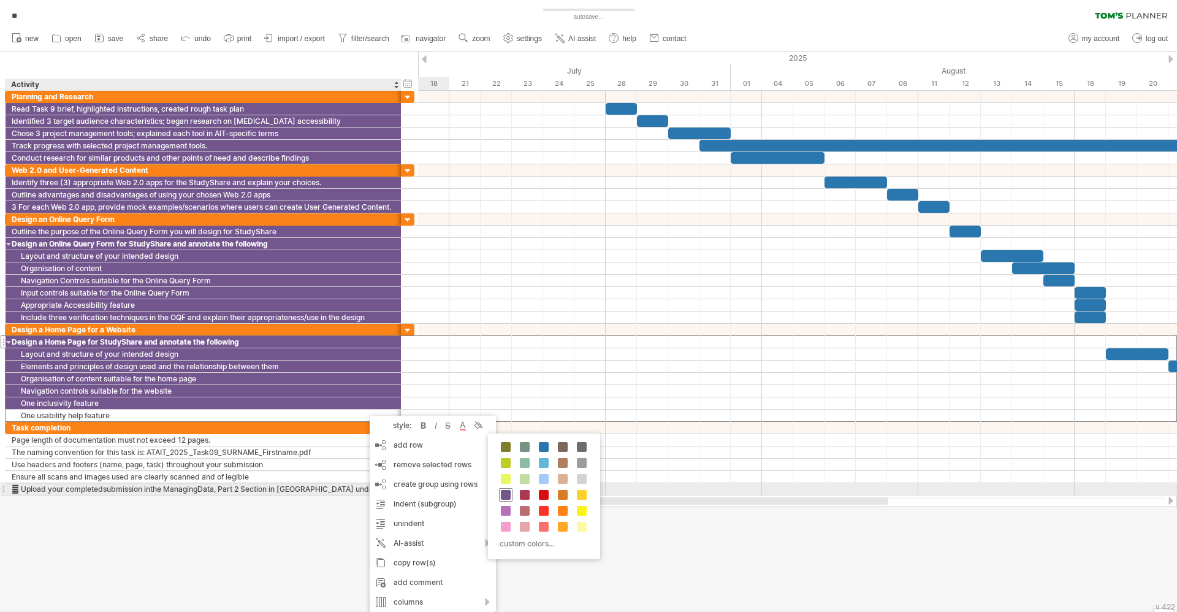
click at [506, 493] on span at bounding box center [506, 495] width 10 height 10
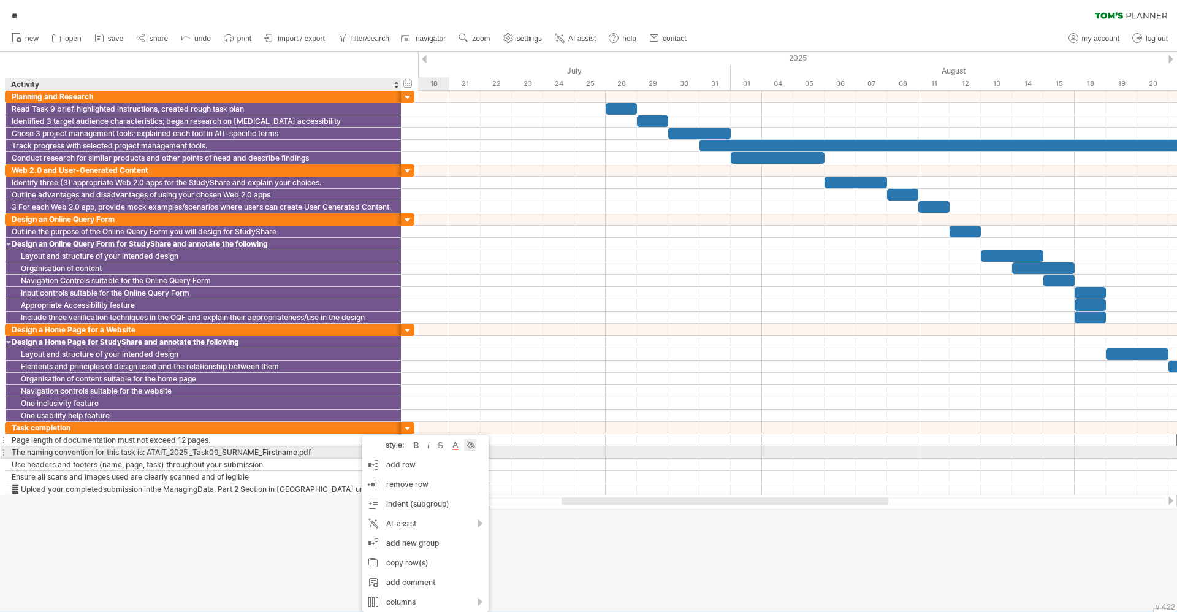
click at [470, 447] on div at bounding box center [470, 445] width 12 height 12
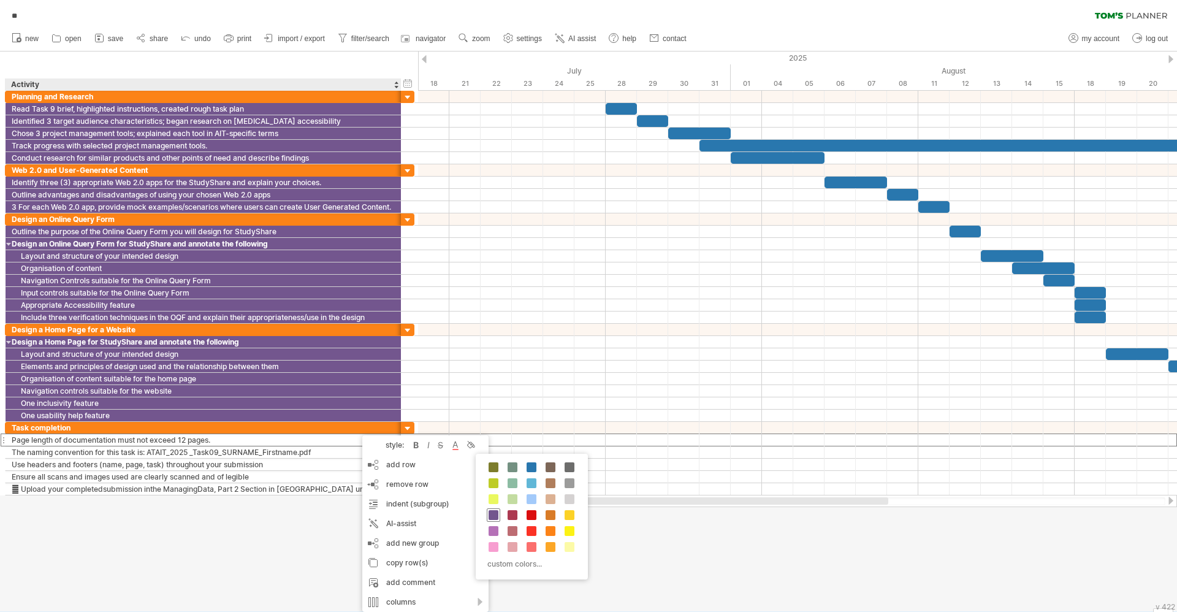
click at [492, 511] on span at bounding box center [494, 515] width 10 height 10
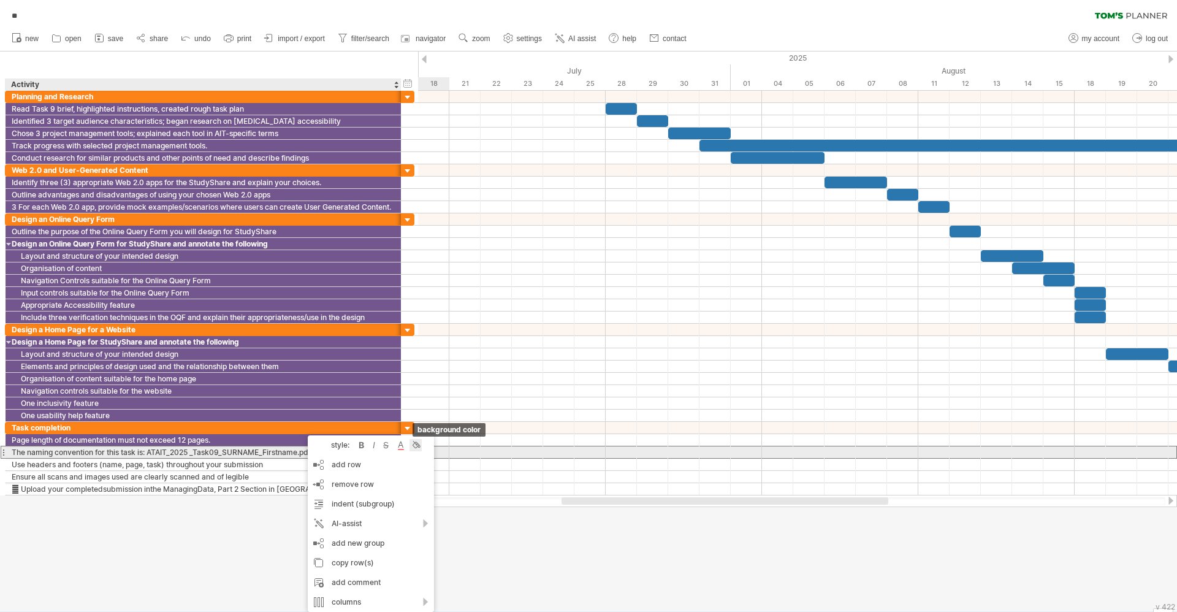
click at [416, 446] on div at bounding box center [415, 445] width 12 height 12
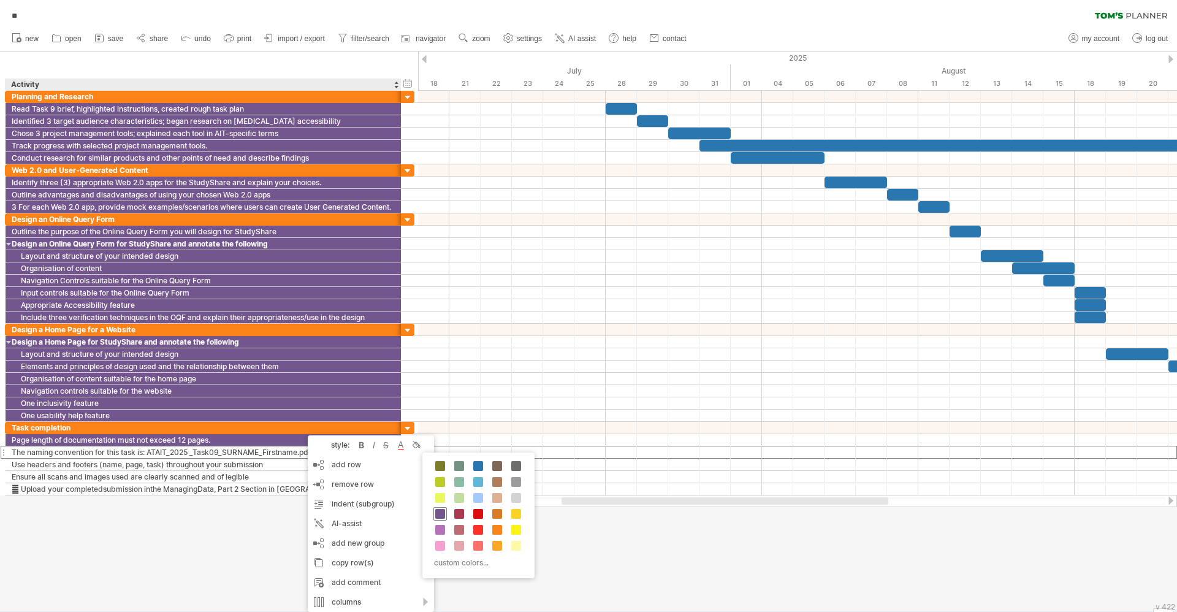
click at [443, 514] on span at bounding box center [440, 514] width 10 height 10
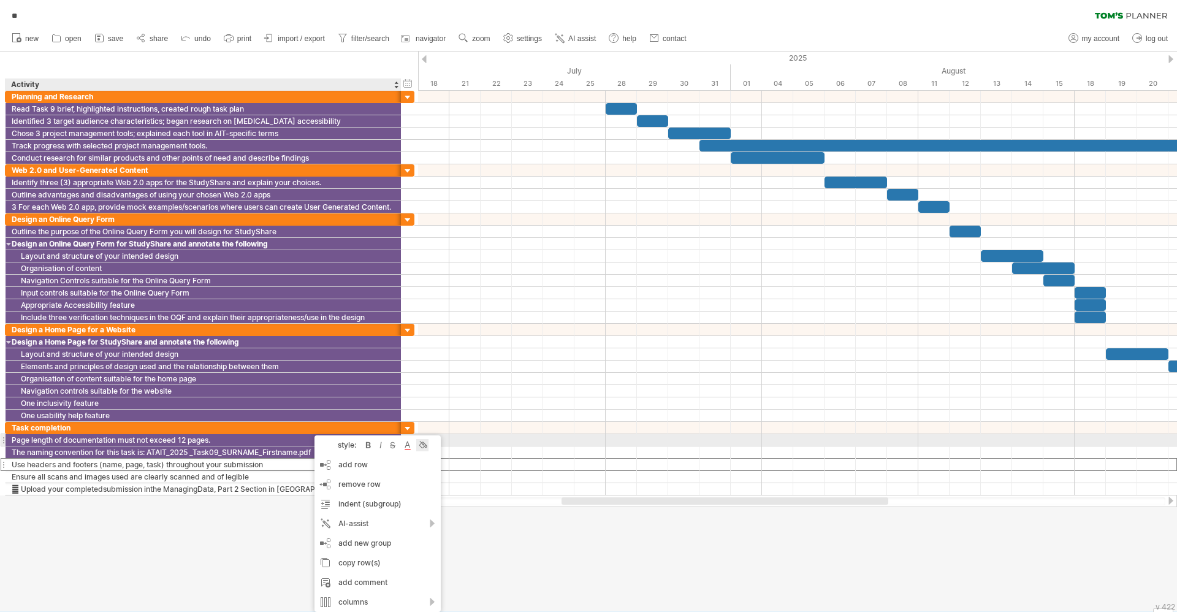
click at [426, 444] on div at bounding box center [422, 445] width 12 height 12
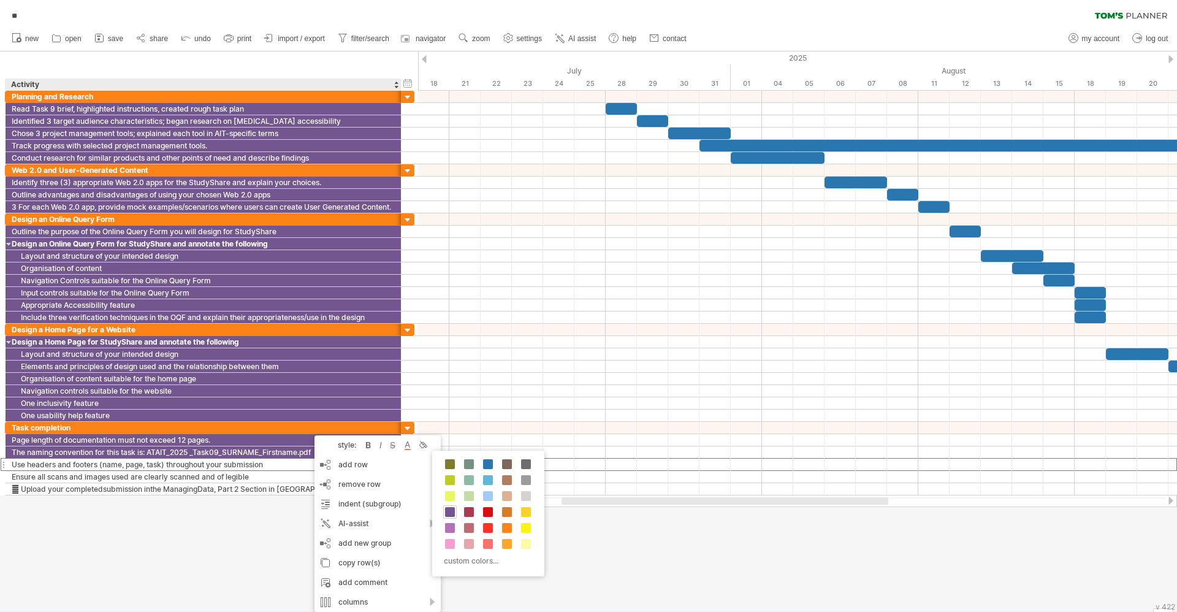
click at [441, 507] on div "custom colors..." at bounding box center [488, 514] width 112 height 126
click at [442, 507] on div "custom colors..." at bounding box center [488, 514] width 112 height 126
click at [453, 511] on span at bounding box center [450, 512] width 10 height 10
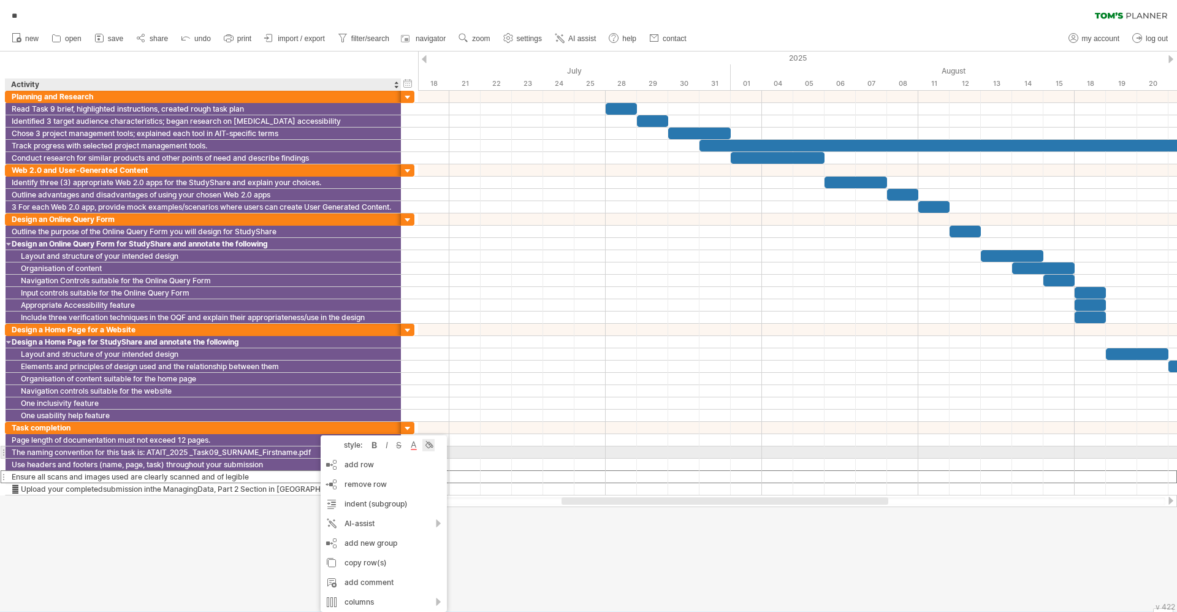
click at [433, 445] on div at bounding box center [428, 445] width 12 height 12
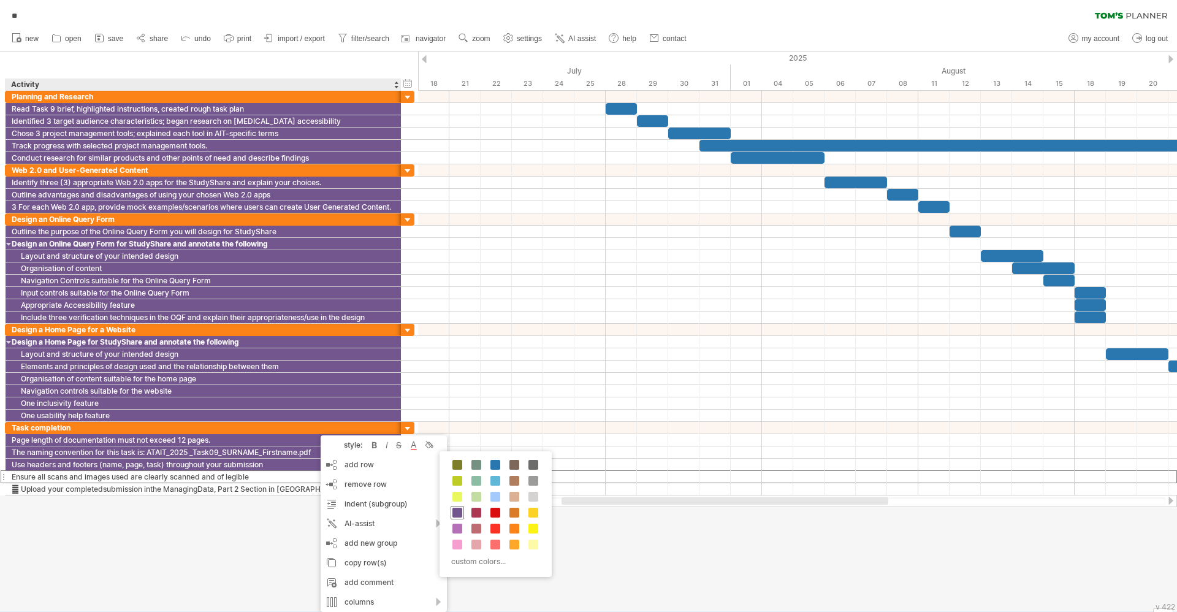
click at [455, 510] on span at bounding box center [457, 513] width 10 height 10
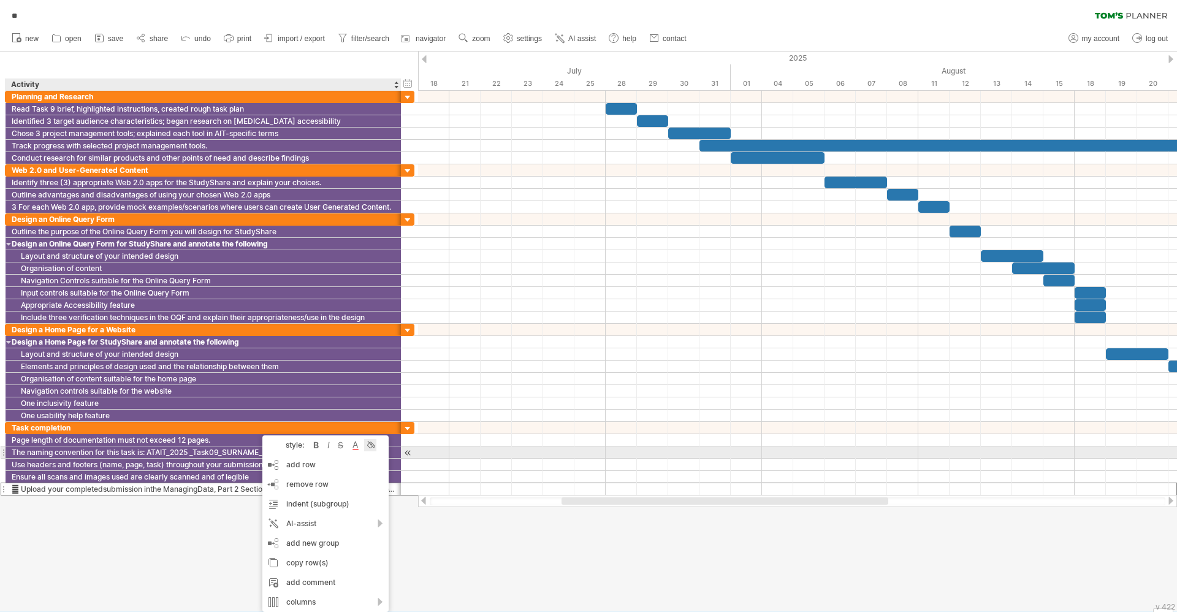
click at [375, 444] on div at bounding box center [370, 445] width 12 height 12
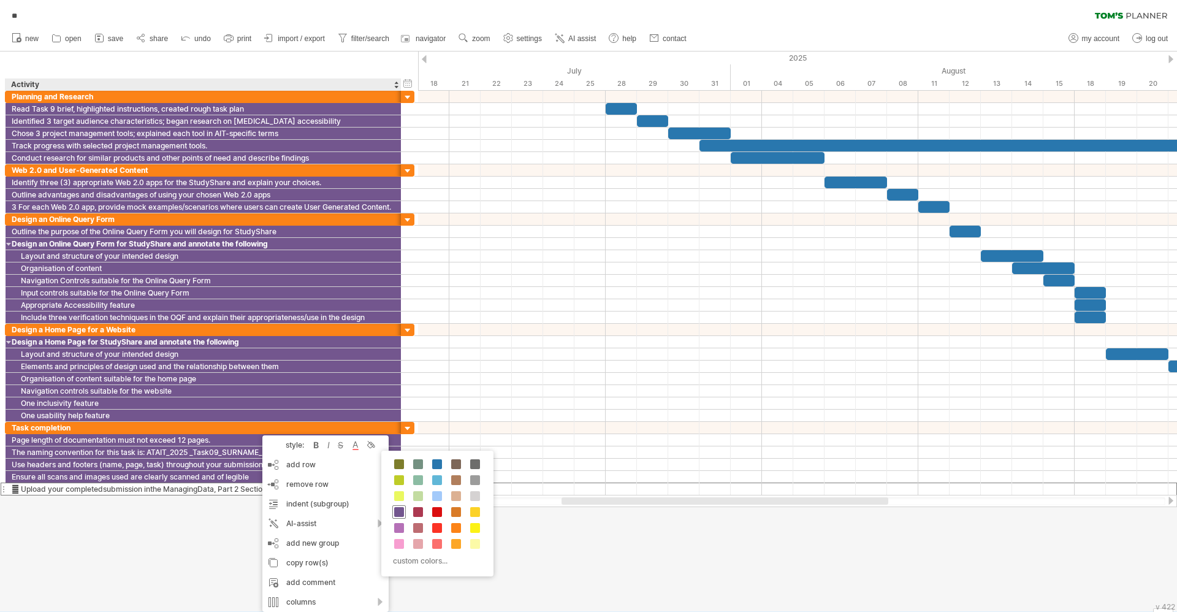
click at [400, 513] on span at bounding box center [399, 512] width 10 height 10
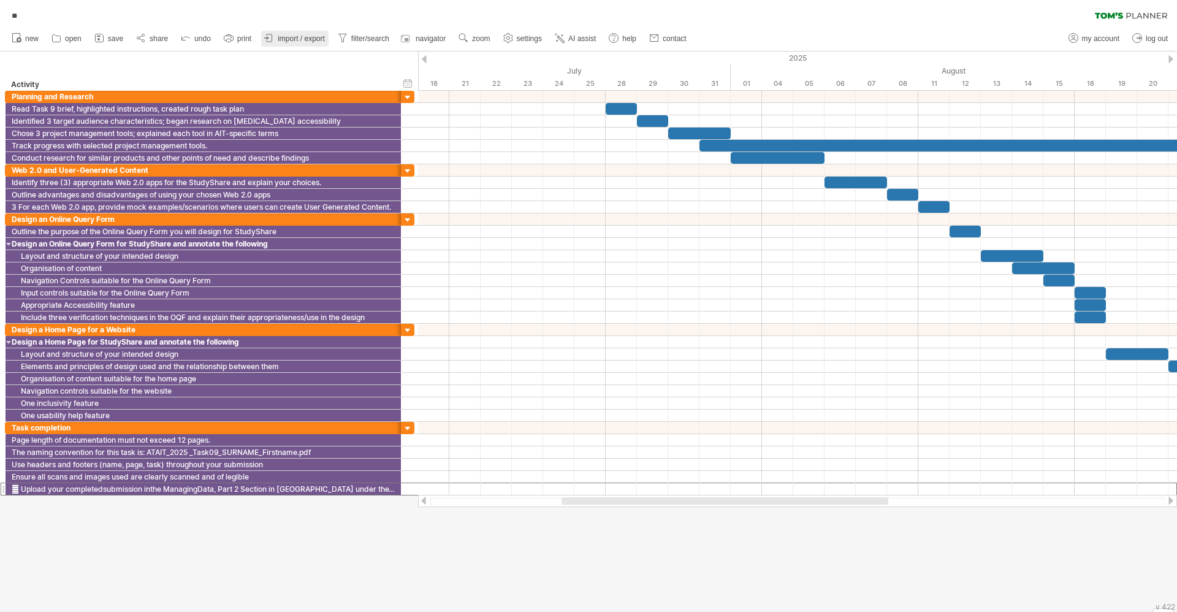
click at [285, 38] on span "import / export" at bounding box center [301, 38] width 47 height 9
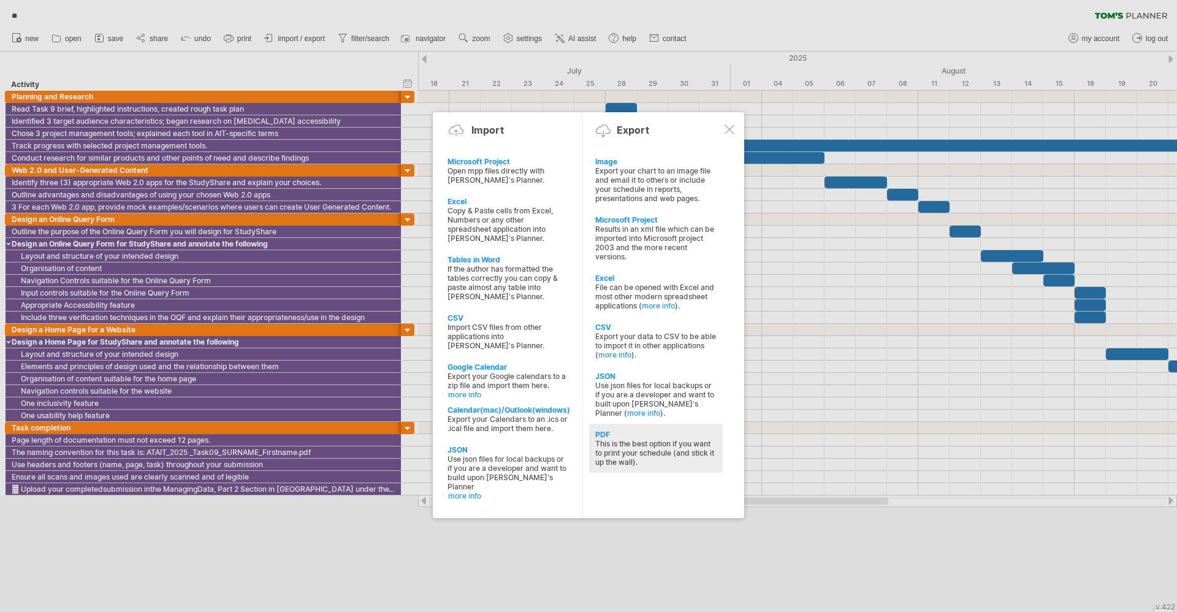
click at [615, 450] on div "This is the best option if you want to print your schedule (and stick it up the…" at bounding box center [655, 453] width 121 height 28
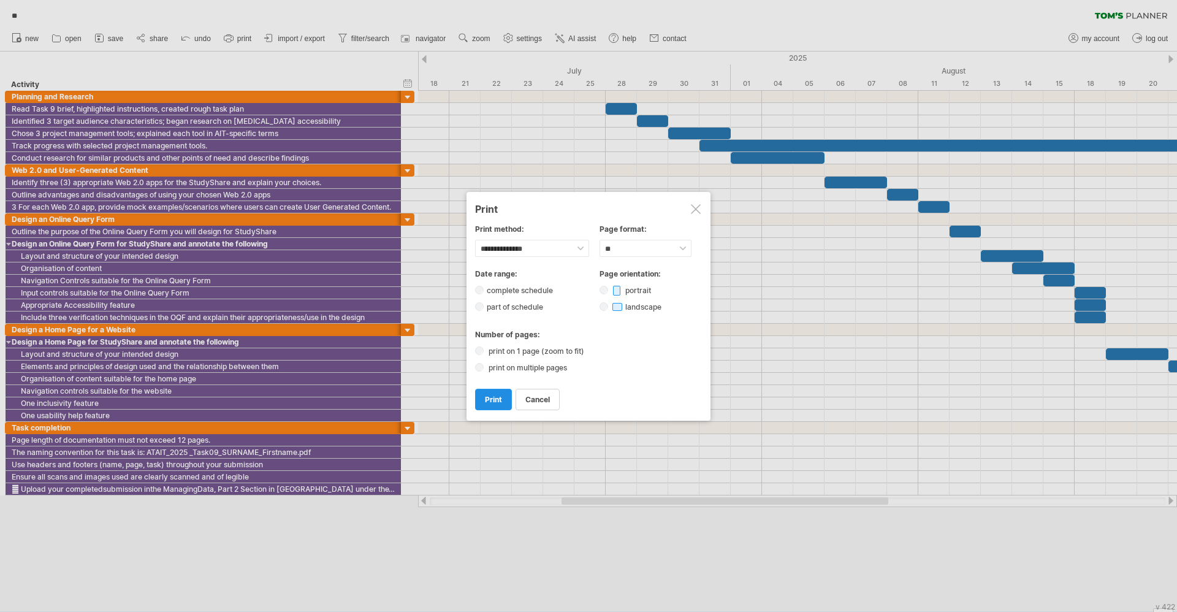
click at [490, 392] on link "print" at bounding box center [493, 399] width 37 height 21
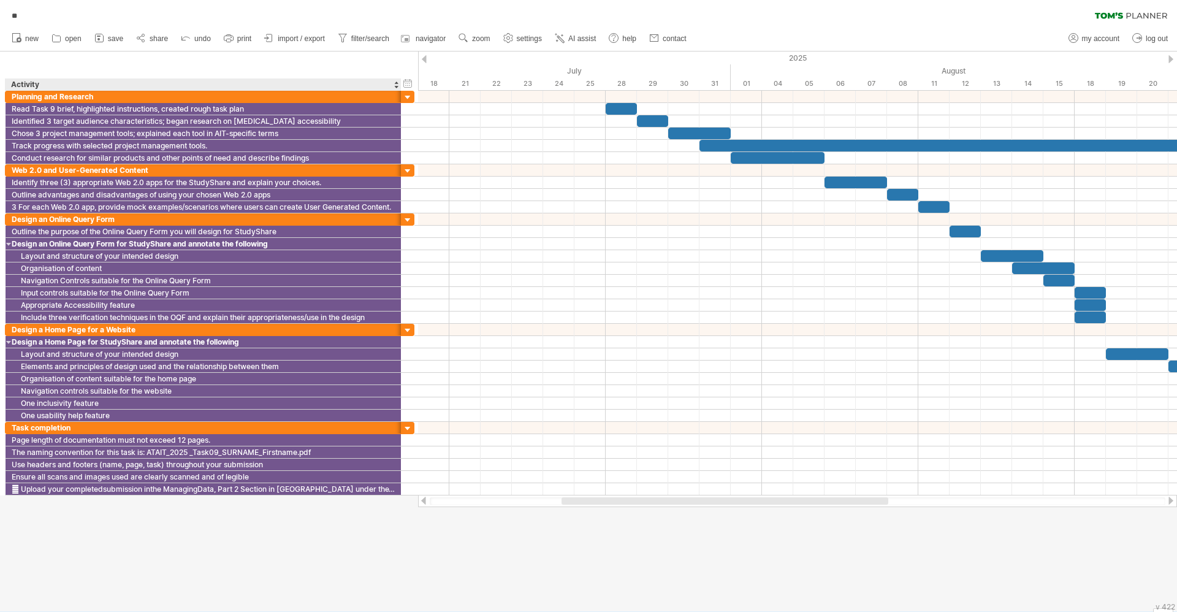
click at [182, 81] on div "Activity" at bounding box center [202, 84] width 383 height 12
click at [206, 69] on div "hide start/end/duration show start/end/duration ******** Activity" at bounding box center [209, 70] width 418 height 39
drag, startPoint x: 1, startPoint y: 63, endPoint x: 40, endPoint y: 130, distance: 78.3
click at [40, 130] on div "Trying to reach [DOMAIN_NAME] Connected again... 0% autosave... ** clear filter…" at bounding box center [588, 306] width 1177 height 612
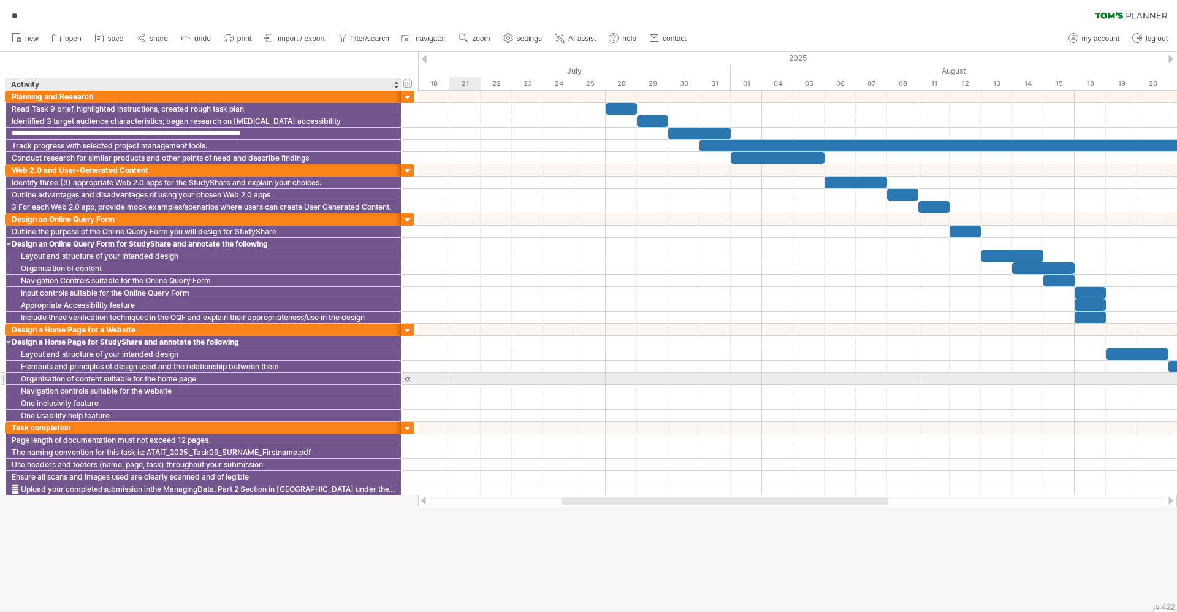
click at [238, 376] on div "Organisation of content suitable for the home page" at bounding box center [203, 379] width 383 height 12
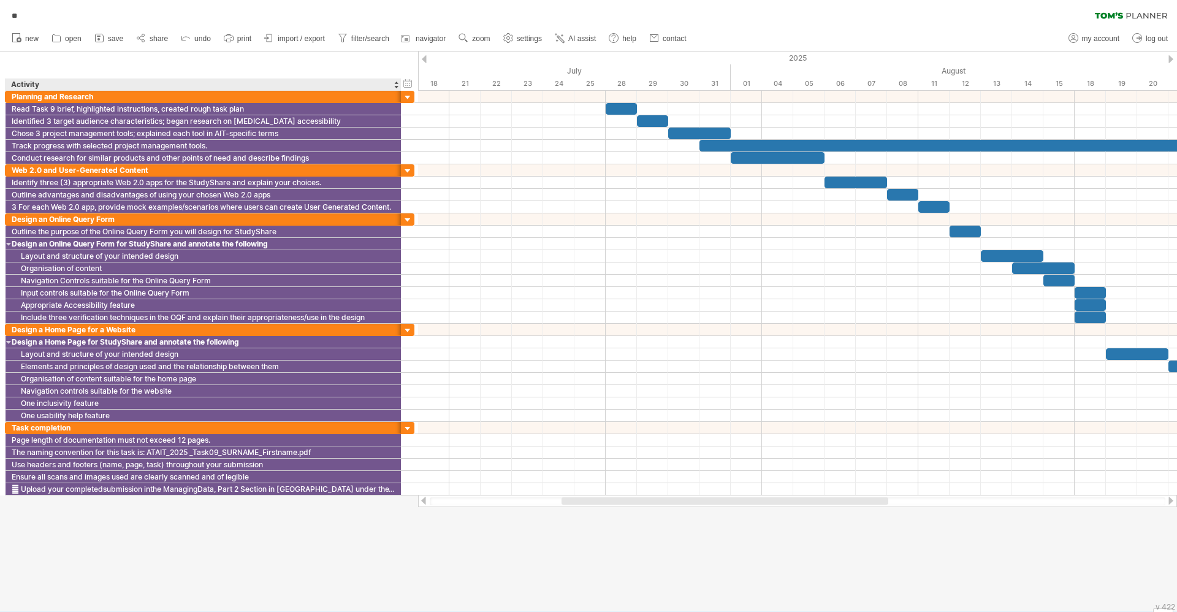
click at [280, 539] on div at bounding box center [588, 331] width 1177 height 560
click at [99, 68] on div "hide start/end/duration show start/end/duration ******** Activity" at bounding box center [209, 70] width 418 height 39
click at [106, 85] on div "Activity" at bounding box center [202, 84] width 383 height 12
click at [106, 85] on input "********" at bounding box center [202, 84] width 383 height 12
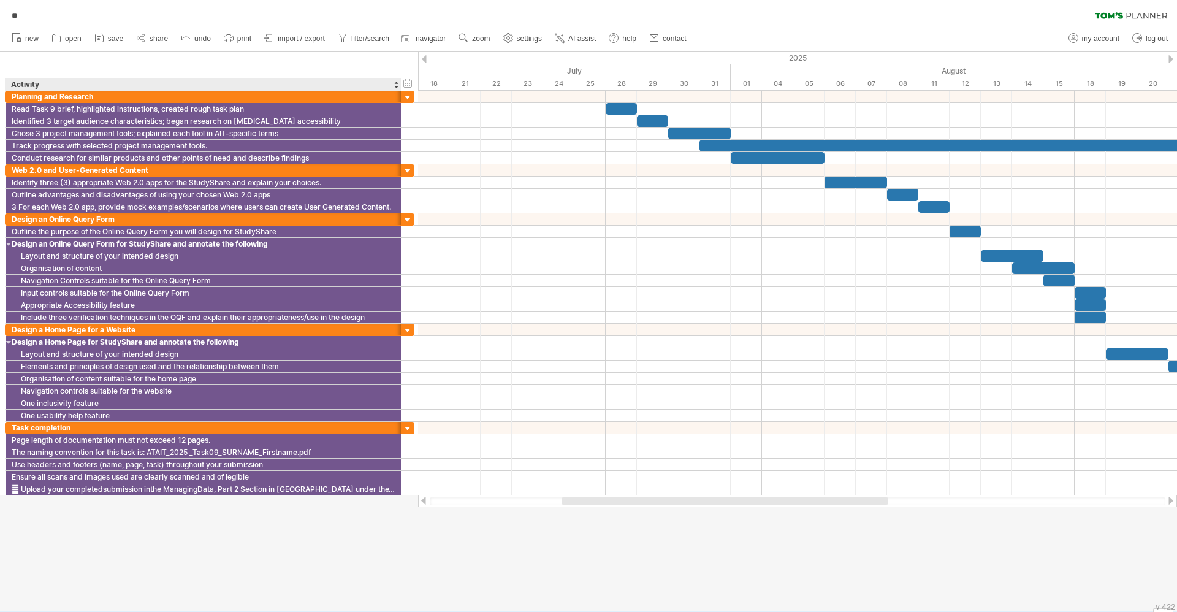
click at [322, 51] on div "hide start/end/duration show start/end/duration ******** Activity" at bounding box center [209, 70] width 418 height 39
click at [397, 85] on div at bounding box center [396, 84] width 5 height 12
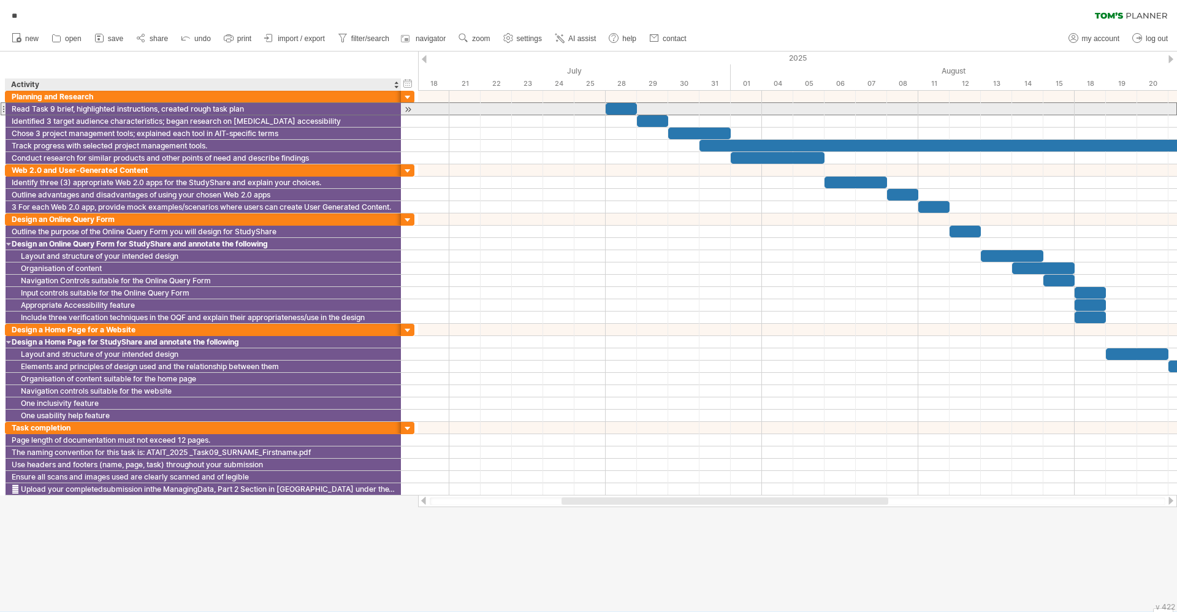
click at [228, 106] on div "Read Task 9 brief, highlighted instructions, created rough task plan" at bounding box center [203, 109] width 383 height 12
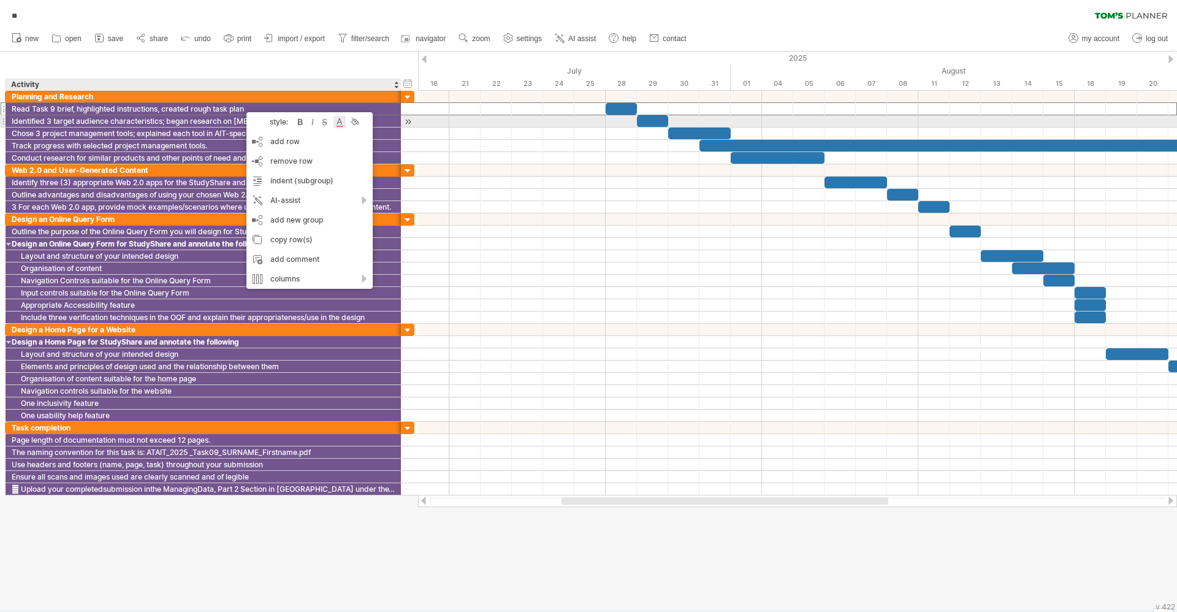
click at [340, 122] on div at bounding box center [339, 122] width 12 height 12
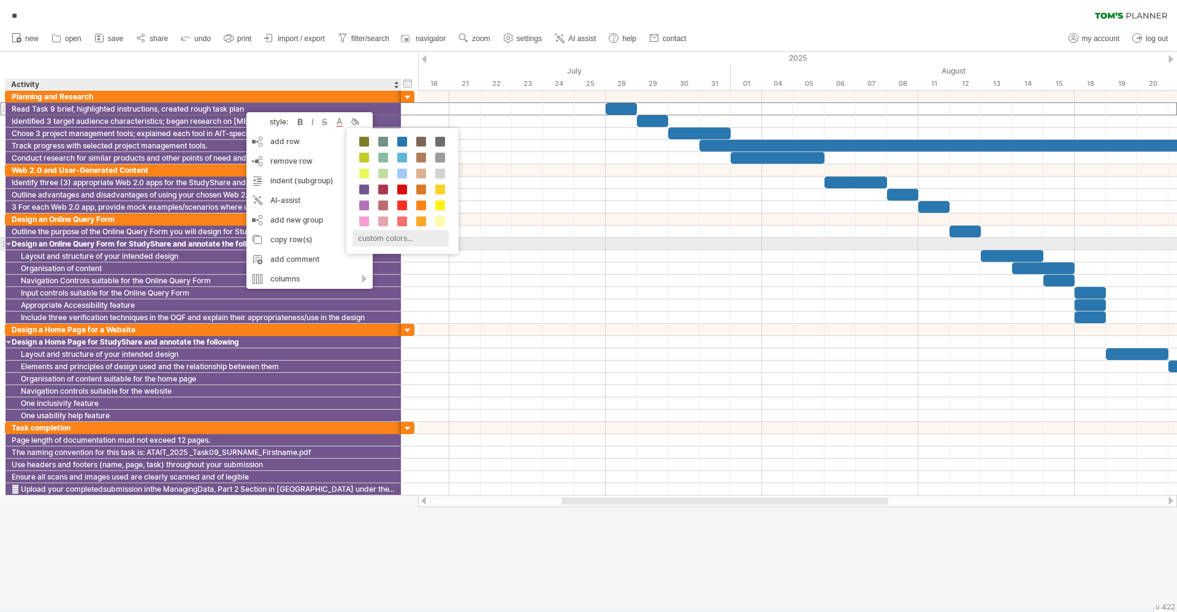
click at [383, 243] on div "custom colors..." at bounding box center [400, 238] width 96 height 17
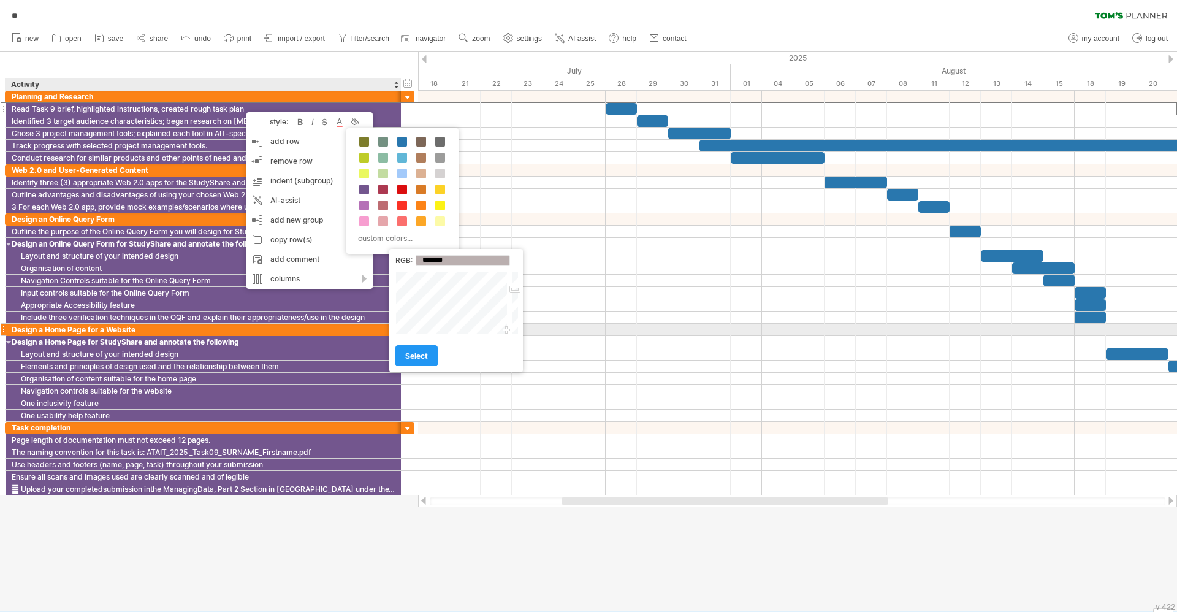
drag, startPoint x: 469, startPoint y: 295, endPoint x: 512, endPoint y: 331, distance: 56.2
click at [512, 331] on div "Close" at bounding box center [456, 303] width 123 height 63
type input "*******"
drag, startPoint x: 513, startPoint y: 289, endPoint x: 517, endPoint y: 342, distance: 53.5
click at [517, 342] on div "RGB: ******* Close select" at bounding box center [456, 310] width 134 height 123
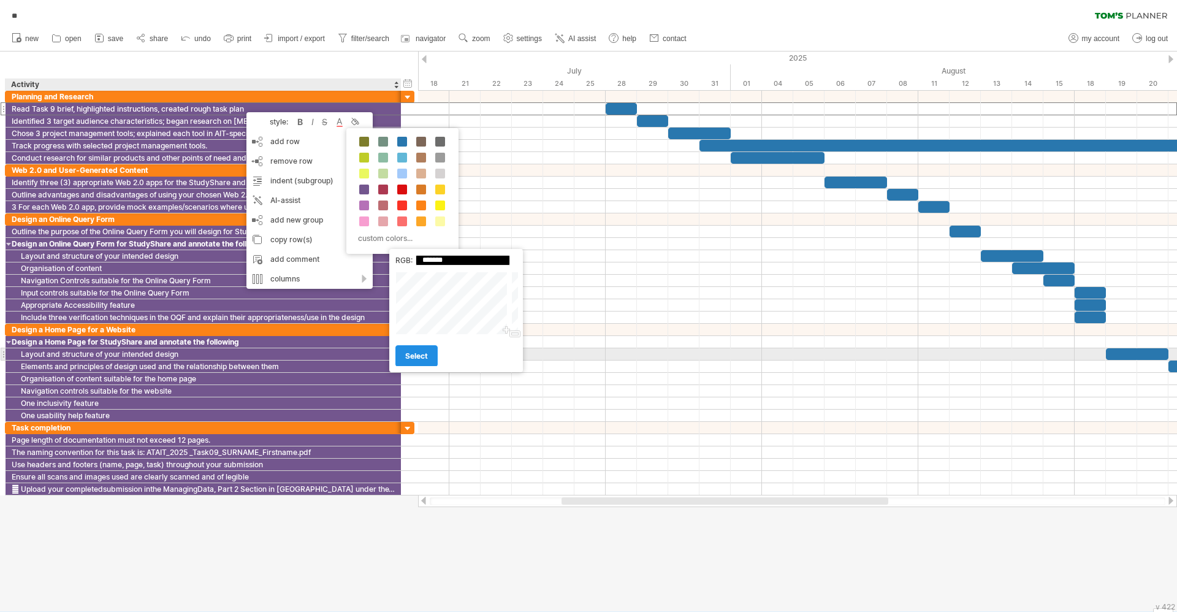
click at [413, 357] on span "select" at bounding box center [416, 355] width 23 height 9
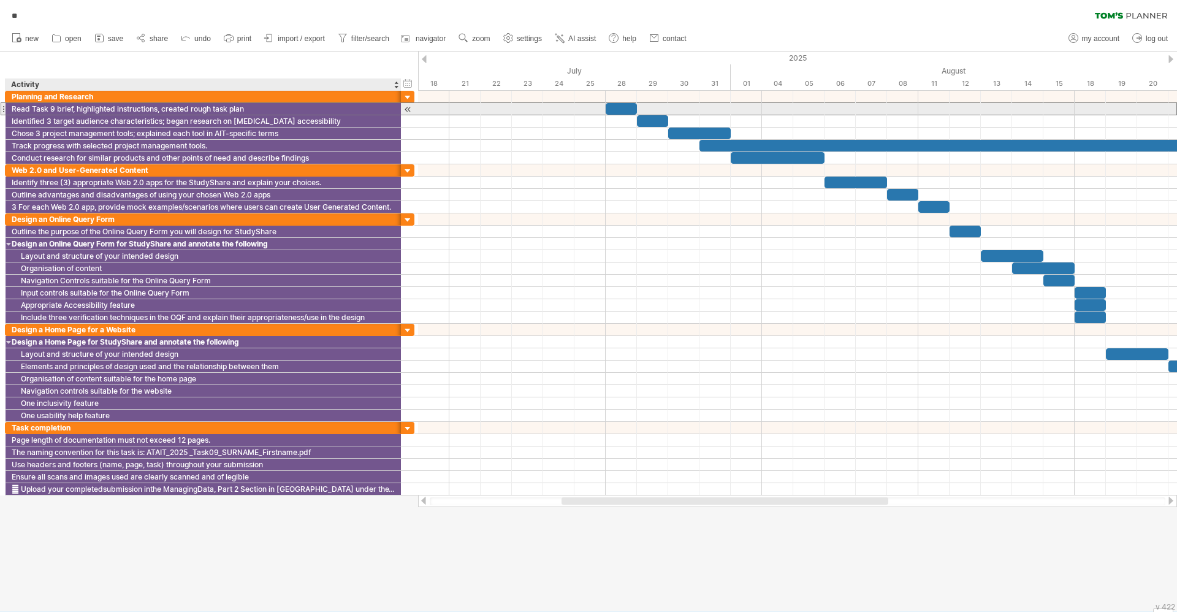
click at [220, 105] on div "Read Task 9 brief, highlighted instructions, created rough task plan" at bounding box center [203, 109] width 383 height 12
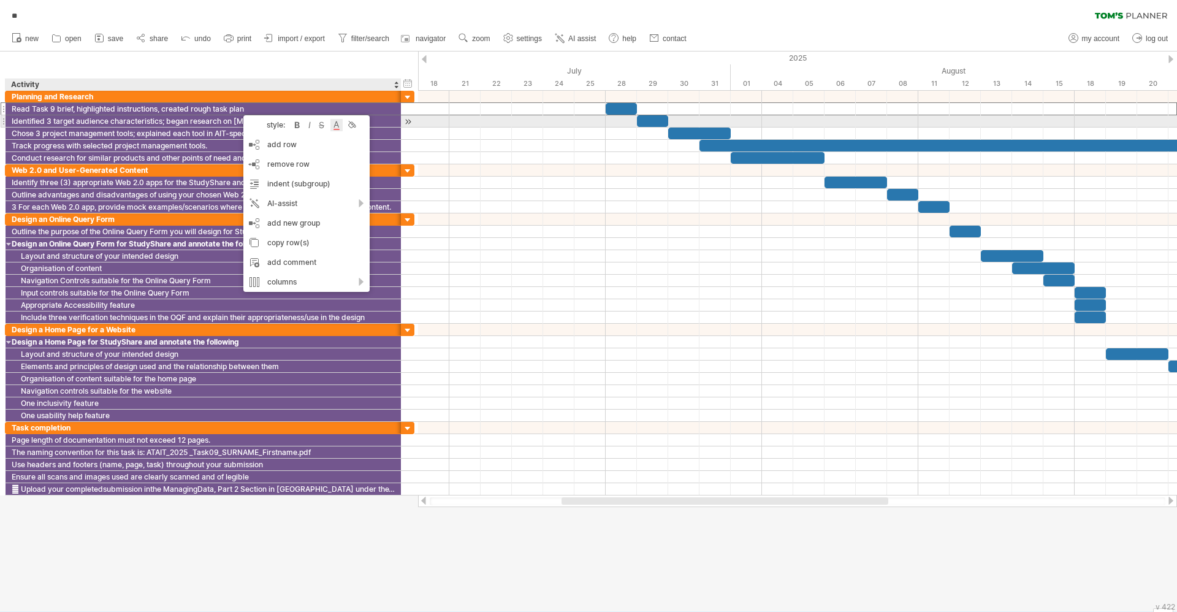
click at [333, 125] on div at bounding box center [336, 125] width 12 height 12
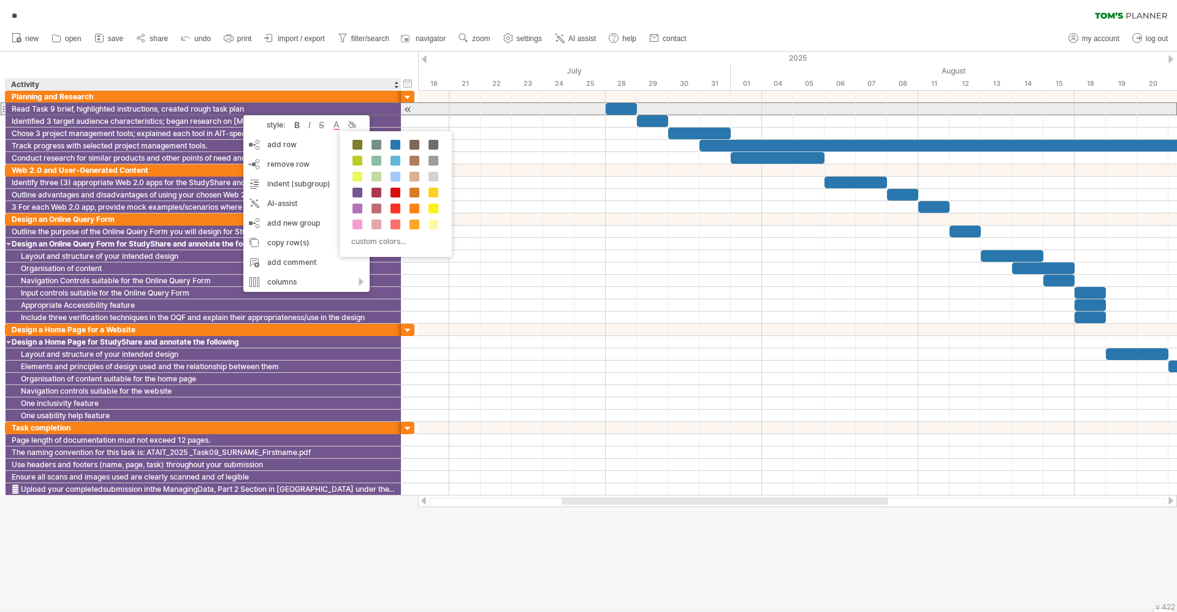
click at [199, 111] on div "Read Task 9 brief, highlighted instructions, created rough task plan" at bounding box center [203, 109] width 383 height 12
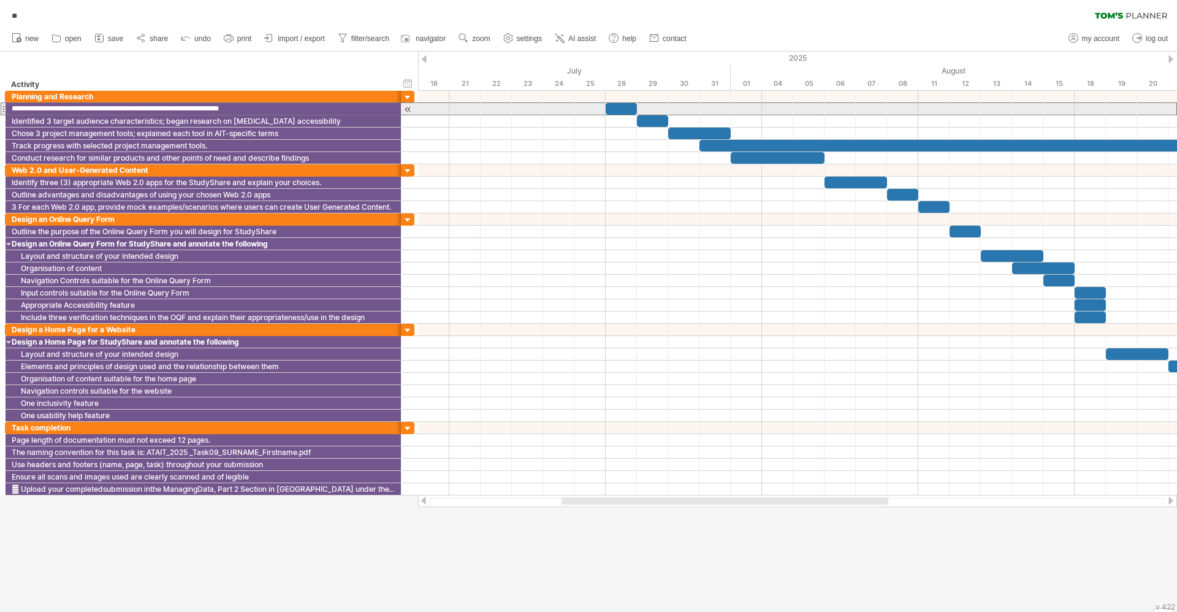
drag, startPoint x: 250, startPoint y: 108, endPoint x: 7, endPoint y: 108, distance: 242.7
click at [7, 108] on div "**********" at bounding box center [204, 109] width 396 height 12
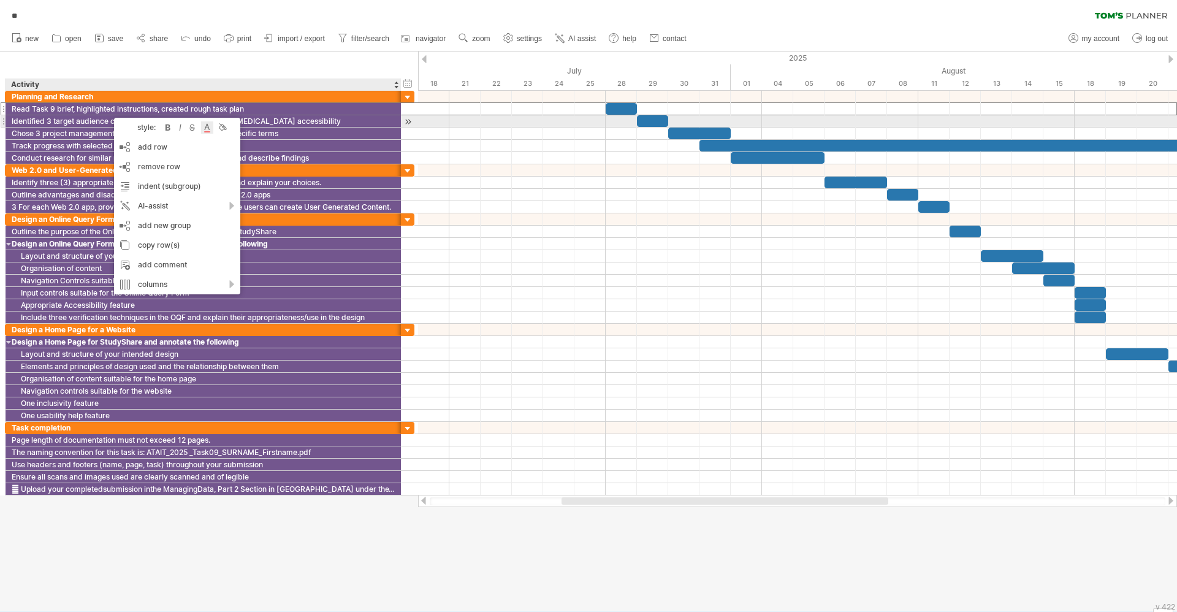
click at [204, 125] on div at bounding box center [207, 127] width 12 height 12
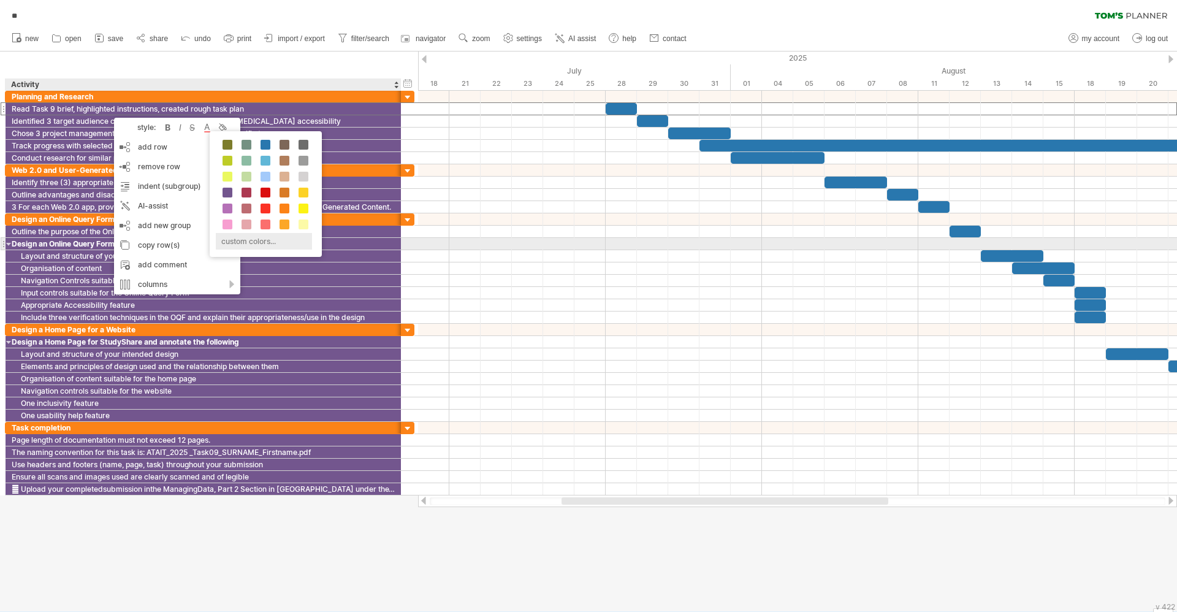
click at [273, 242] on div "custom colors..." at bounding box center [264, 241] width 96 height 17
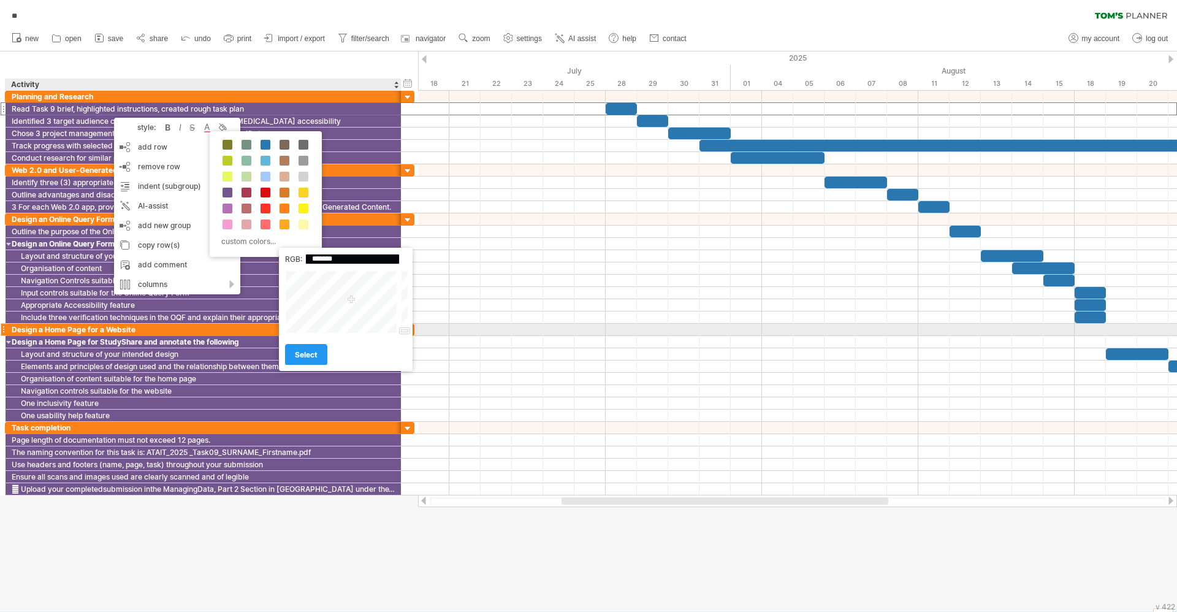
type input "*******"
drag, startPoint x: 400, startPoint y: 299, endPoint x: 404, endPoint y: 350, distance: 51.7
click at [404, 350] on div "RGB: ******* Close select" at bounding box center [346, 309] width 134 height 123
click at [310, 354] on span "select" at bounding box center [306, 354] width 23 height 9
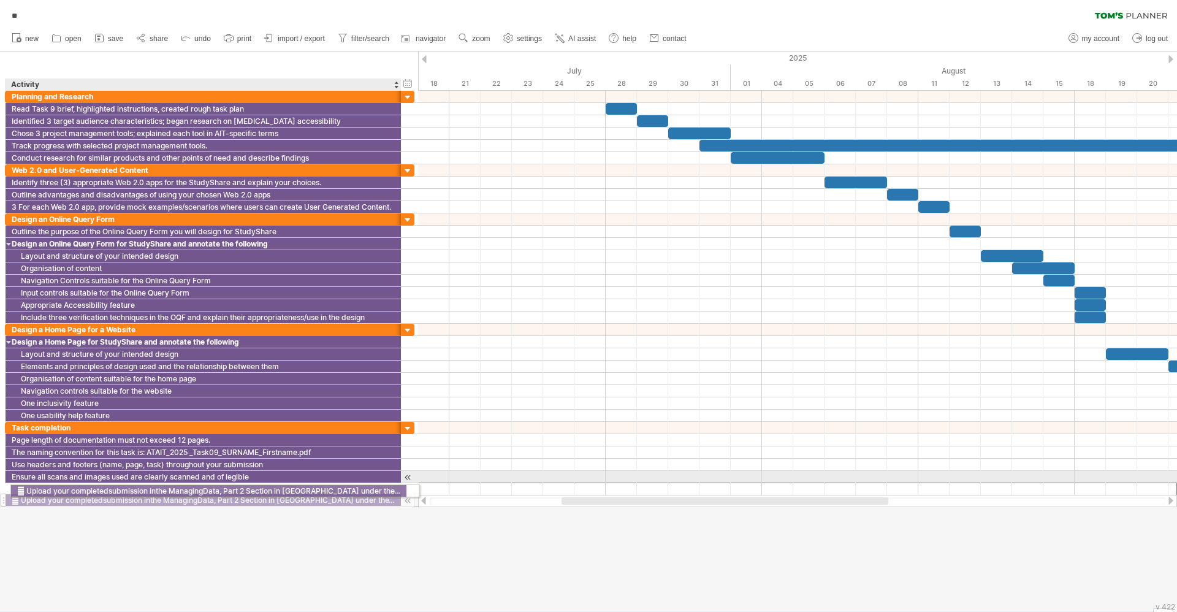
drag, startPoint x: 384, startPoint y: 485, endPoint x: 373, endPoint y: 489, distance: 12.0
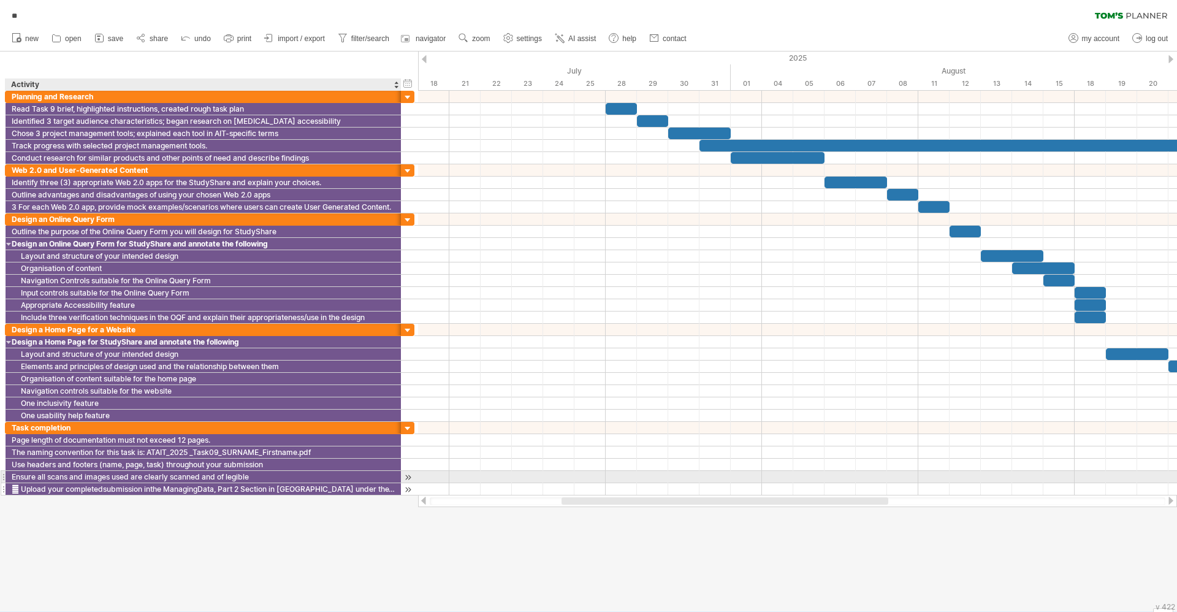
drag, startPoint x: 396, startPoint y: 512, endPoint x: 333, endPoint y: 483, distance: 69.1
click at [333, 483] on div "Trying to reach [DOMAIN_NAME] Connected again... 0% autosave... ** clear filter…" at bounding box center [588, 306] width 1177 height 612
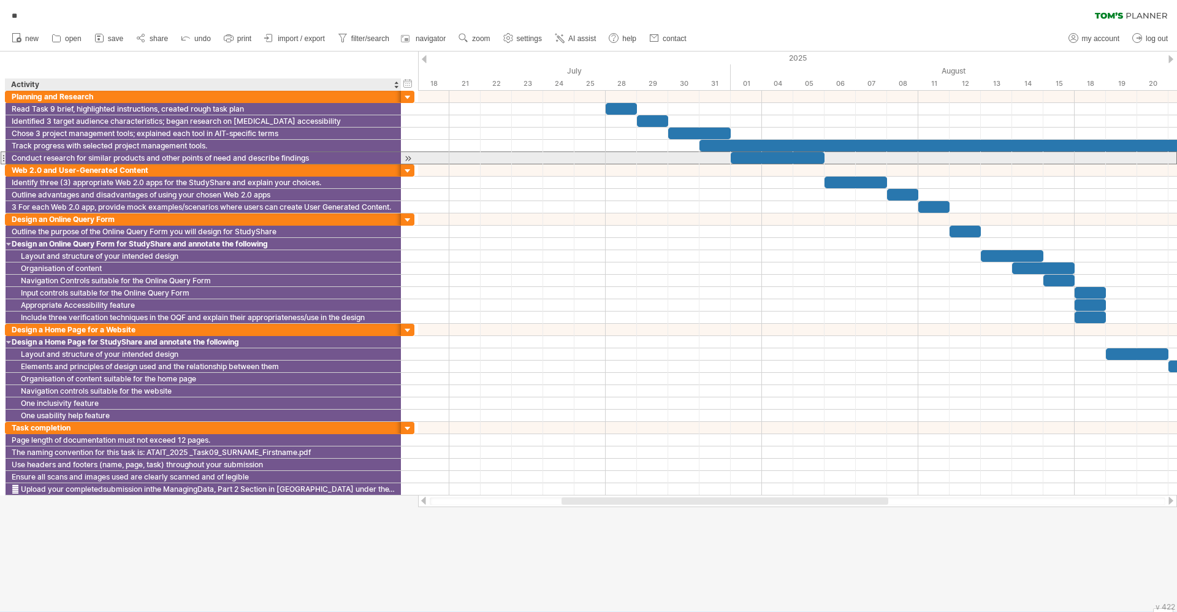
click at [252, 157] on div "Conduct research for similar products and other points of need and describe fin…" at bounding box center [203, 158] width 383 height 12
click at [0, 0] on input "**********" at bounding box center [0, 0] width 0 height 0
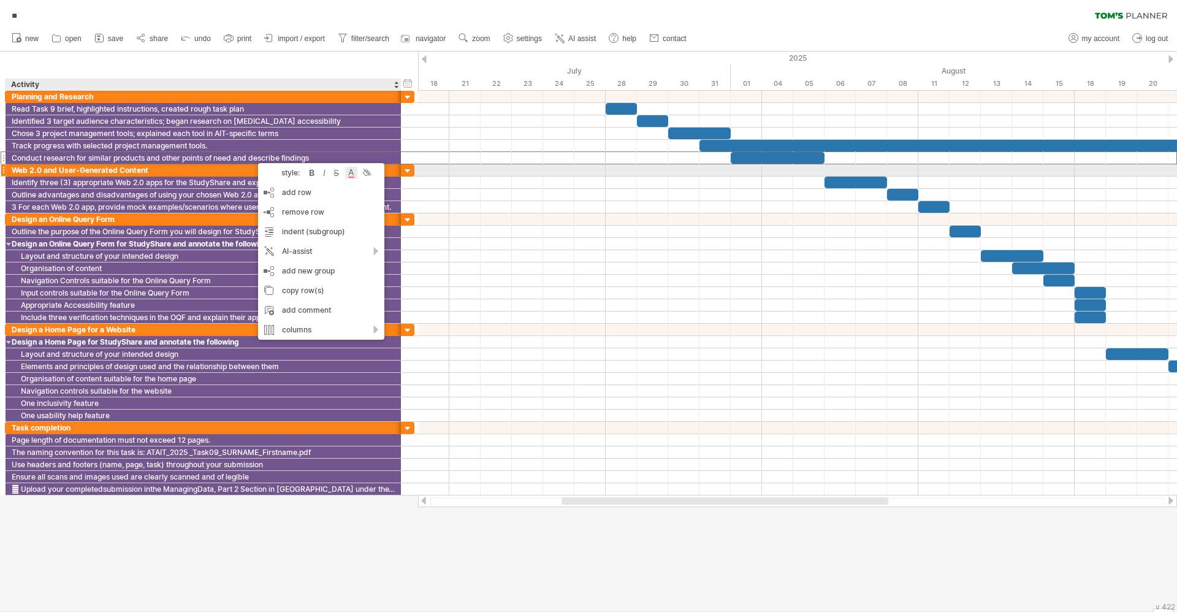
click at [349, 173] on div at bounding box center [351, 173] width 12 height 12
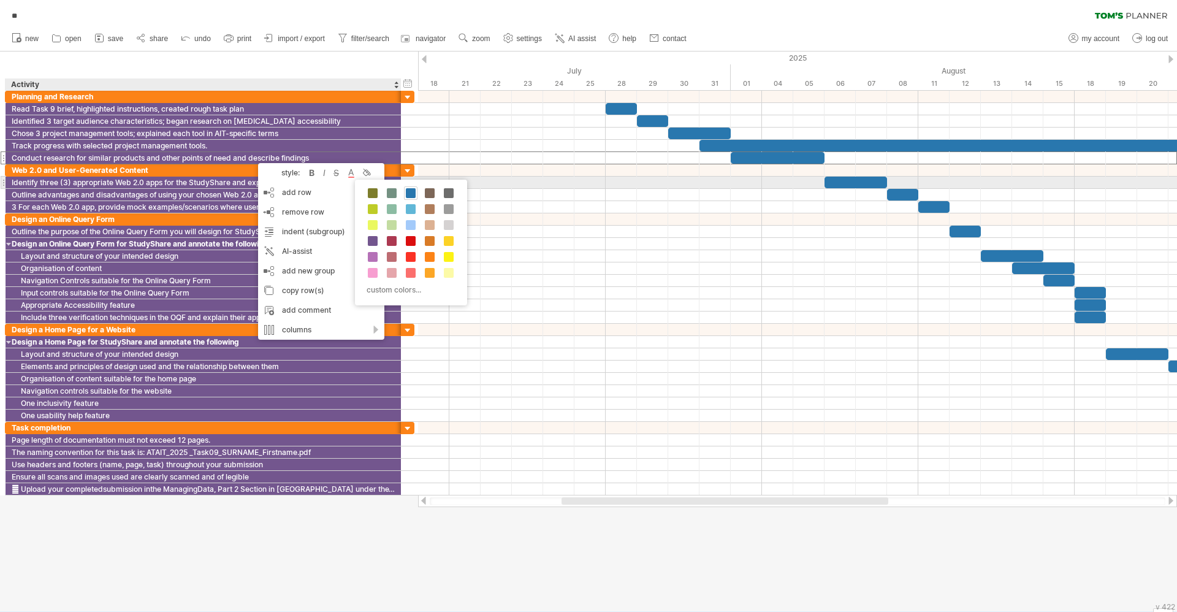
click at [414, 188] on span at bounding box center [411, 193] width 10 height 10
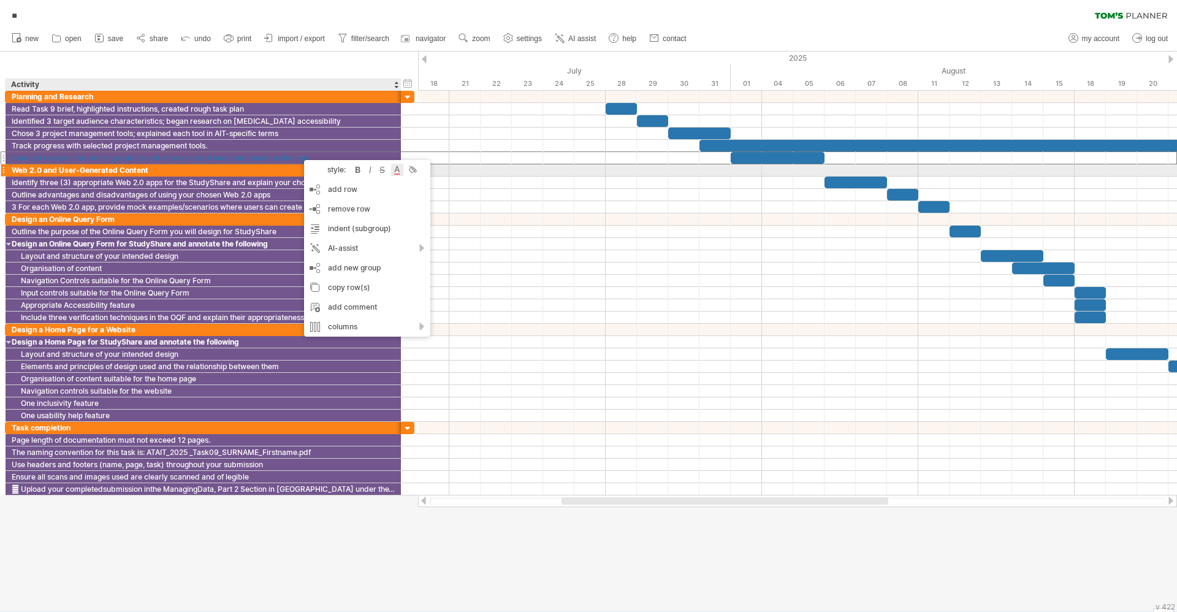
click at [397, 169] on div at bounding box center [397, 170] width 12 height 12
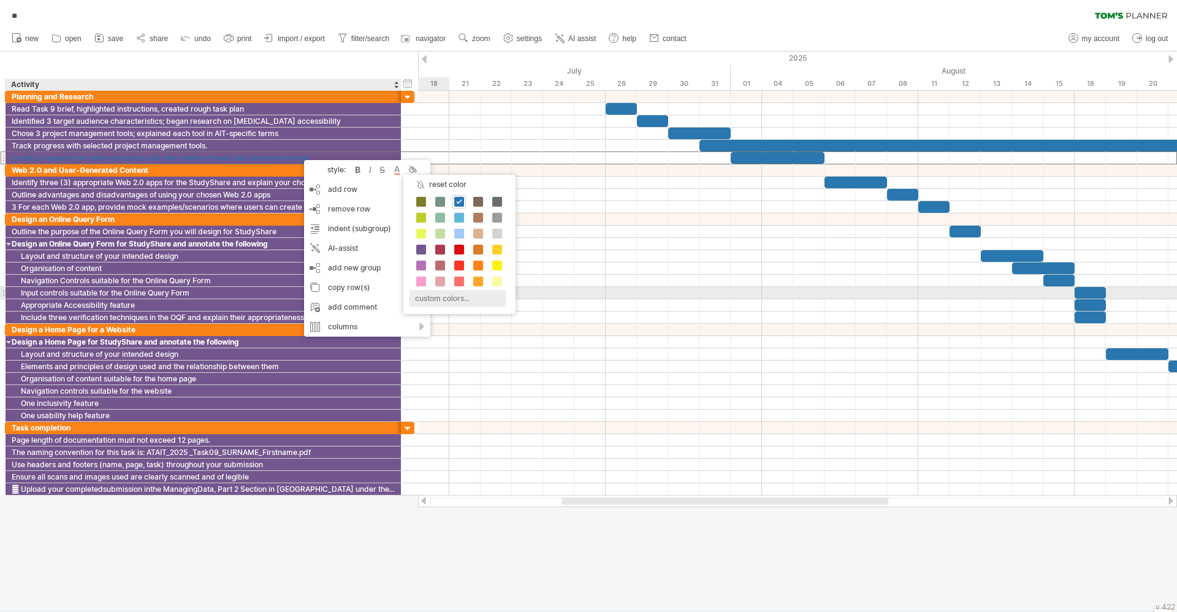
click at [446, 297] on div "custom colors..." at bounding box center [457, 298] width 96 height 17
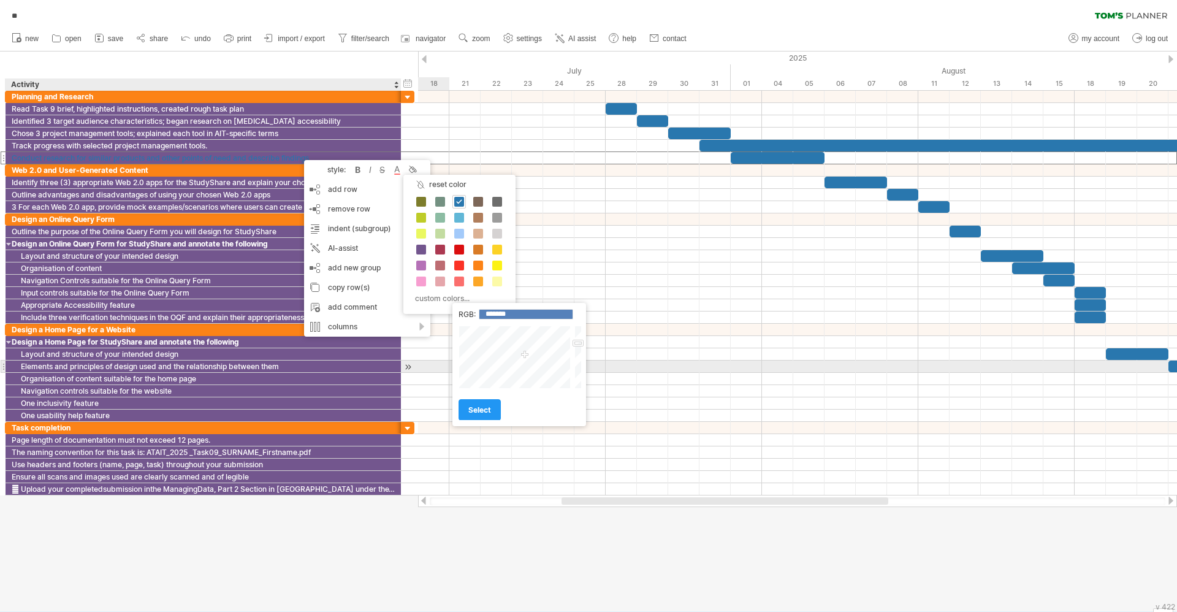
type input "*******"
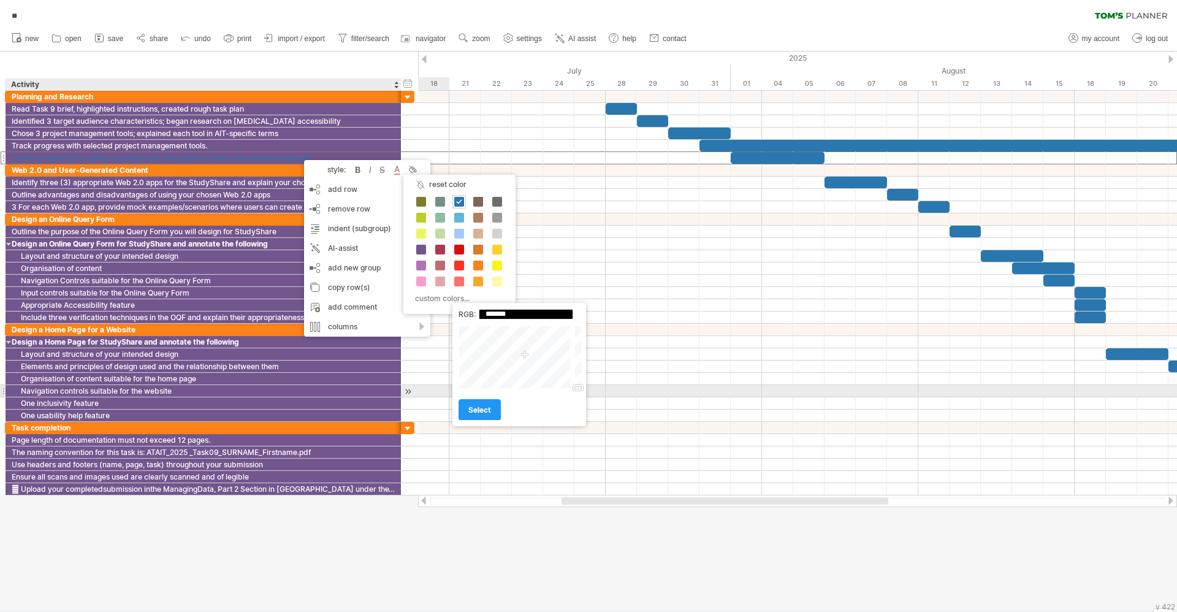
drag, startPoint x: 579, startPoint y: 372, endPoint x: 580, endPoint y: 401, distance: 28.8
click at [580, 401] on div "RGB: ******* Close select" at bounding box center [519, 364] width 134 height 123
click at [482, 408] on span "select" at bounding box center [479, 409] width 23 height 9
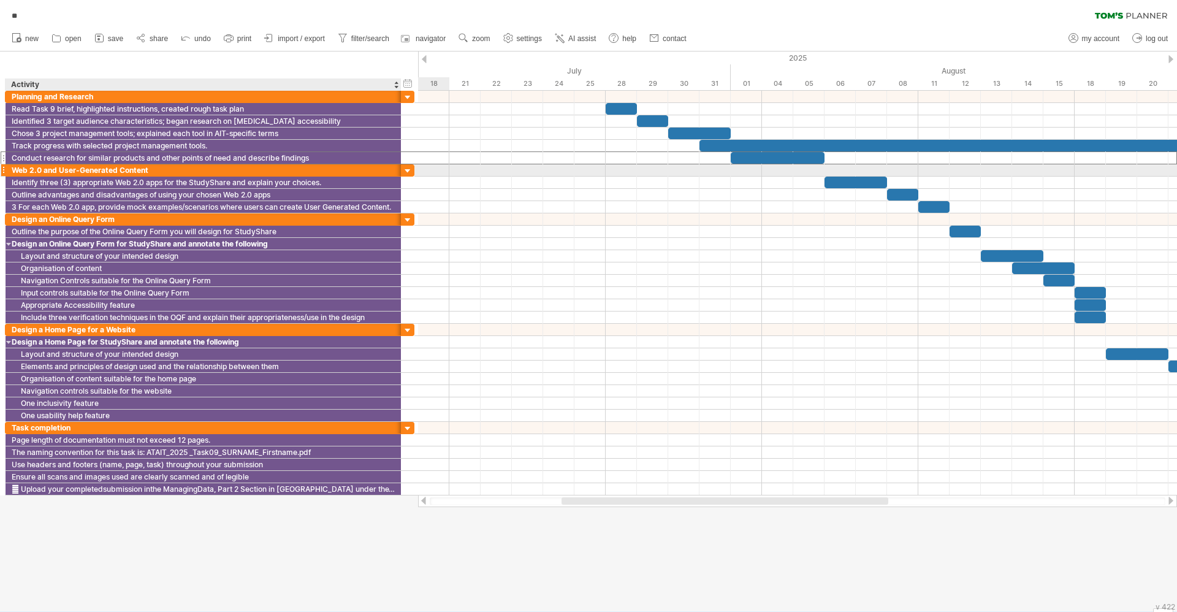
click at [291, 175] on div "Web 2.0 and User-Generated Content" at bounding box center [203, 170] width 383 height 12
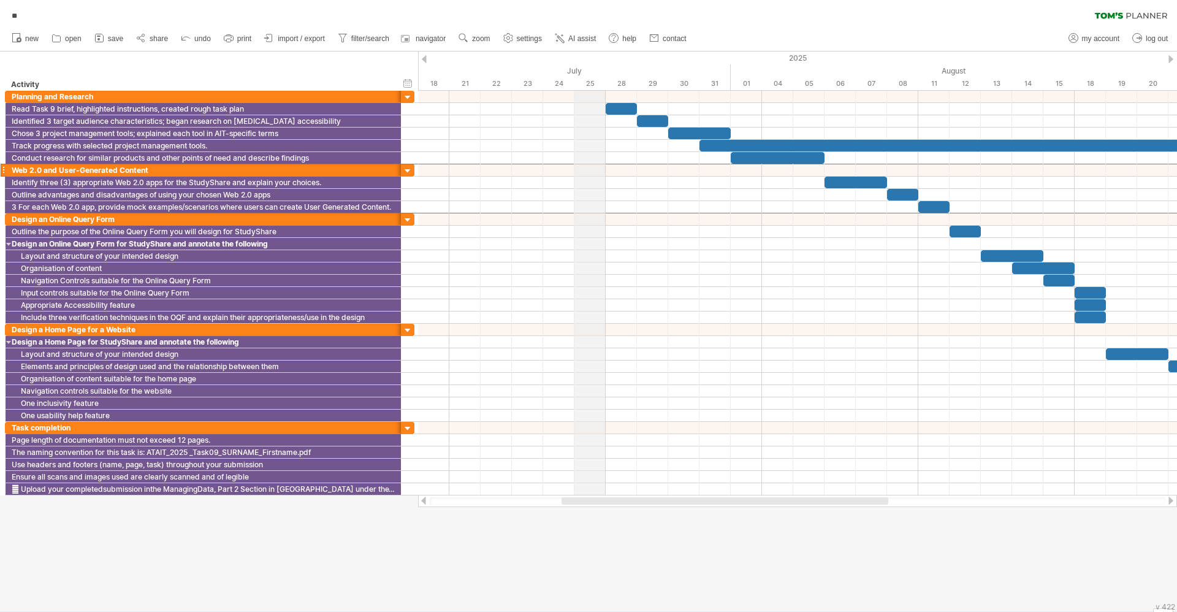
click at [584, 66] on div "July" at bounding box center [371, 70] width 719 height 13
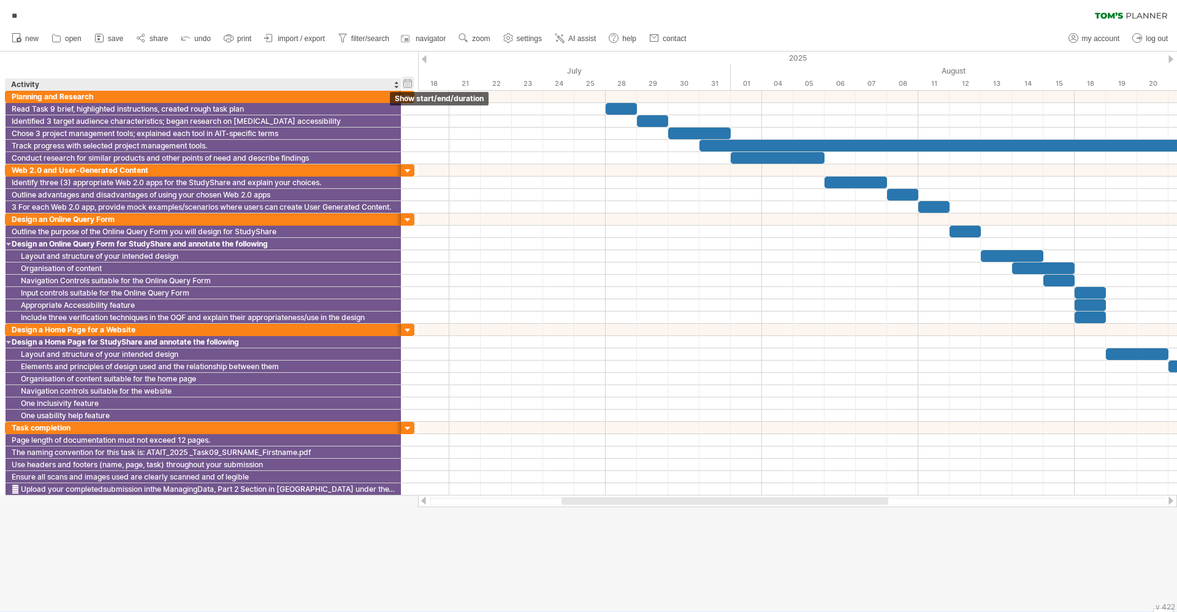
click at [411, 83] on div "hide start/end/duration show start/end/duration" at bounding box center [408, 83] width 12 height 13
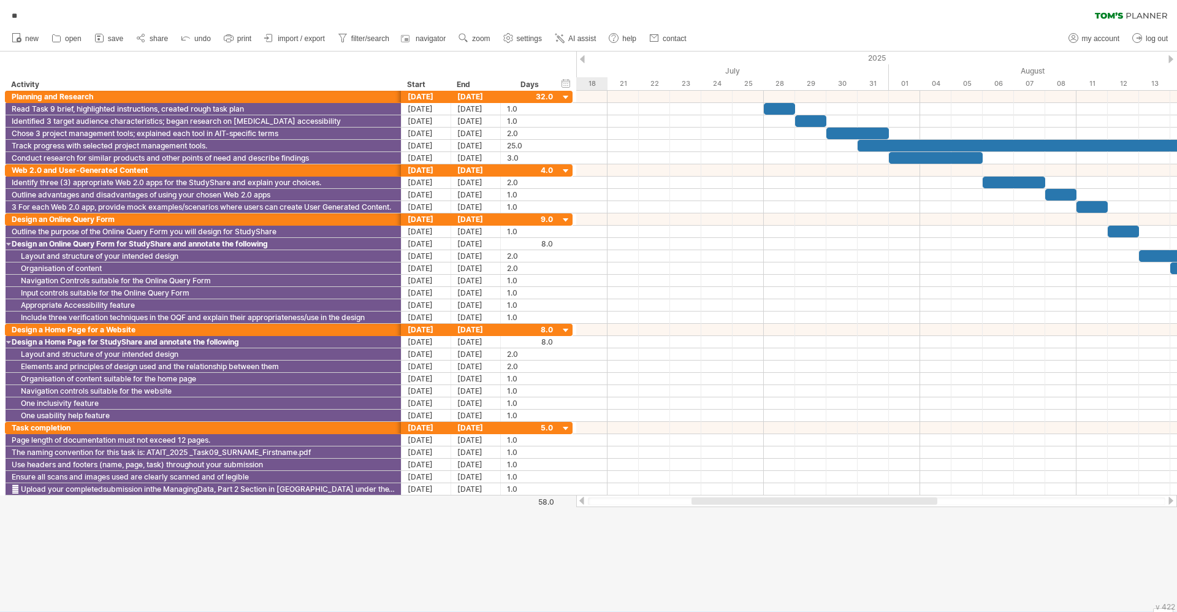
click at [581, 58] on div at bounding box center [582, 59] width 5 height 8
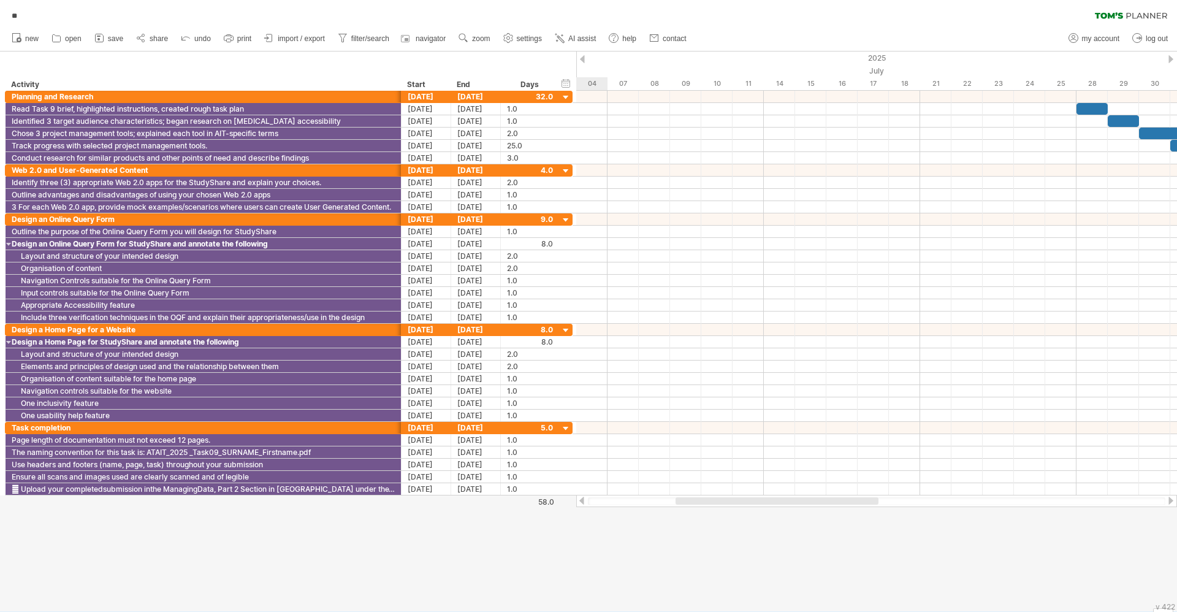
click at [581, 58] on div at bounding box center [582, 59] width 5 height 8
click at [1171, 58] on div at bounding box center [1170, 59] width 5 height 8
click at [1170, 57] on div at bounding box center [1170, 59] width 5 height 8
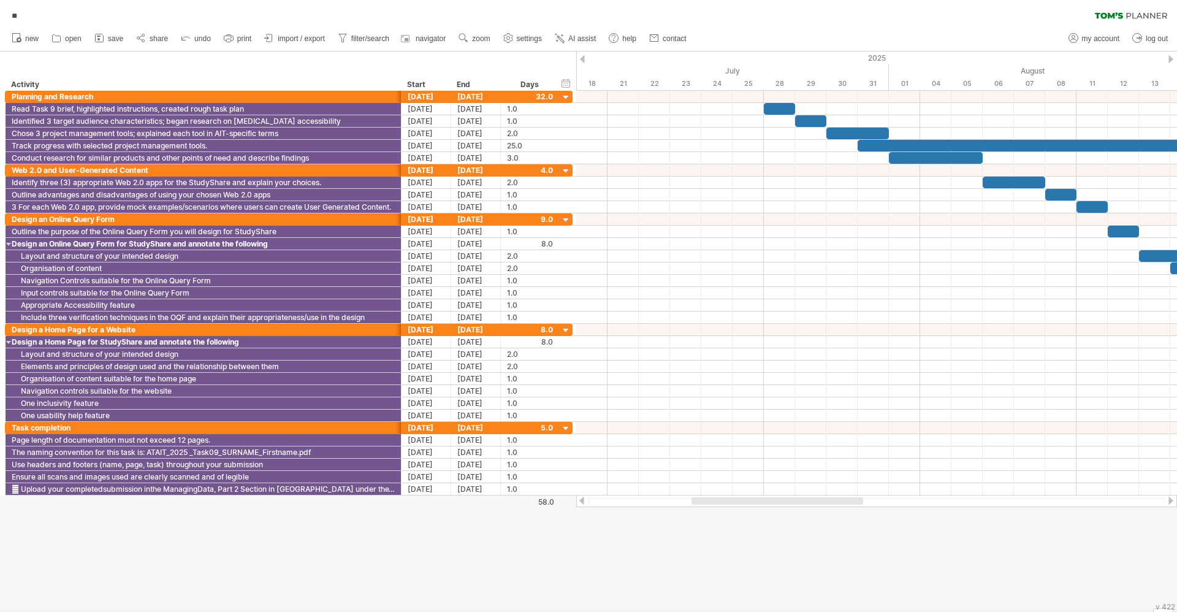
click at [1170, 57] on div at bounding box center [1170, 59] width 5 height 8
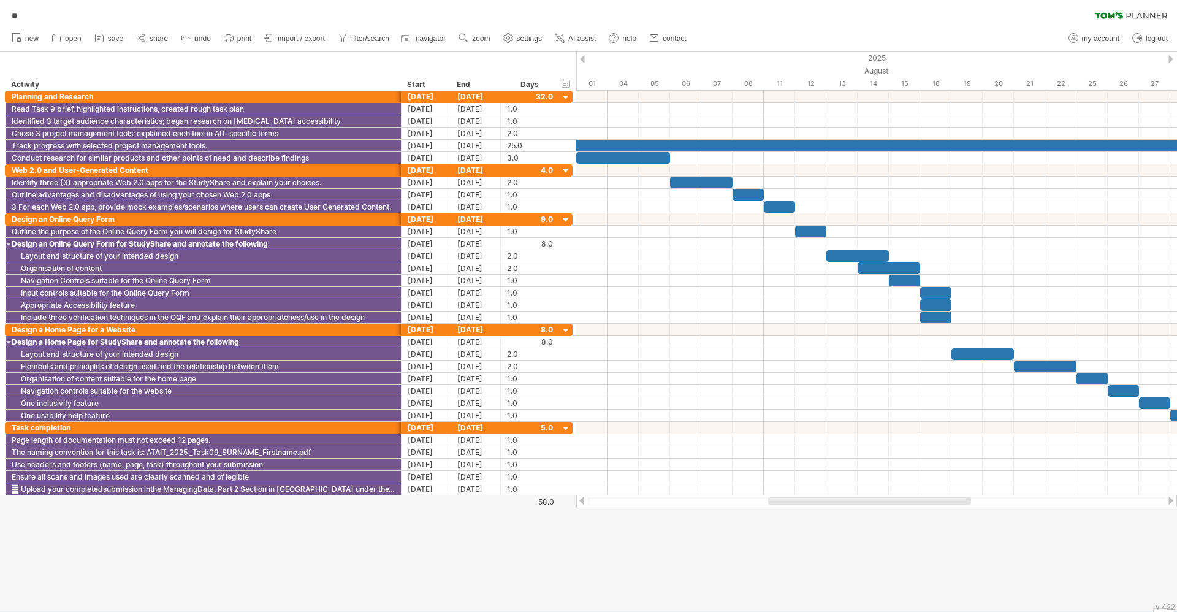
click at [582, 58] on div at bounding box center [582, 59] width 5 height 8
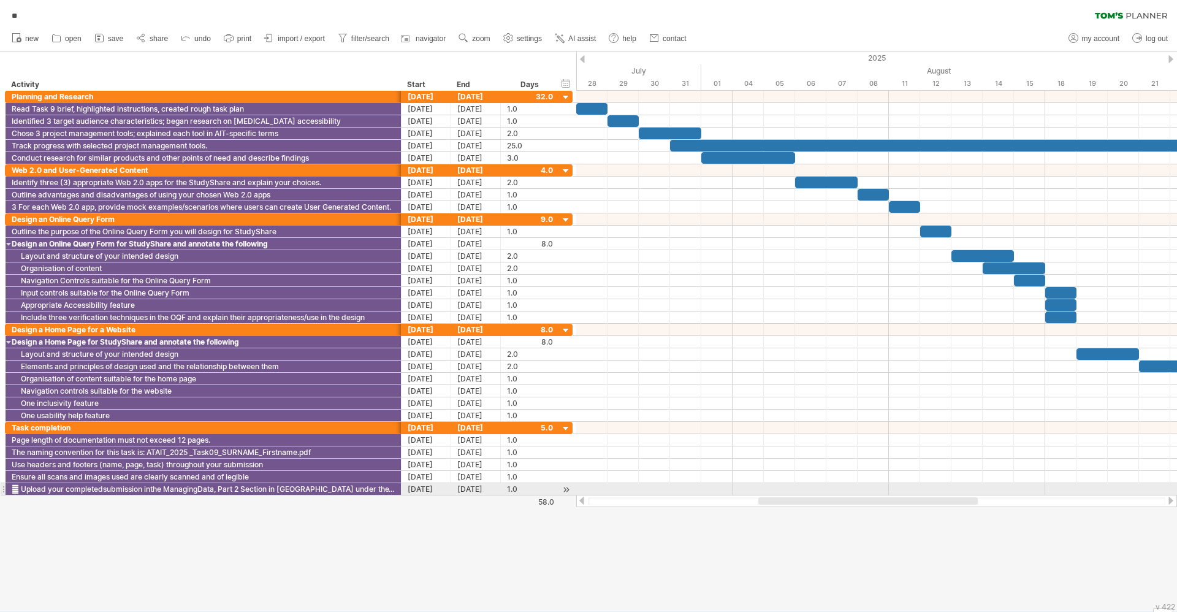
drag, startPoint x: 767, startPoint y: 502, endPoint x: 832, endPoint y: 495, distance: 64.8
click at [832, 495] on div at bounding box center [876, 501] width 601 height 12
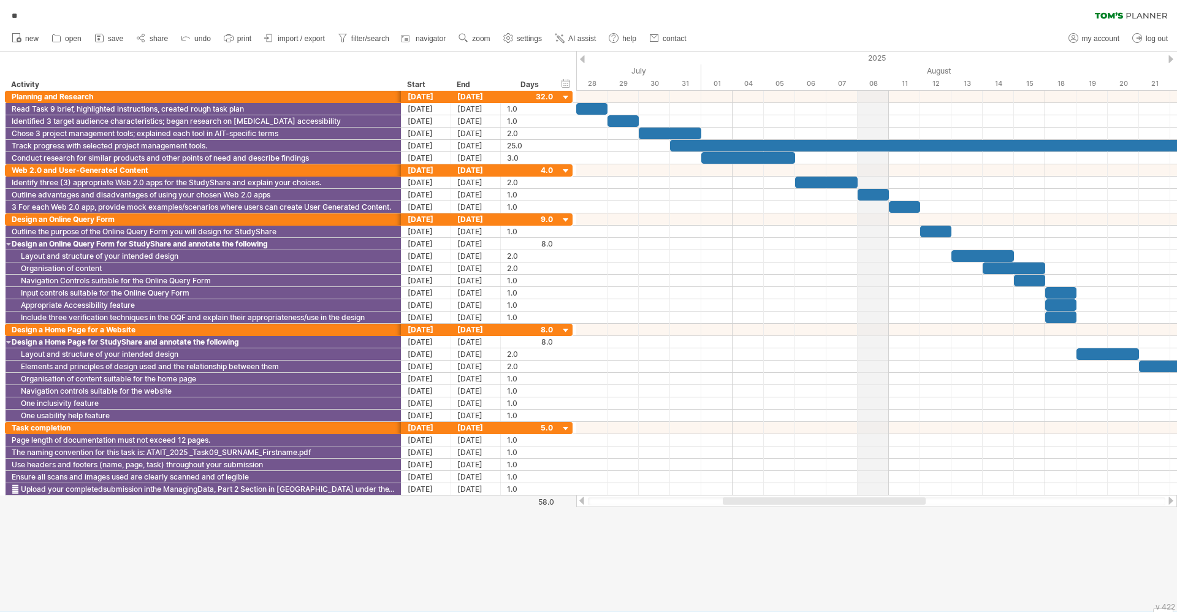
click at [862, 59] on div "2025" at bounding box center [372, 57] width 3595 height 13
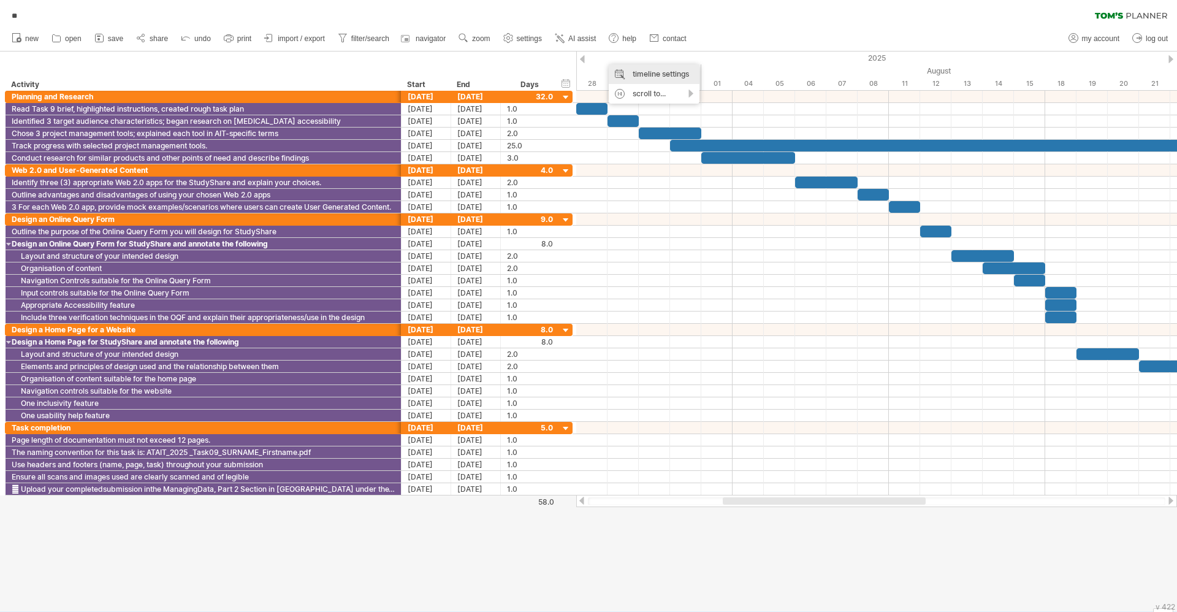
click at [641, 69] on div "timeline settings" at bounding box center [654, 74] width 91 height 20
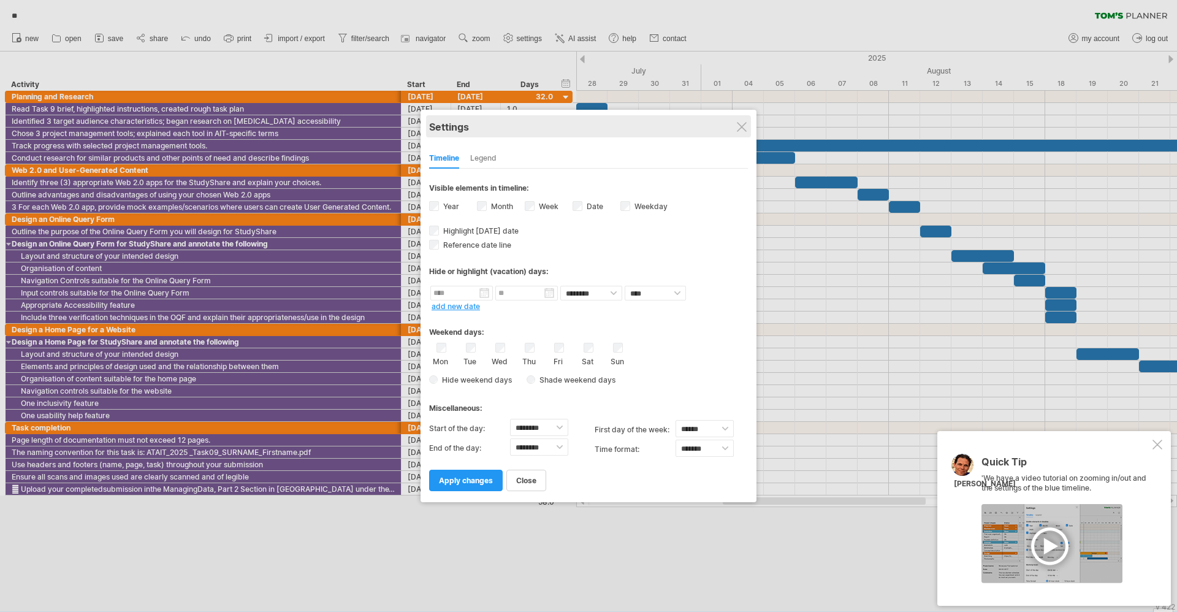
click at [740, 132] on div "Settings" at bounding box center [588, 126] width 319 height 22
click at [735, 127] on div "Settings" at bounding box center [588, 126] width 319 height 22
click at [1154, 444] on div at bounding box center [1157, 445] width 10 height 10
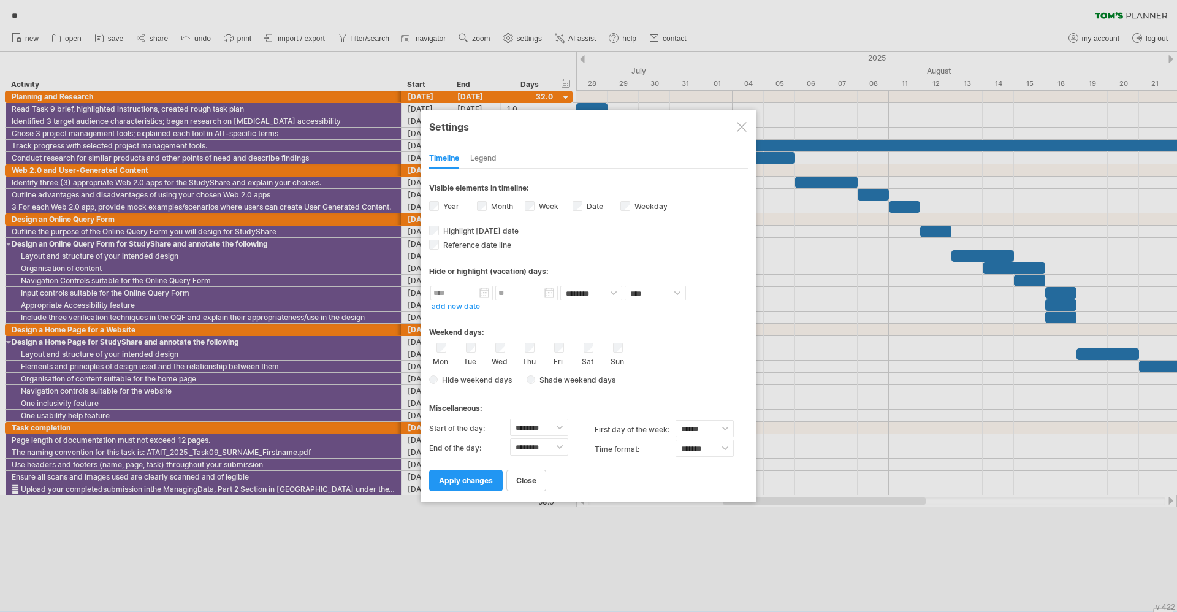
click at [742, 127] on div at bounding box center [742, 127] width 10 height 10
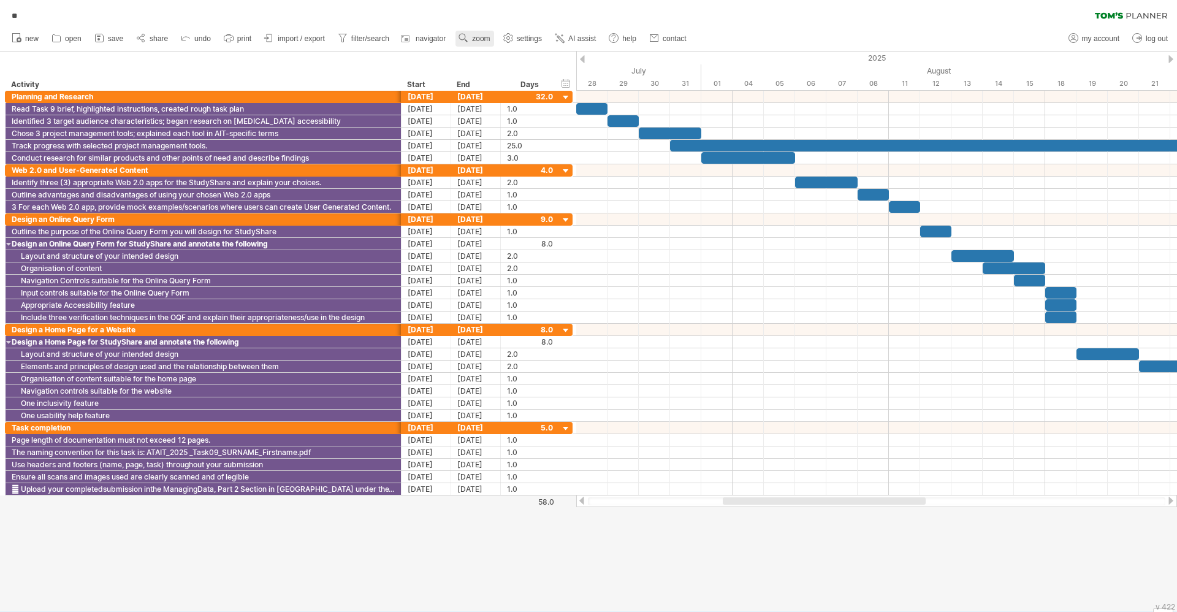
click at [474, 39] on span "zoom" at bounding box center [481, 38] width 18 height 9
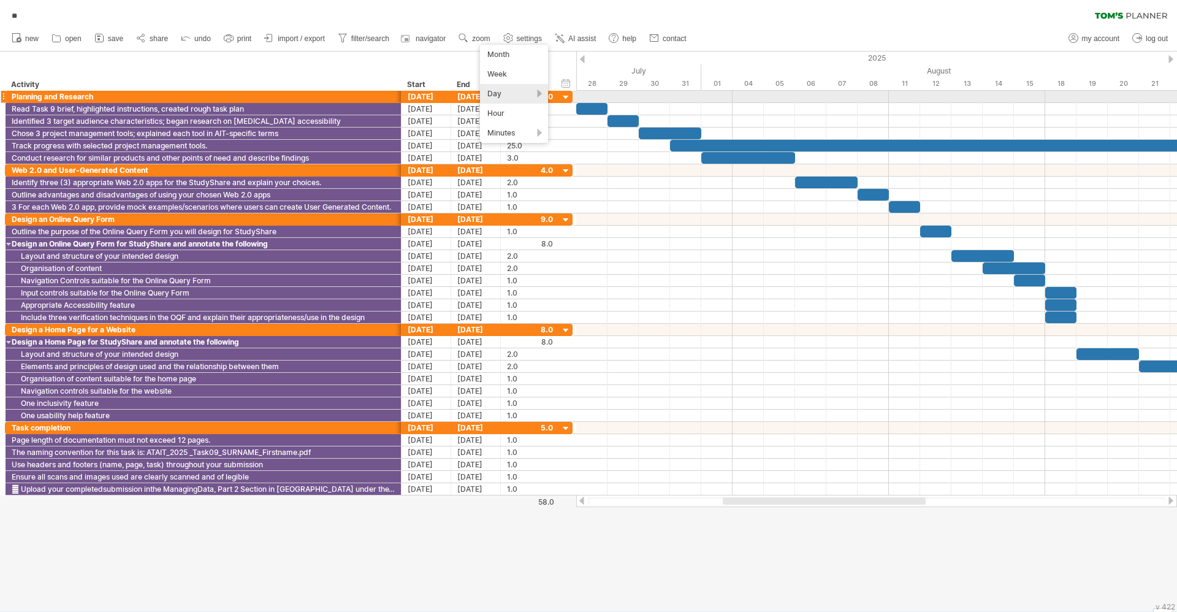
click at [541, 96] on div "Day" at bounding box center [514, 94] width 68 height 20
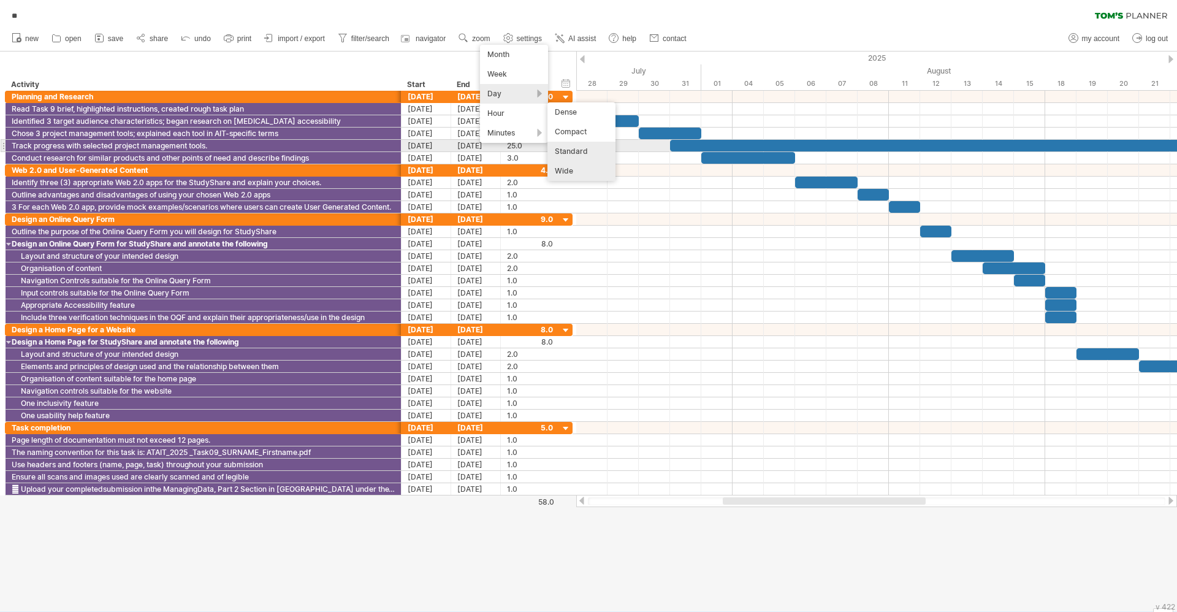
click at [584, 143] on div "Standard" at bounding box center [581, 152] width 68 height 20
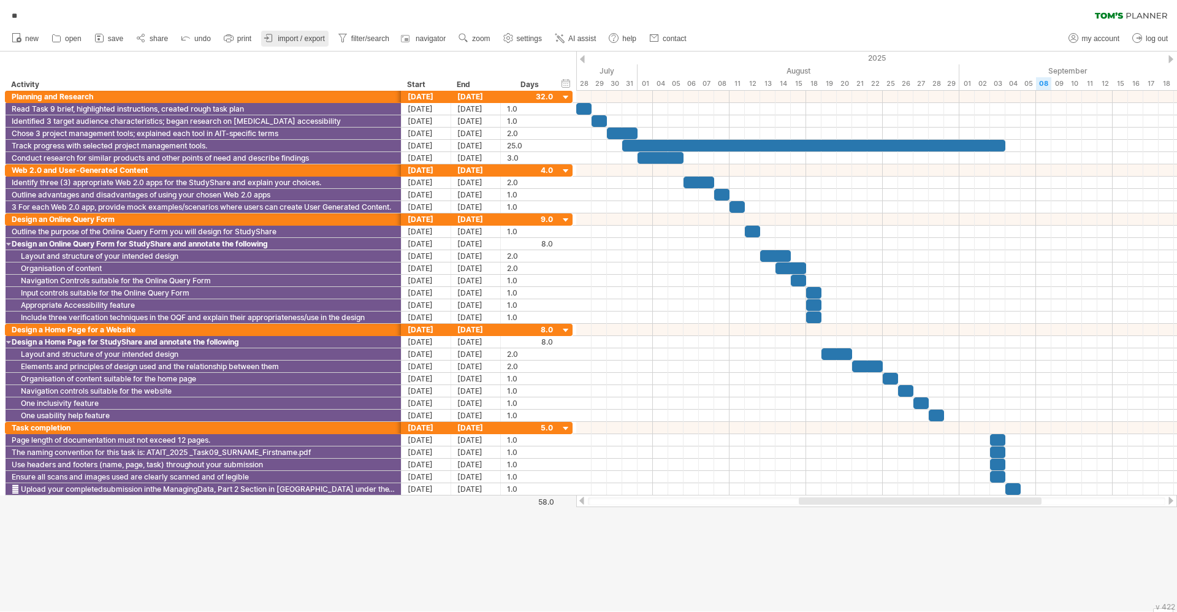
click at [283, 41] on span "import / export" at bounding box center [301, 38] width 47 height 9
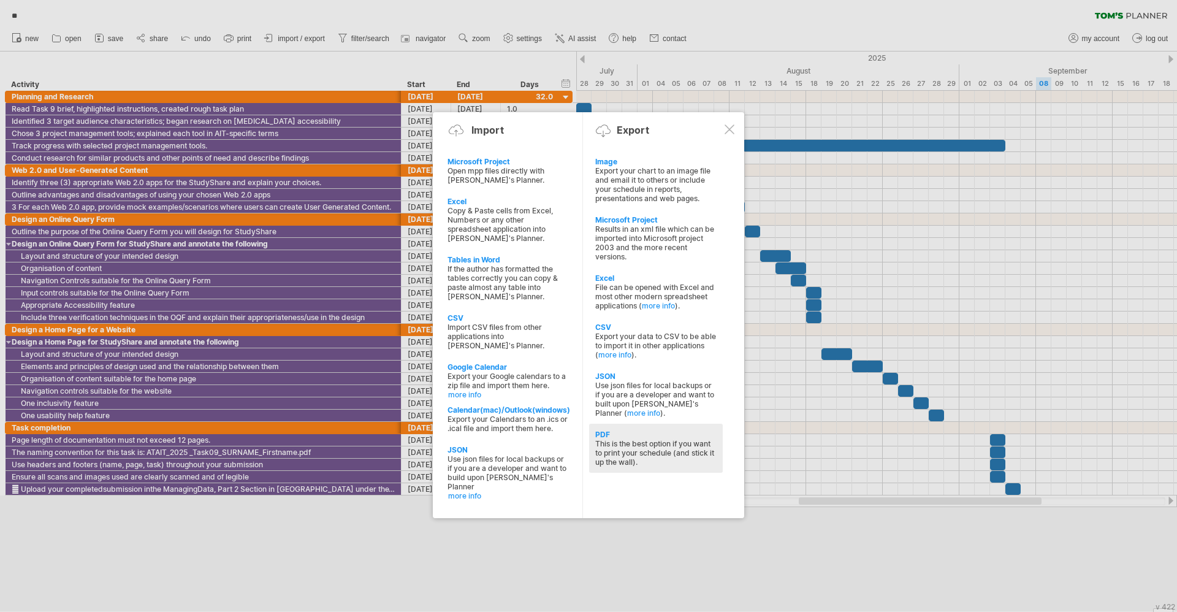
click at [650, 460] on div "This is the best option if you want to print your schedule (and stick it up the…" at bounding box center [655, 453] width 121 height 28
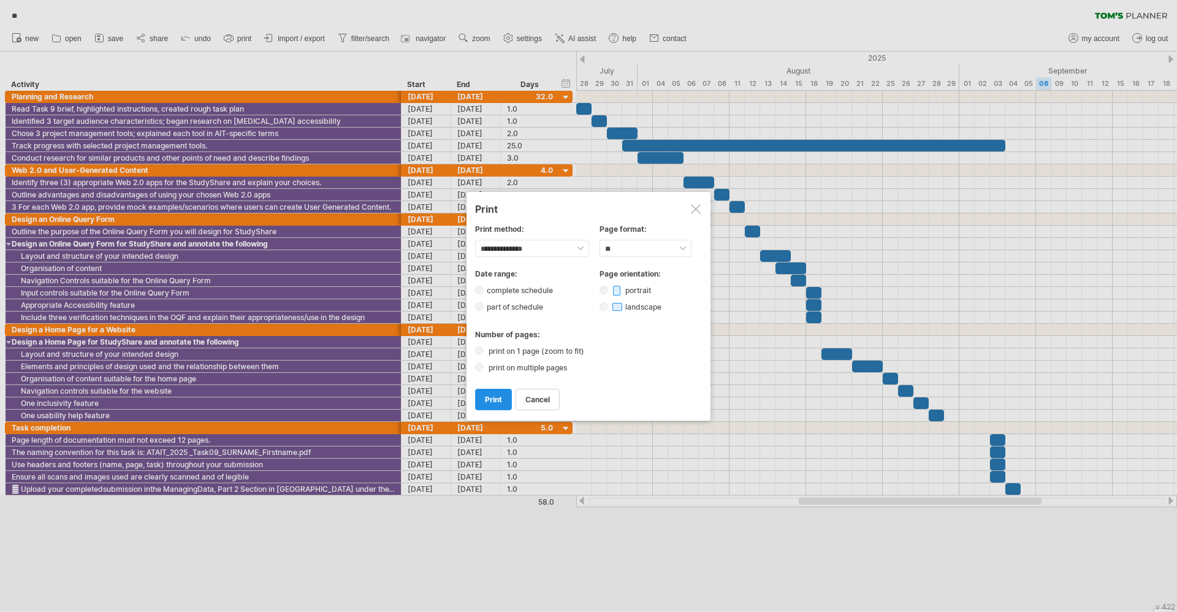
click at [487, 395] on span "print" at bounding box center [493, 399] width 17 height 9
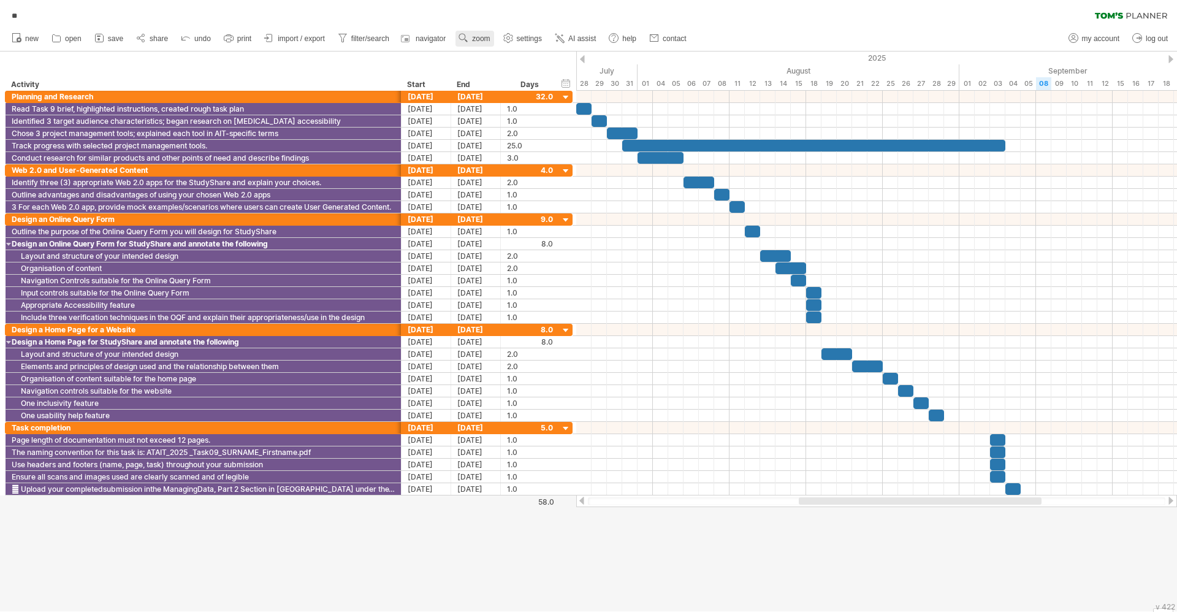
click at [471, 34] on link "zoom" at bounding box center [474, 39] width 38 height 16
click at [637, 513] on div at bounding box center [588, 331] width 1177 height 560
